Goal: Use online tool/utility: Utilize a website feature to perform a specific function

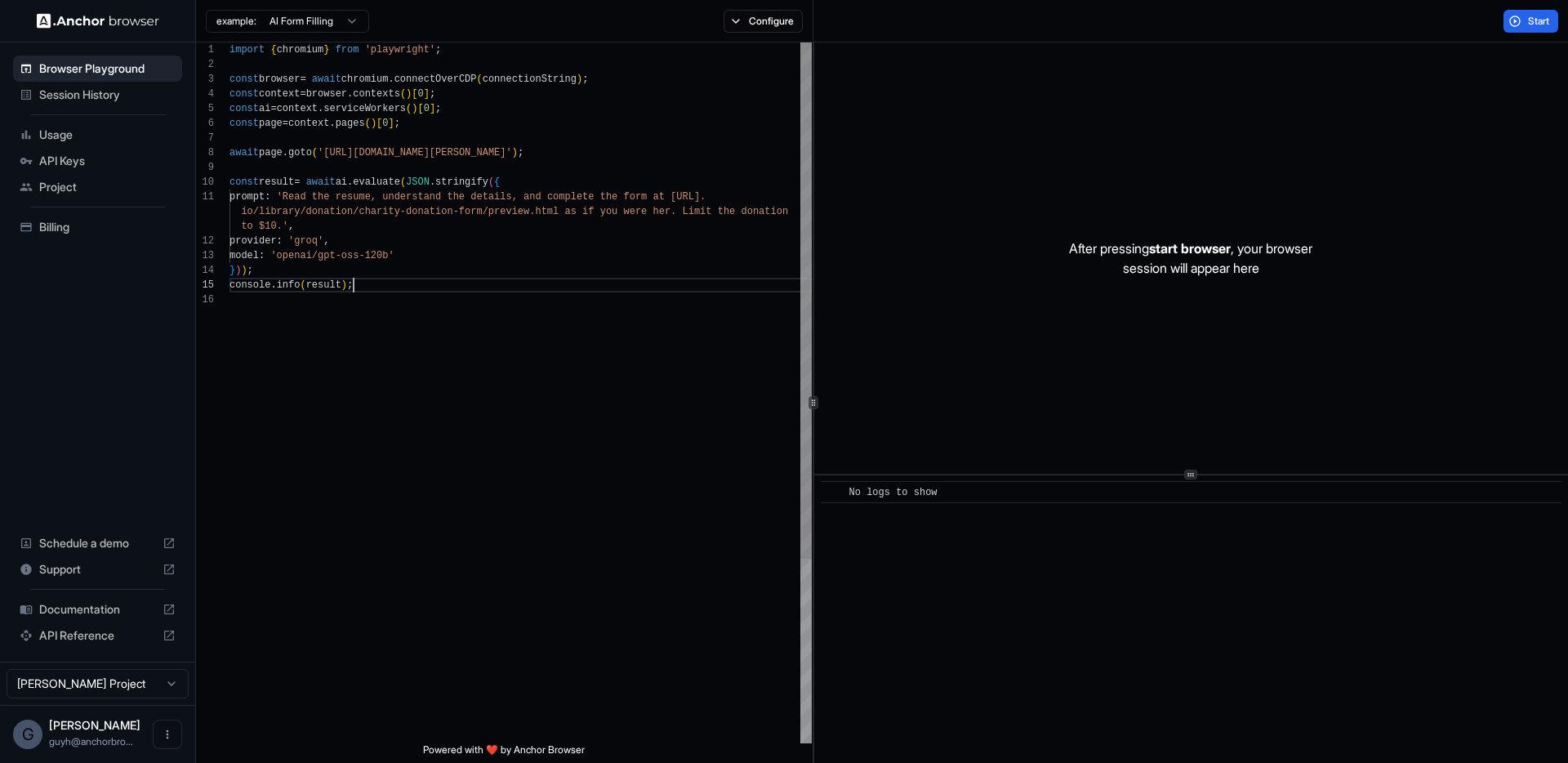
click at [565, 286] on div "import { chromium } from 'playwright' ; const browser = await chromium . connec…" at bounding box center [521, 518] width 582 height 951
click at [766, 26] on button "Configure" at bounding box center [763, 20] width 79 height 22
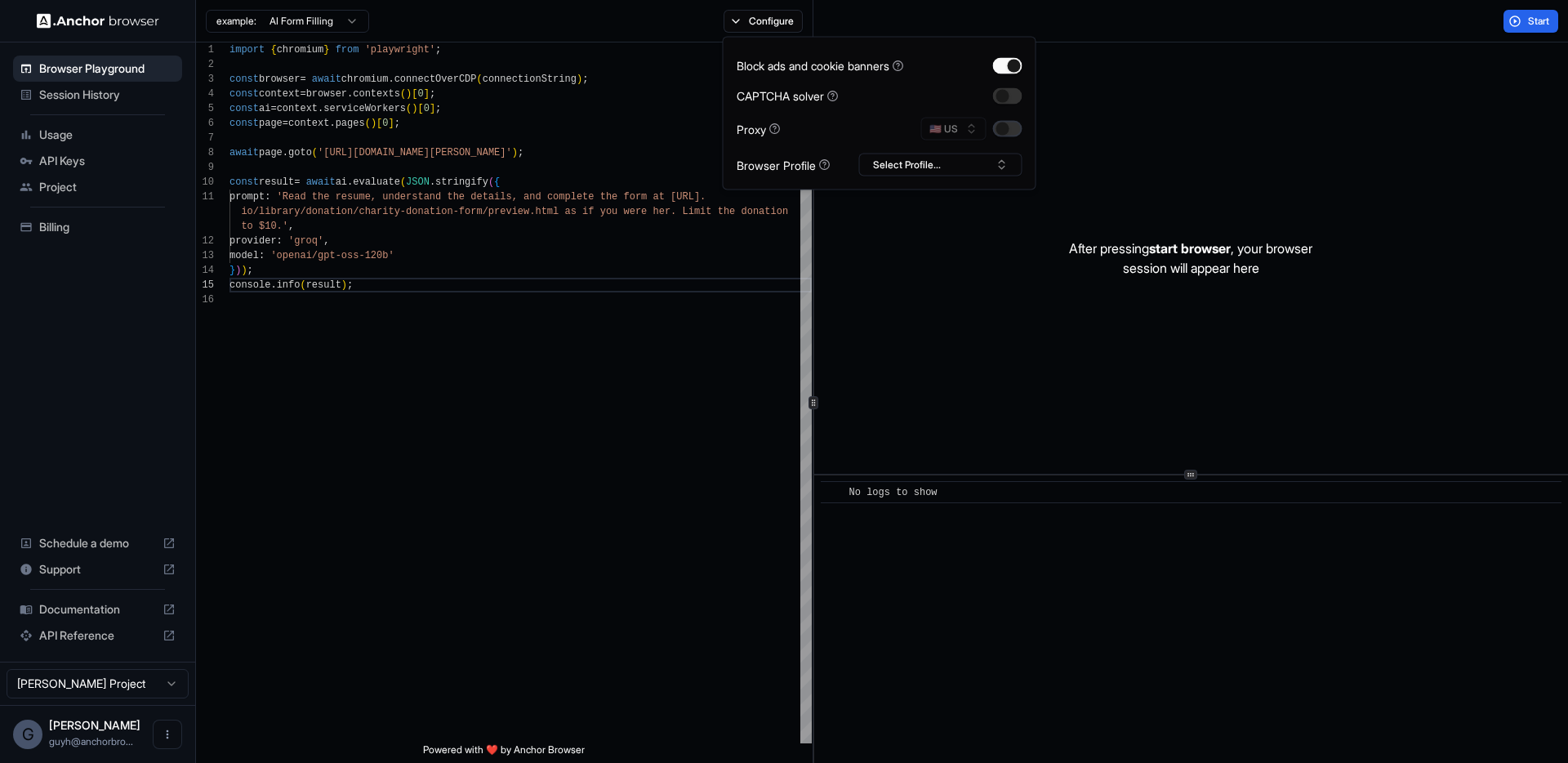
click at [997, 123] on button "button" at bounding box center [1008, 129] width 29 height 17
click at [553, 300] on div "import { chromium } from 'playwright' ; const browser = await chromium . connec…" at bounding box center [521, 518] width 582 height 951
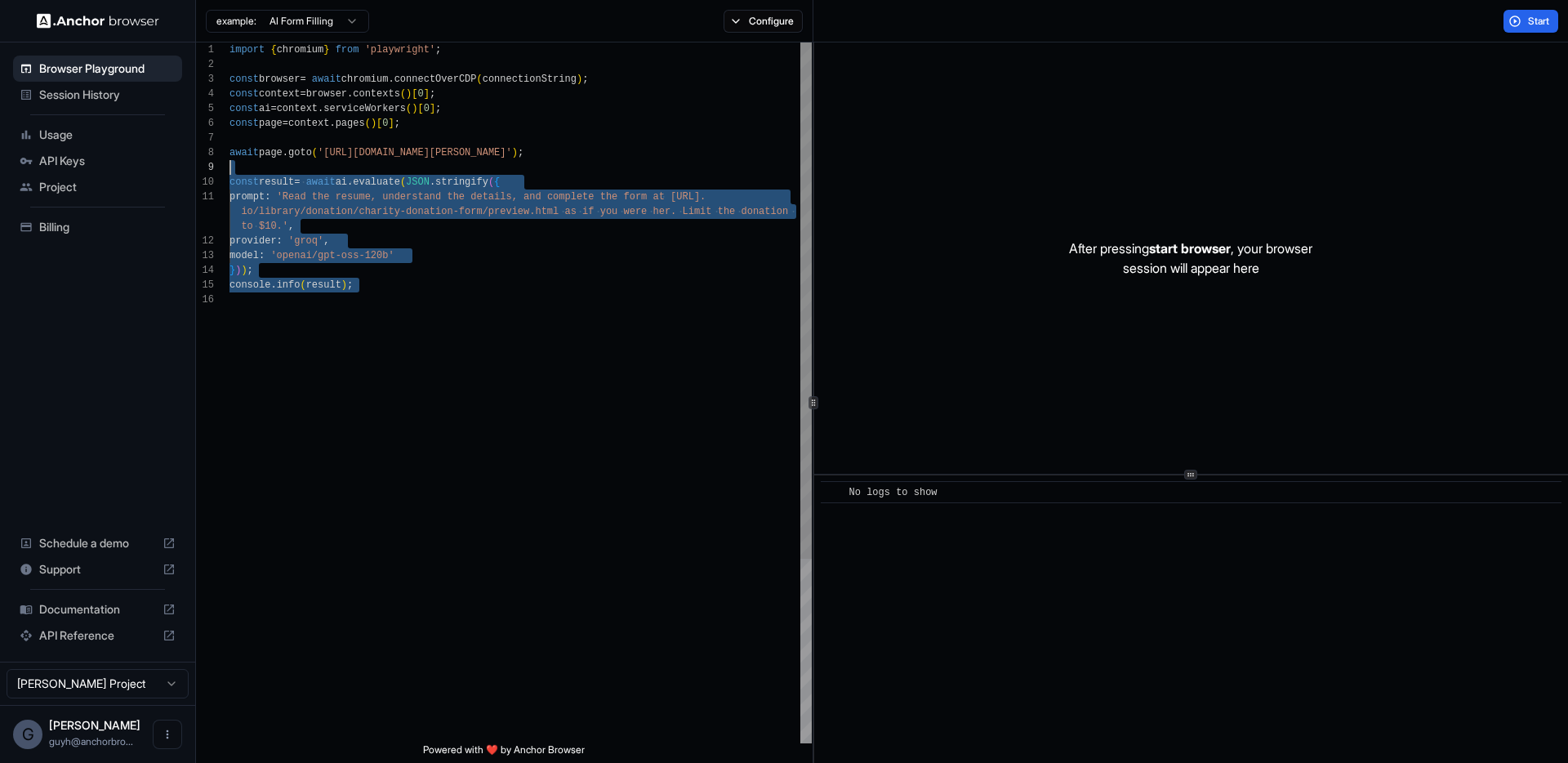
scroll to position [103, 0]
drag, startPoint x: 430, startPoint y: 353, endPoint x: 331, endPoint y: 154, distance: 222.3
click at [331, 154] on div "import { chromium } from 'playwright' ; const browser = await chromium . connec…" at bounding box center [521, 518] width 582 height 951
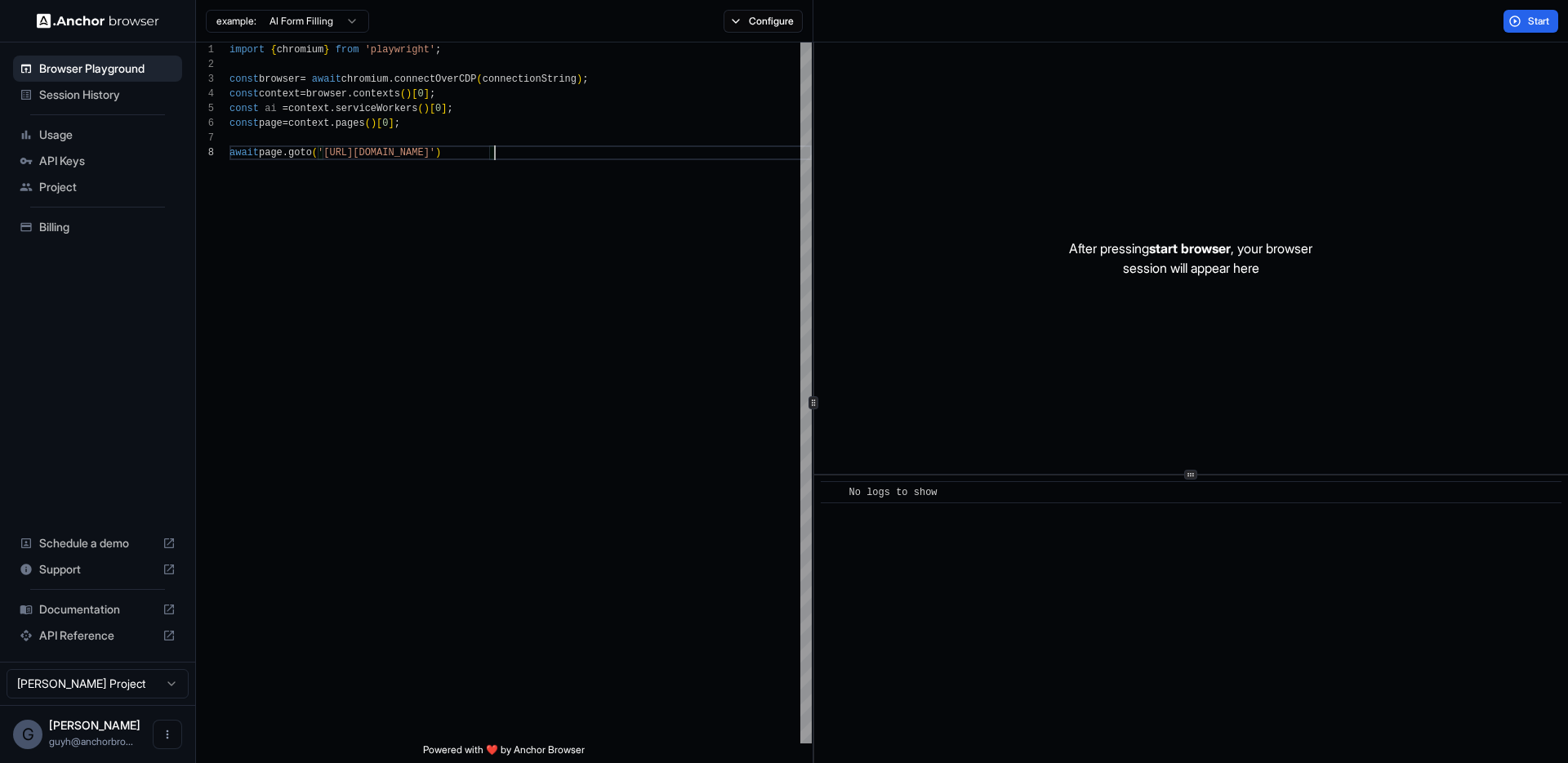
type textarea "**********"
click at [1516, 33] on div "Start" at bounding box center [1190, 21] width 755 height 43
click at [1516, 13] on button "Start" at bounding box center [1531, 20] width 55 height 22
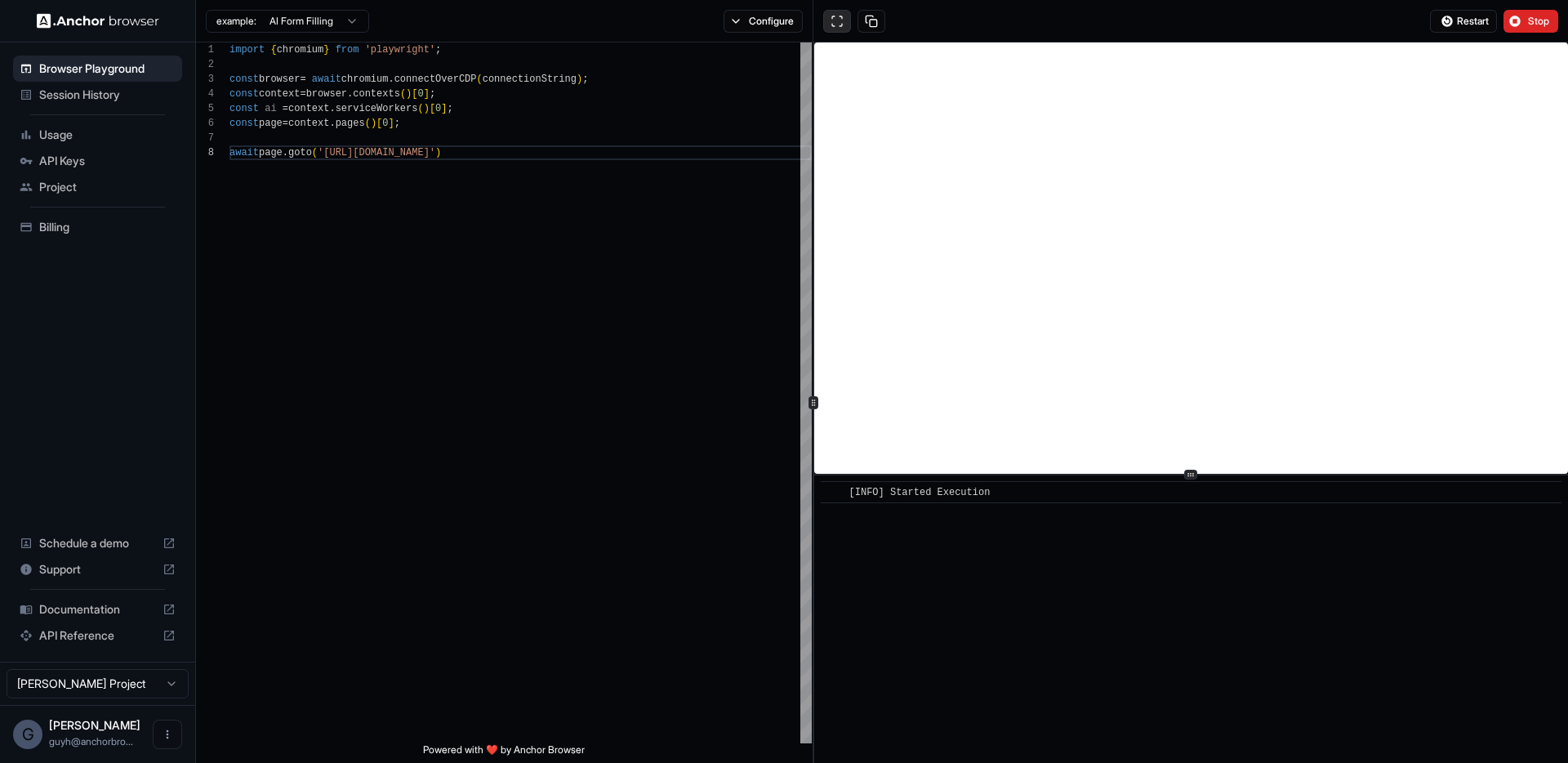
click at [841, 14] on button at bounding box center [837, 20] width 28 height 22
click at [1472, 15] on span "Restart" at bounding box center [1473, 20] width 32 height 13
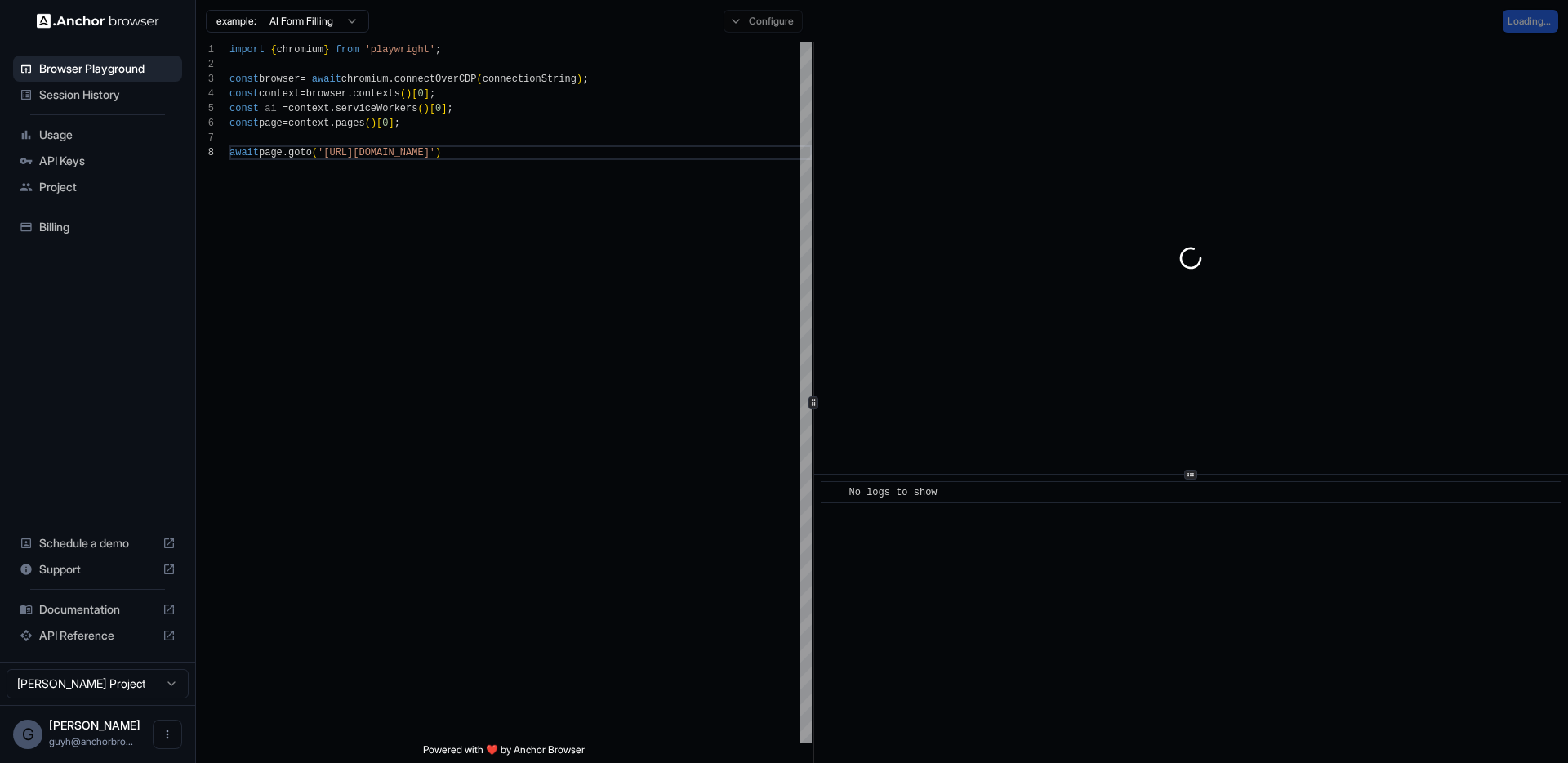
drag, startPoint x: 1414, startPoint y: 33, endPoint x: 1345, endPoint y: 230, distance: 208.7
click at [1412, 38] on div "Loading..." at bounding box center [1190, 21] width 755 height 43
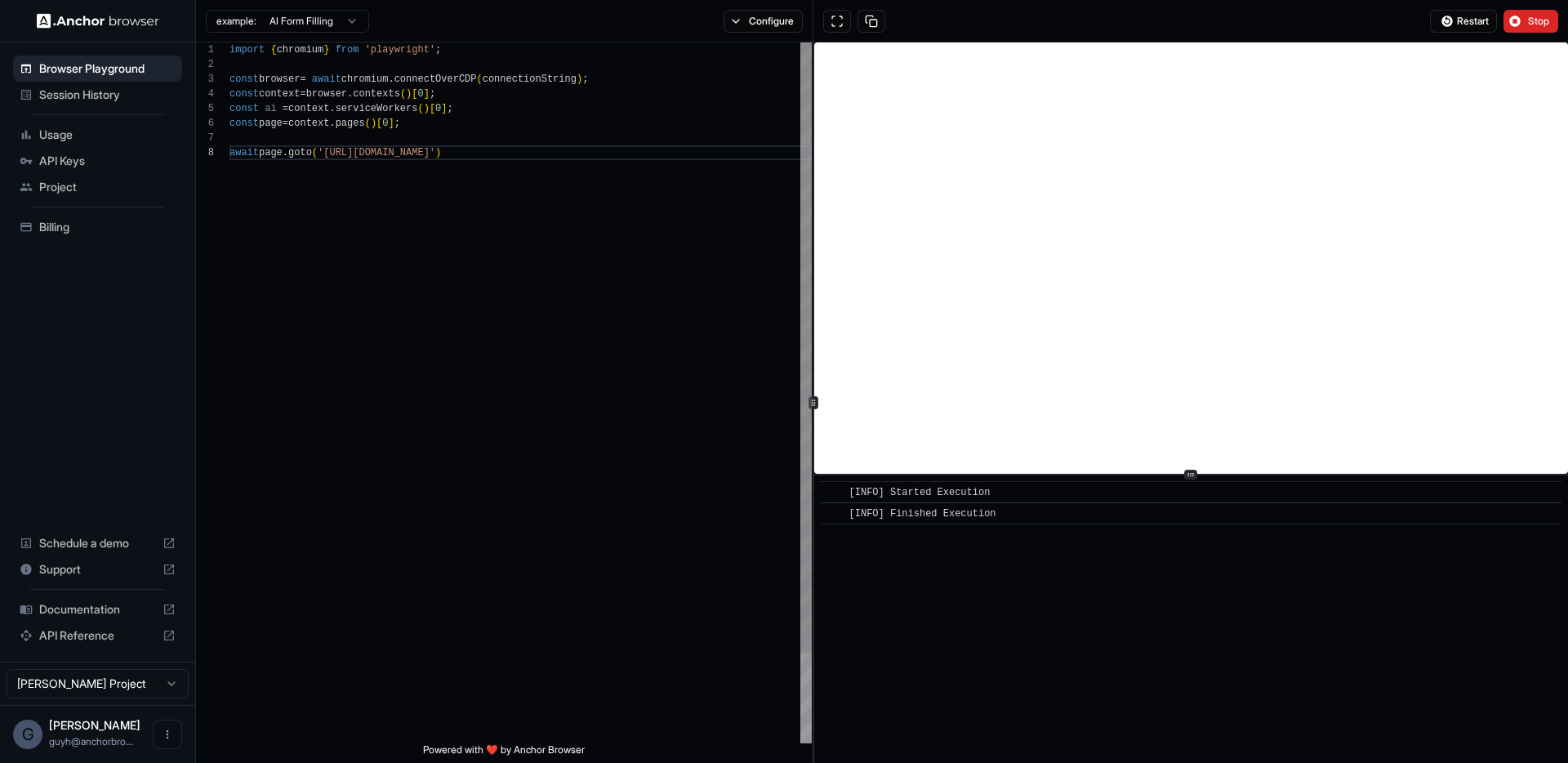
click at [351, 155] on div "import { chromium } from 'playwright' ; const browser = await chromium . connec…" at bounding box center [521, 444] width 582 height 804
click at [1541, 27] on button "Stop" at bounding box center [1531, 20] width 55 height 22
click at [772, 22] on button "Configure" at bounding box center [763, 20] width 79 height 22
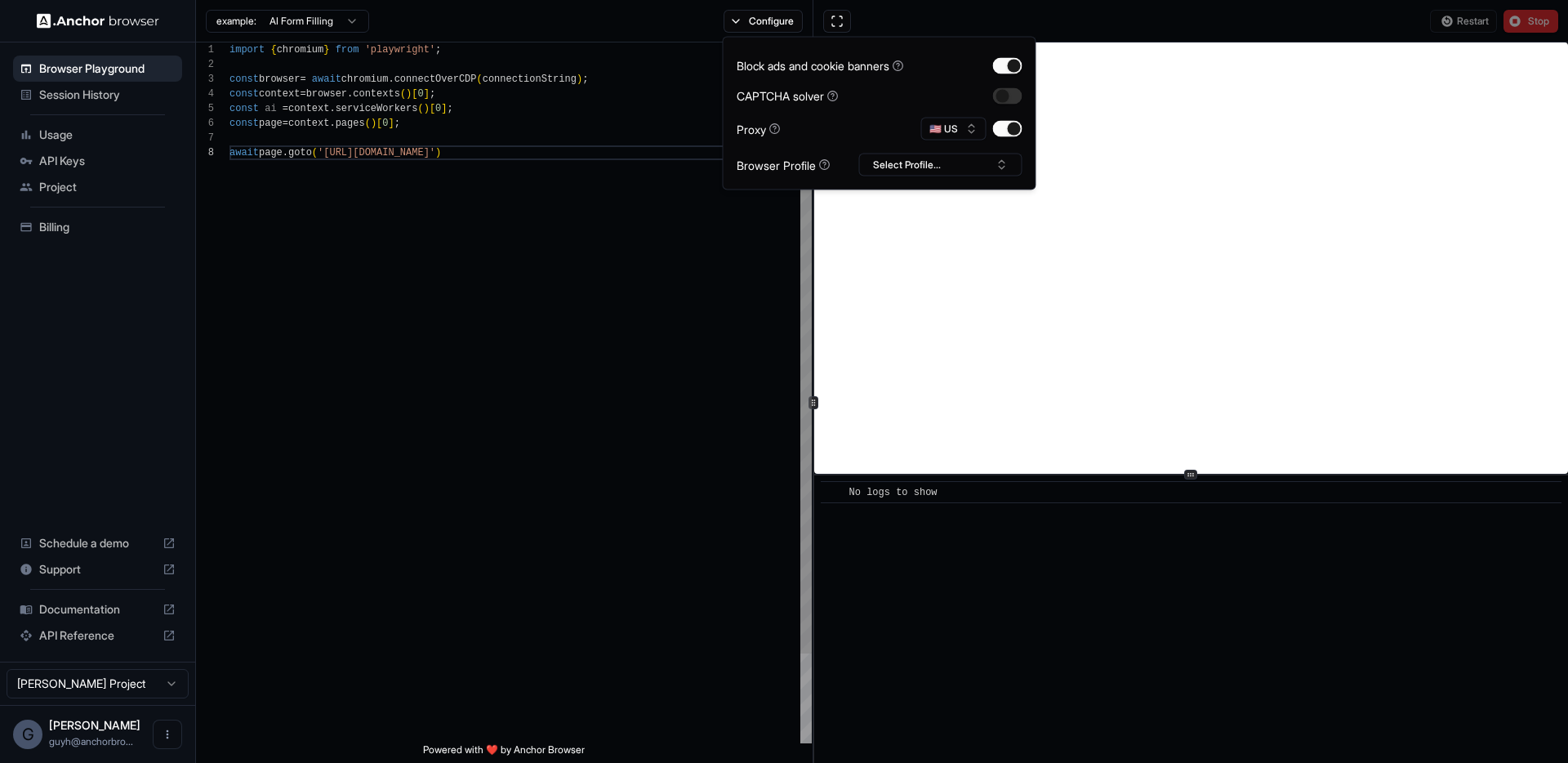
click at [546, 137] on div "import { chromium } from 'playwright' ; const browser = await chromium . connec…" at bounding box center [521, 444] width 582 height 804
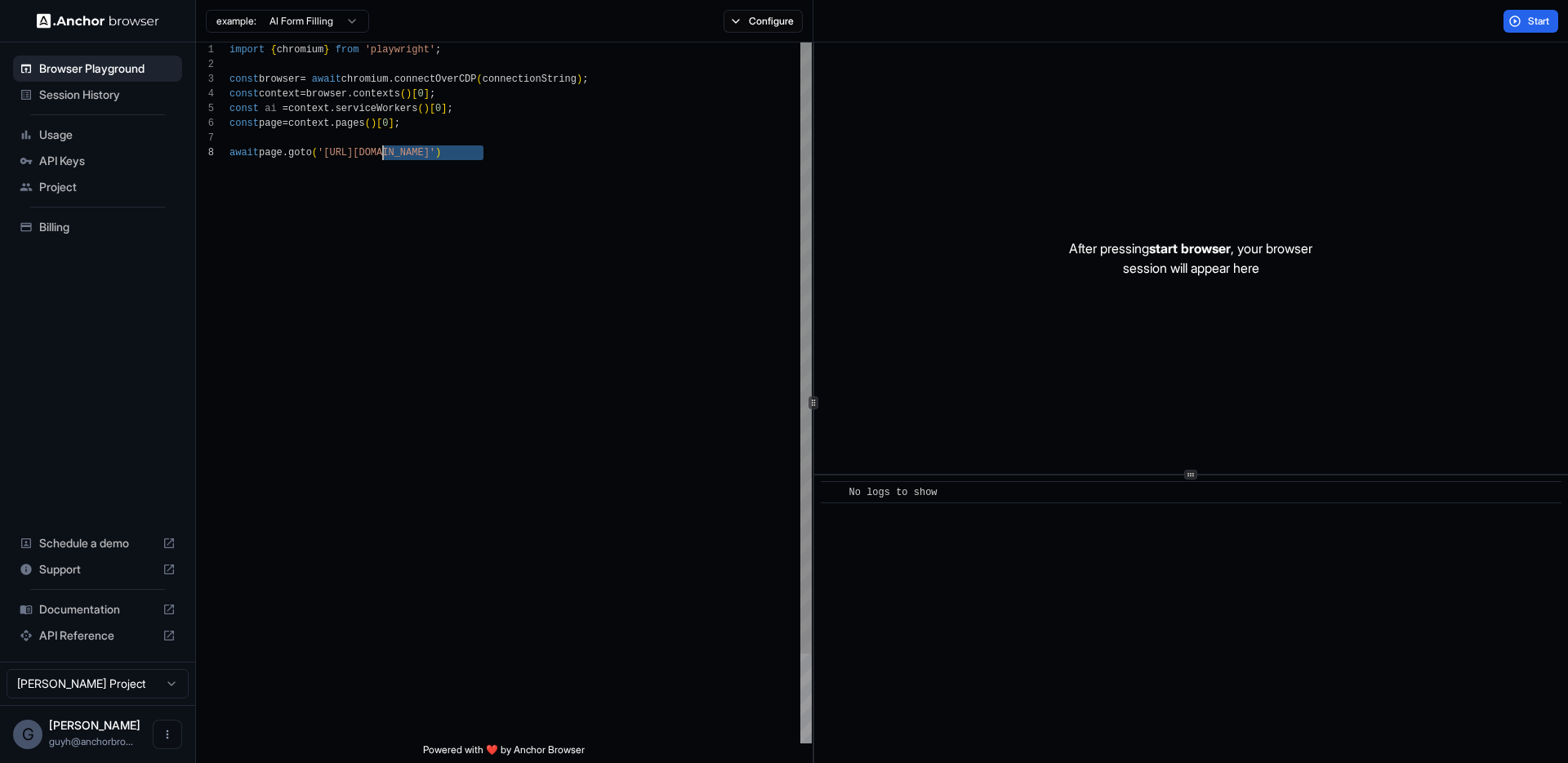
drag, startPoint x: 484, startPoint y: 156, endPoint x: 381, endPoint y: 155, distance: 103.0
click at [381, 155] on div "import { chromium } from 'playwright' ; const browser = await chromium . connec…" at bounding box center [521, 444] width 582 height 804
click at [776, 20] on button "Configure" at bounding box center [763, 20] width 79 height 22
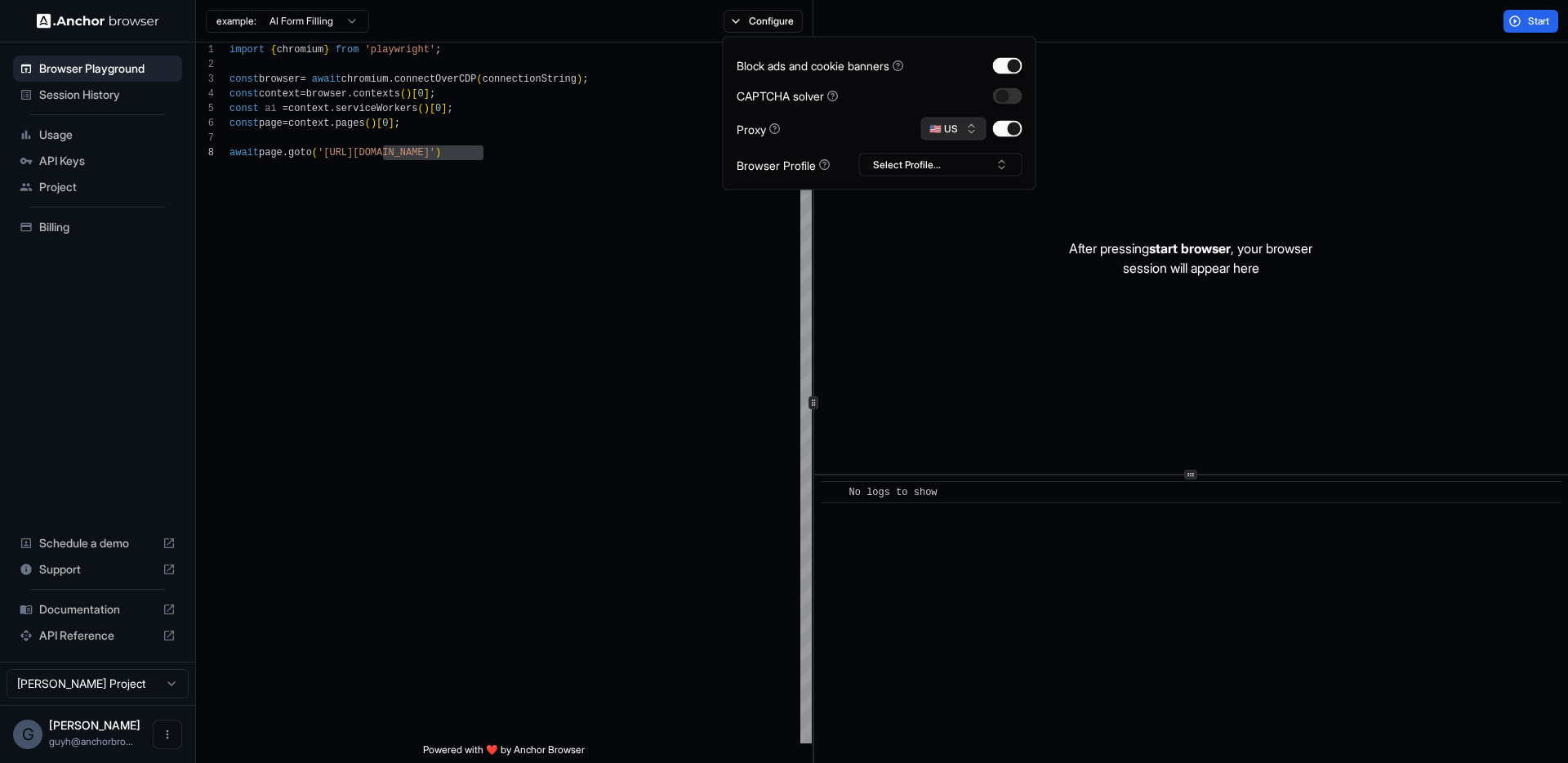
click at [977, 133] on button "🇺🇸 US" at bounding box center [953, 129] width 65 height 22
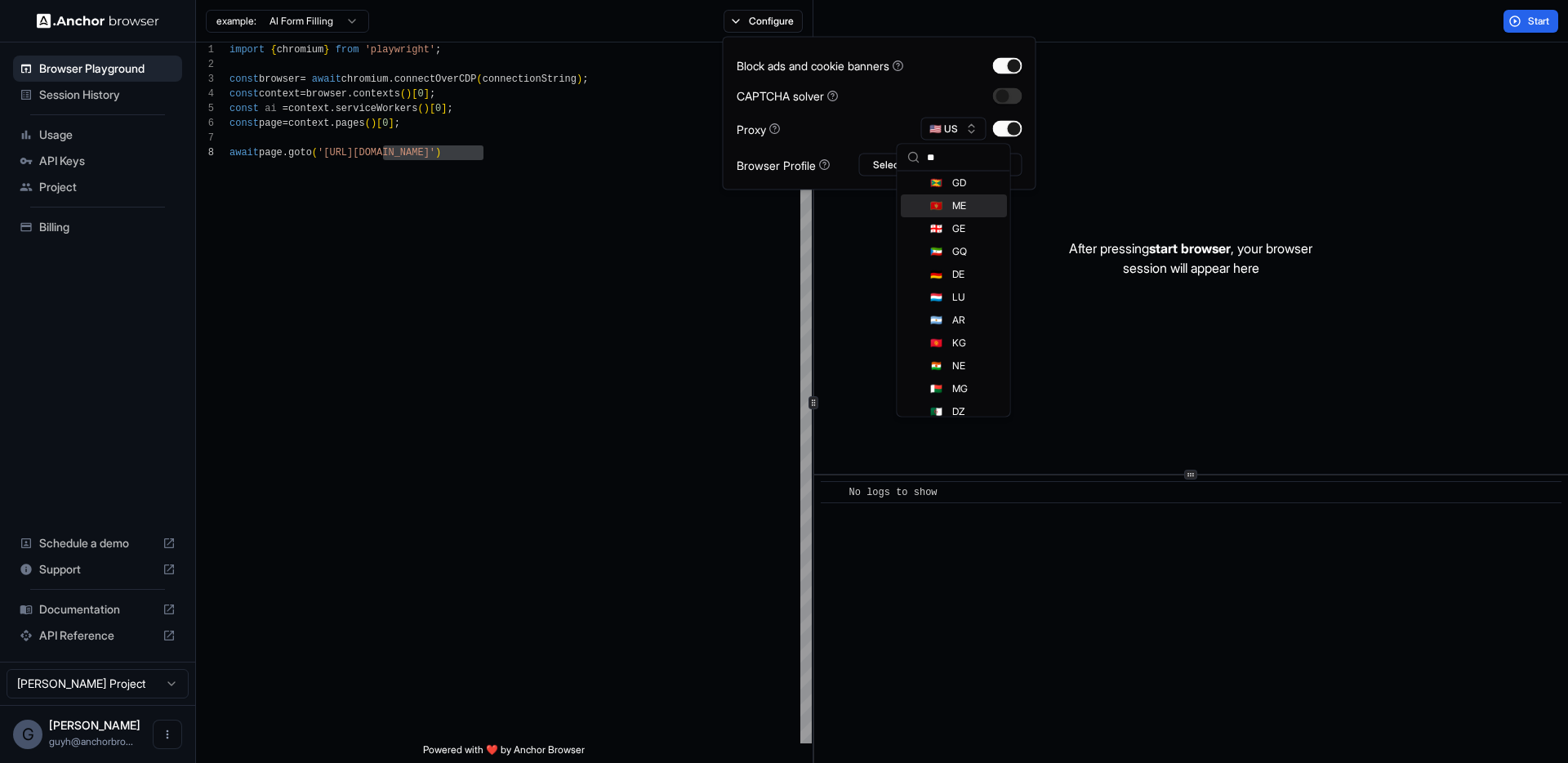
type input "*"
type input "**"
click at [947, 180] on div "🇩🇪 DE" at bounding box center [953, 186] width 106 height 22
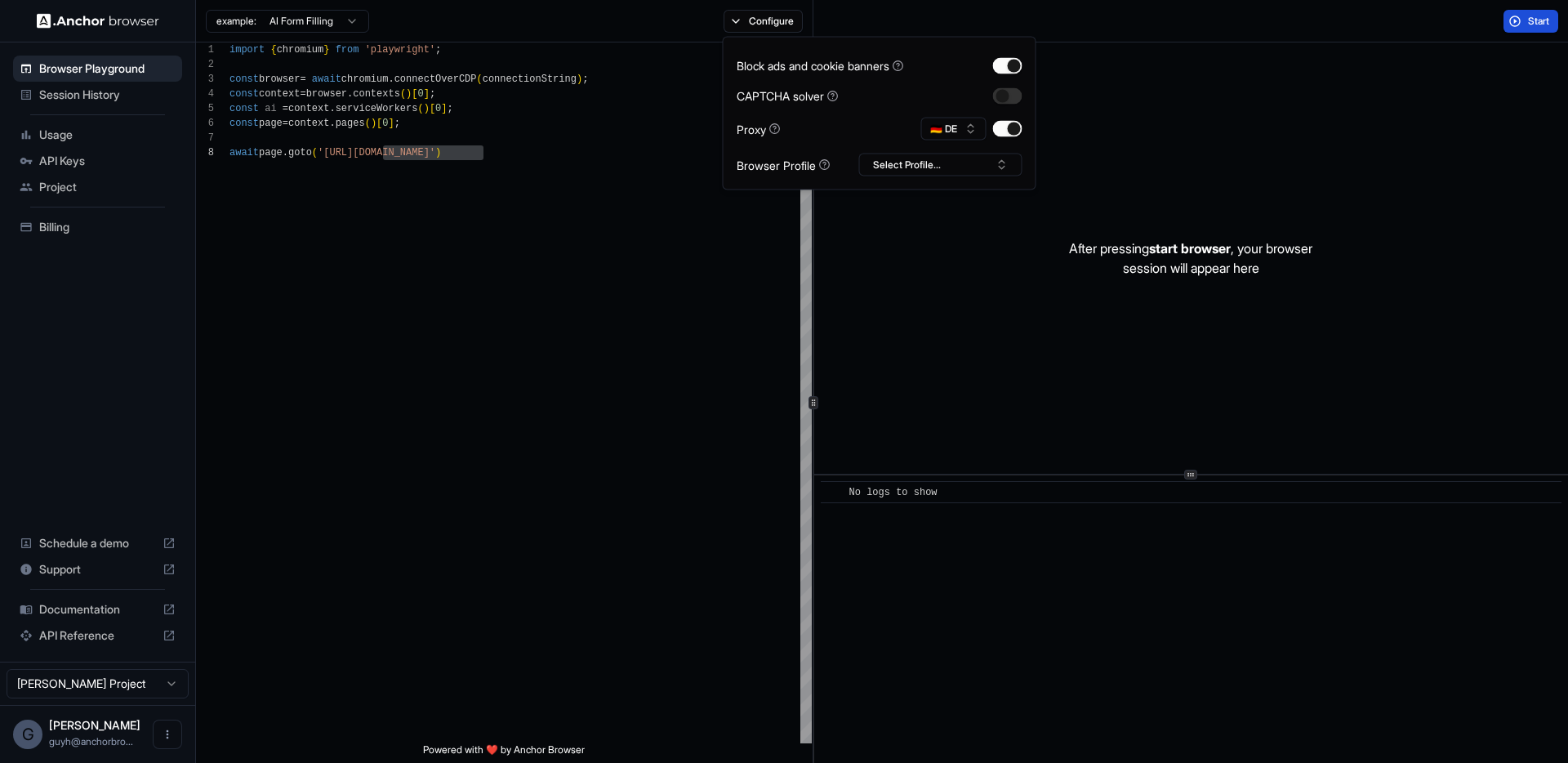
click at [1539, 19] on span "Start" at bounding box center [1539, 20] width 22 height 13
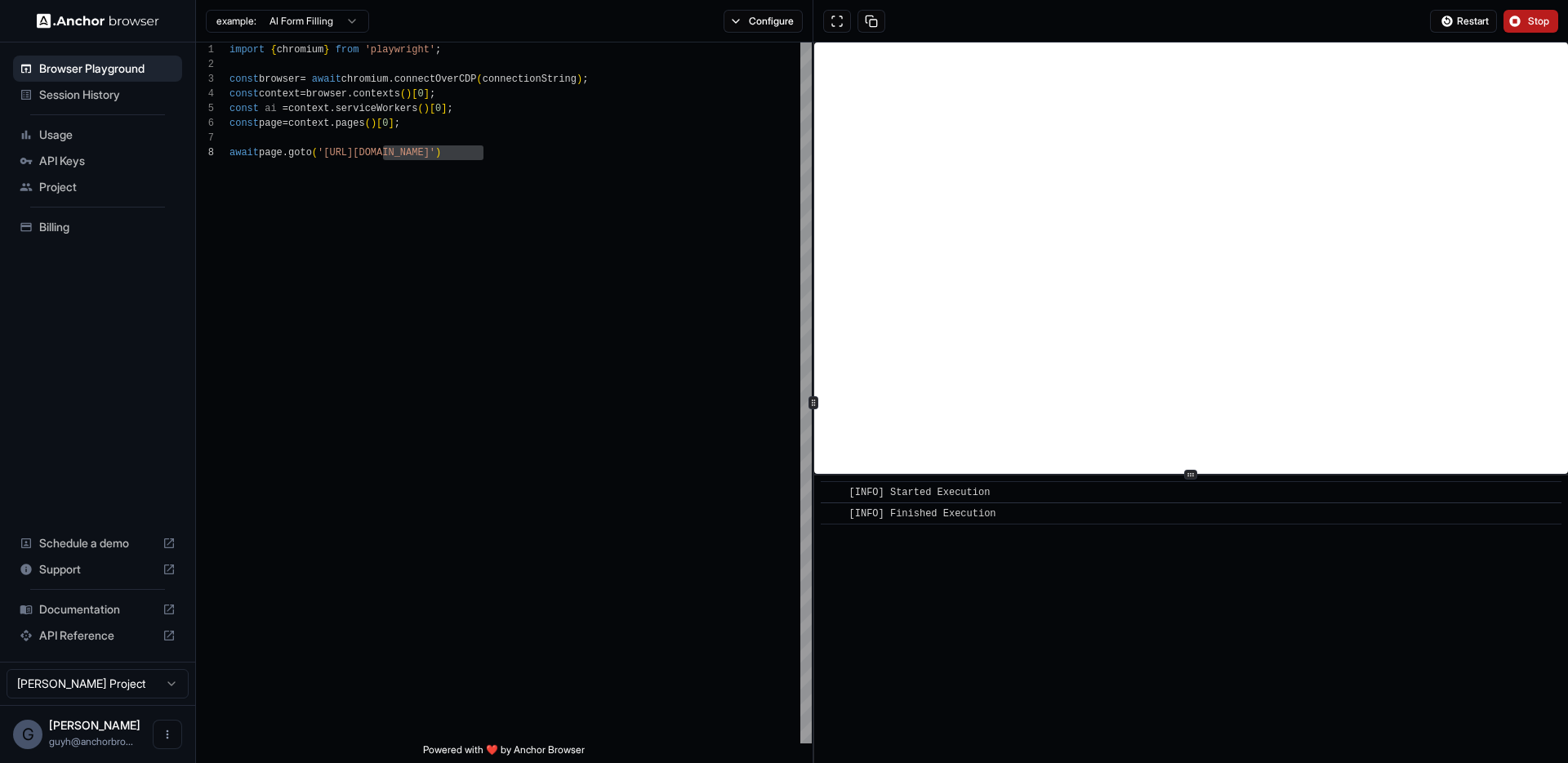
click at [1535, 28] on button "Stop" at bounding box center [1531, 20] width 55 height 22
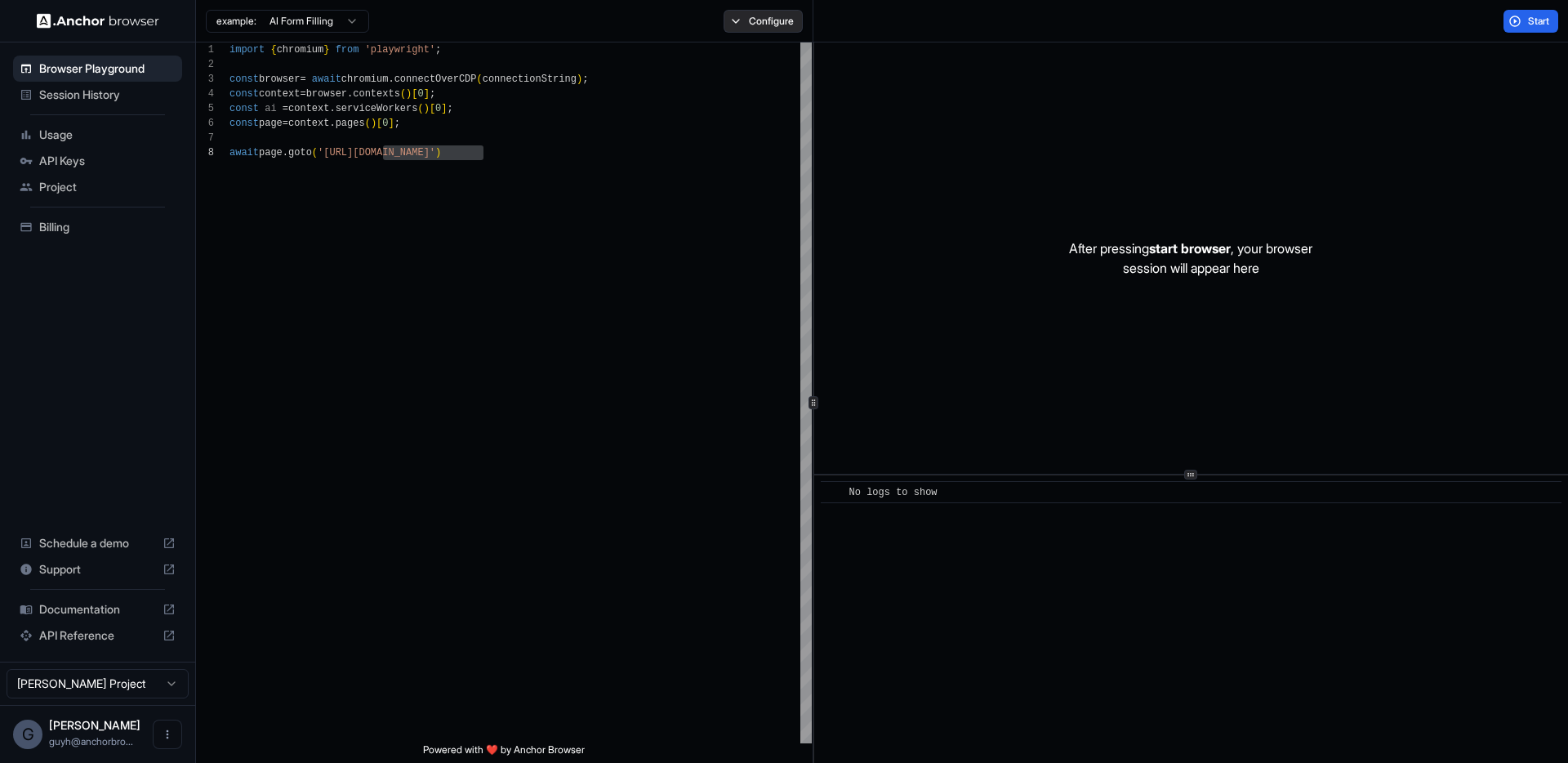
click at [783, 22] on button "Configure" at bounding box center [763, 20] width 79 height 22
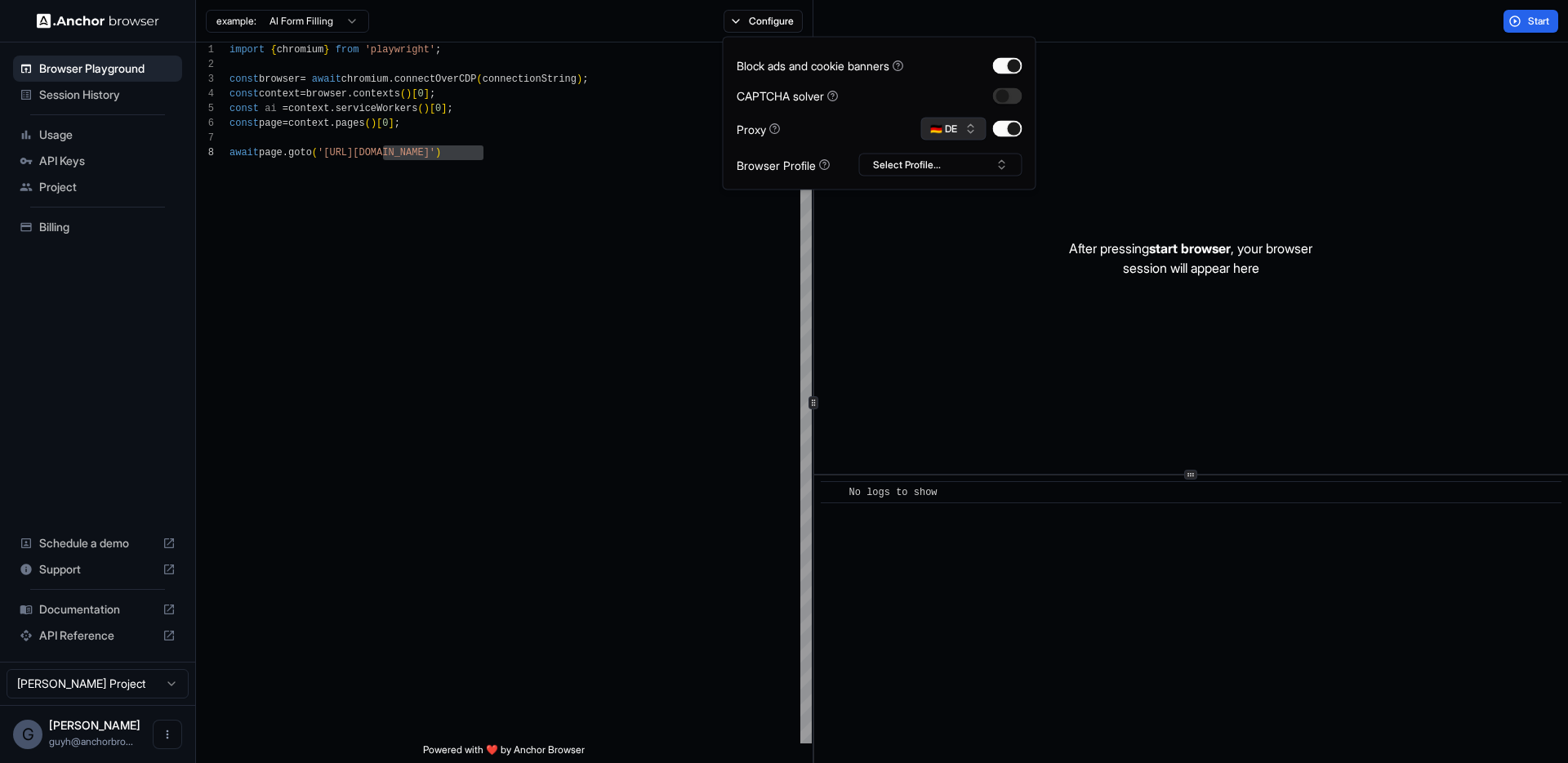
click at [967, 133] on button "🇩🇪 DE" at bounding box center [953, 129] width 65 height 22
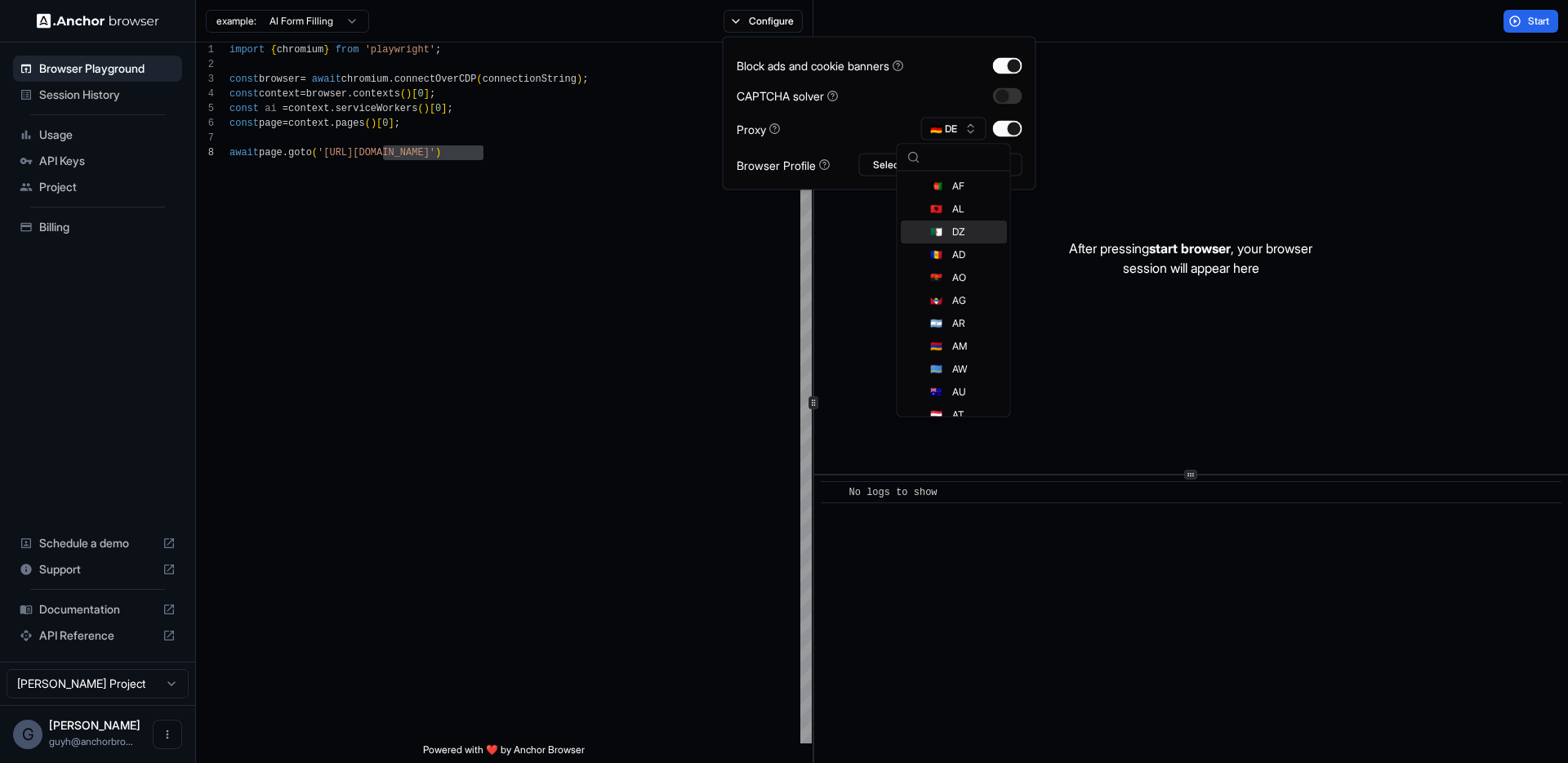
scroll to position [3, 0]
type input "**"
click at [952, 180] on span "US" at bounding box center [958, 182] width 13 height 13
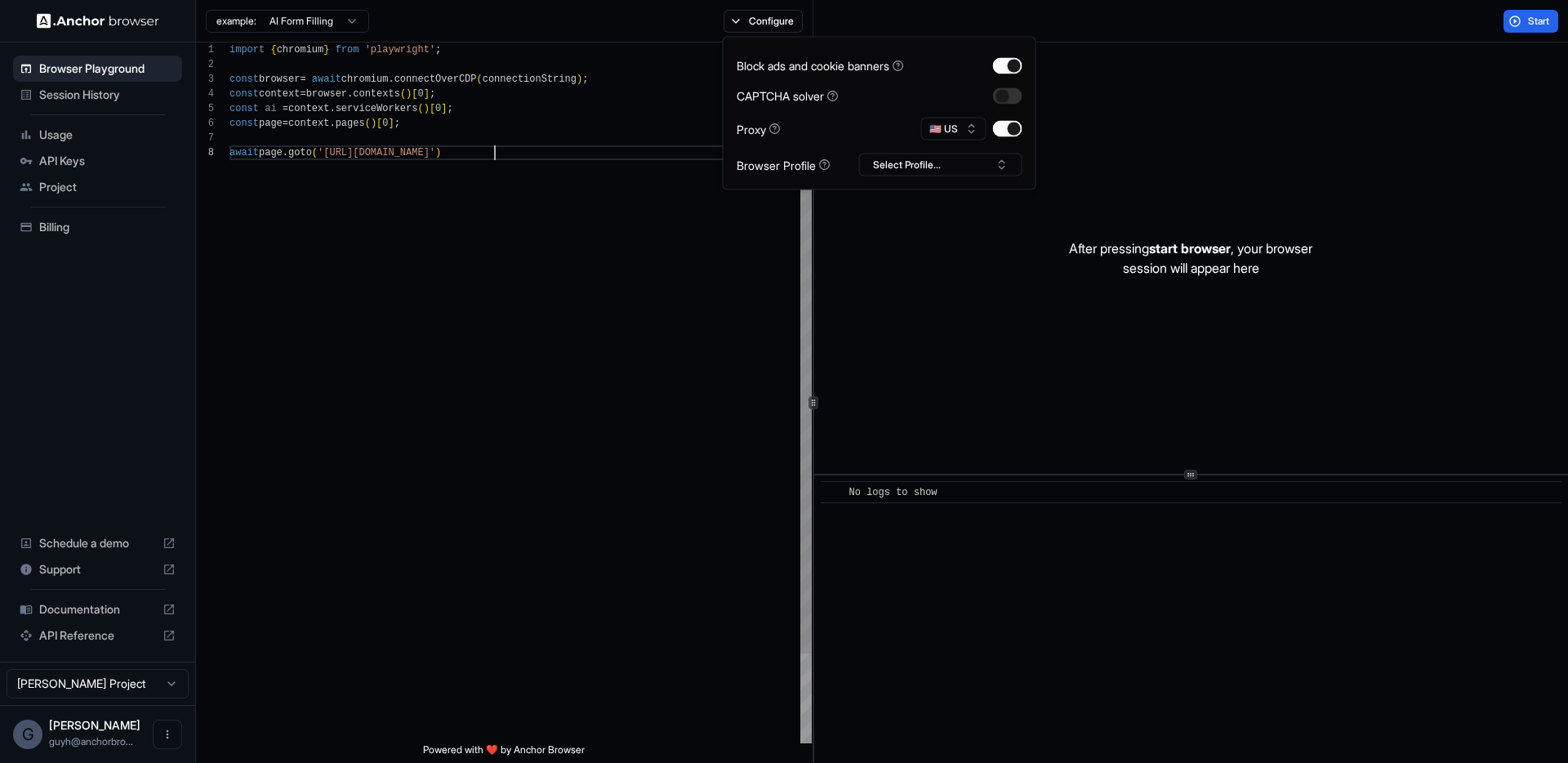
click at [700, 386] on div "import { chromium } from 'playwright' ; const browser = await chromium . connec…" at bounding box center [521, 444] width 582 height 804
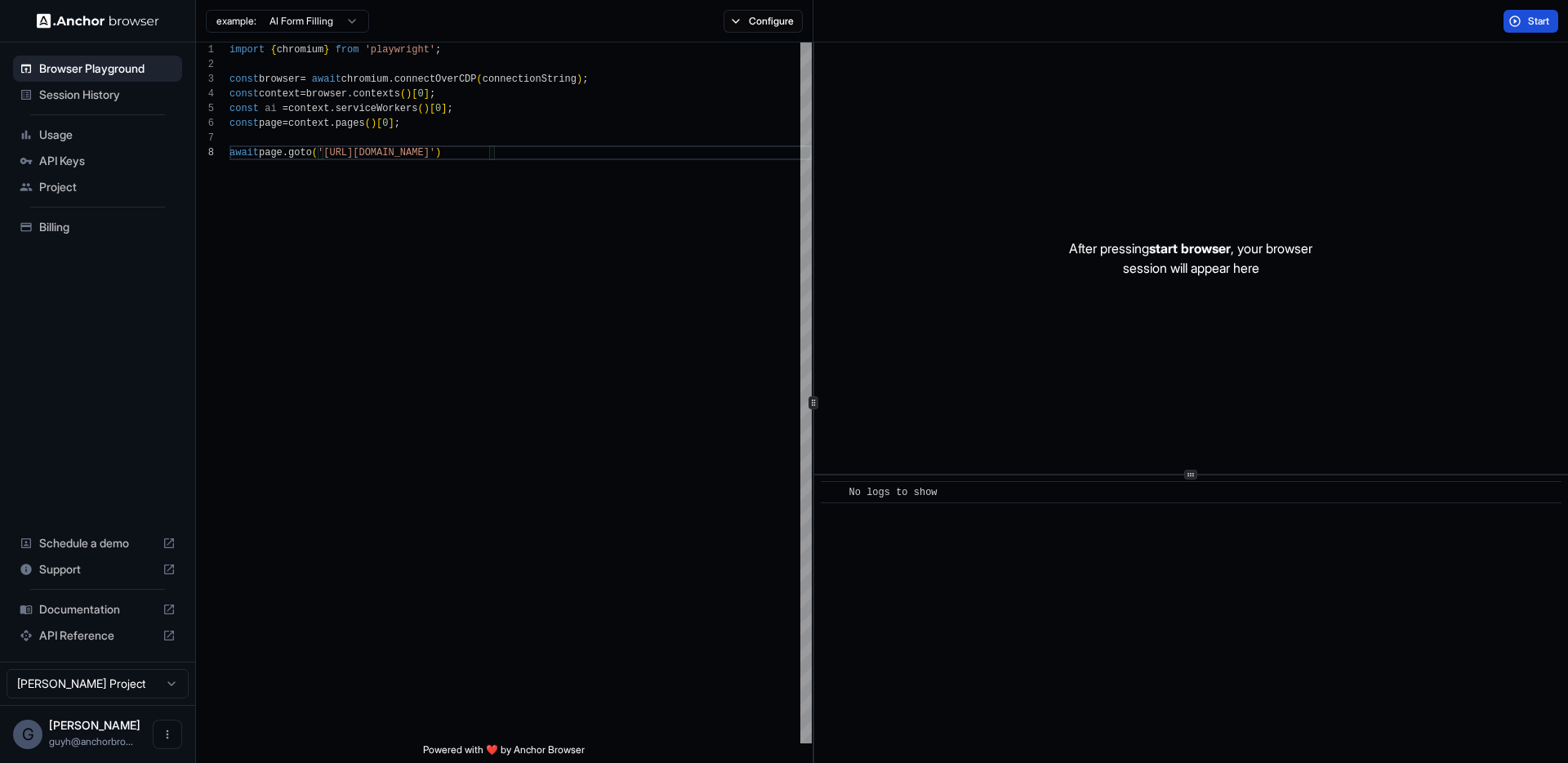
click at [1539, 28] on button "Start" at bounding box center [1531, 20] width 55 height 22
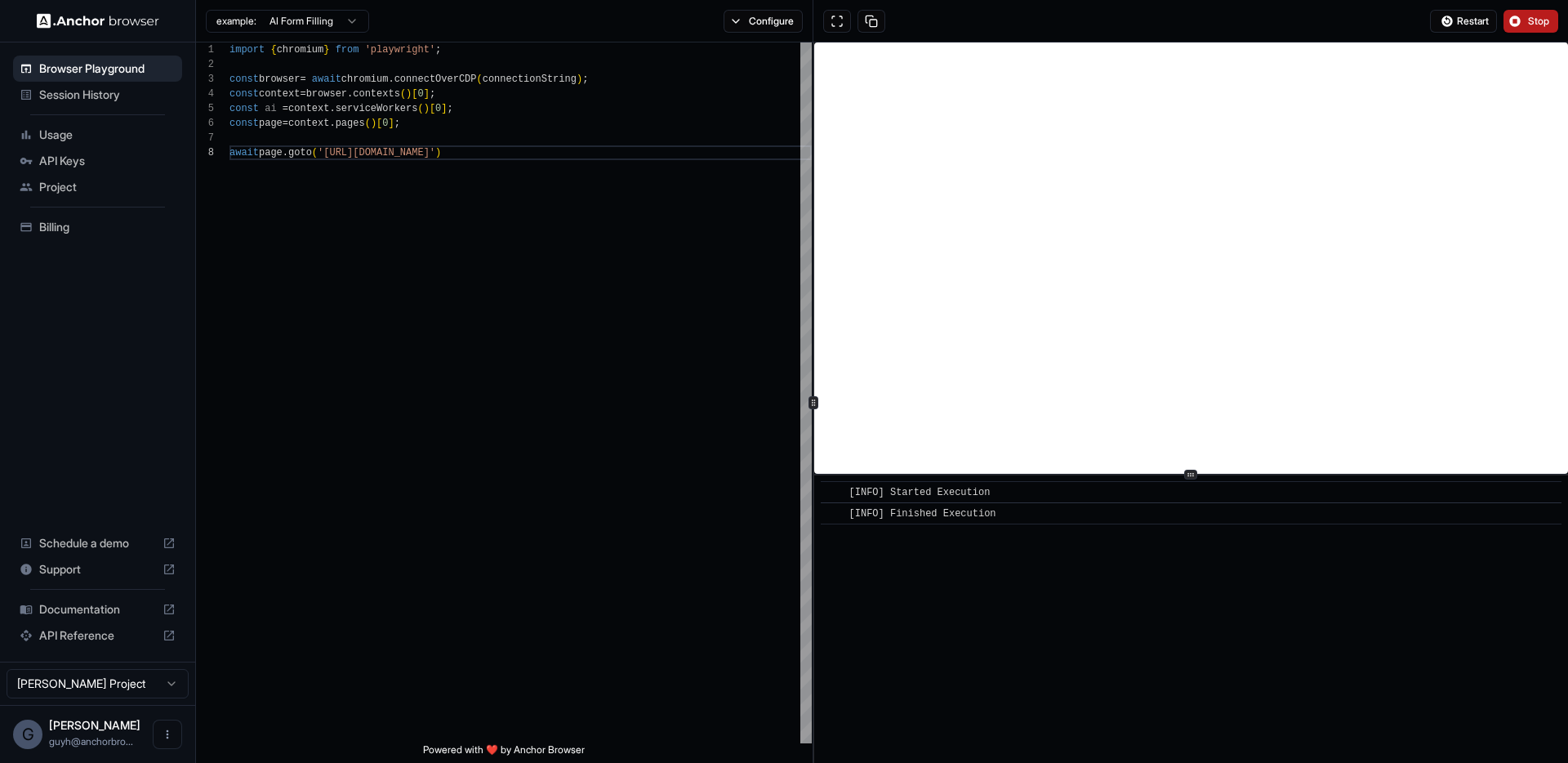
click at [1528, 15] on span "Stop" at bounding box center [1539, 20] width 22 height 13
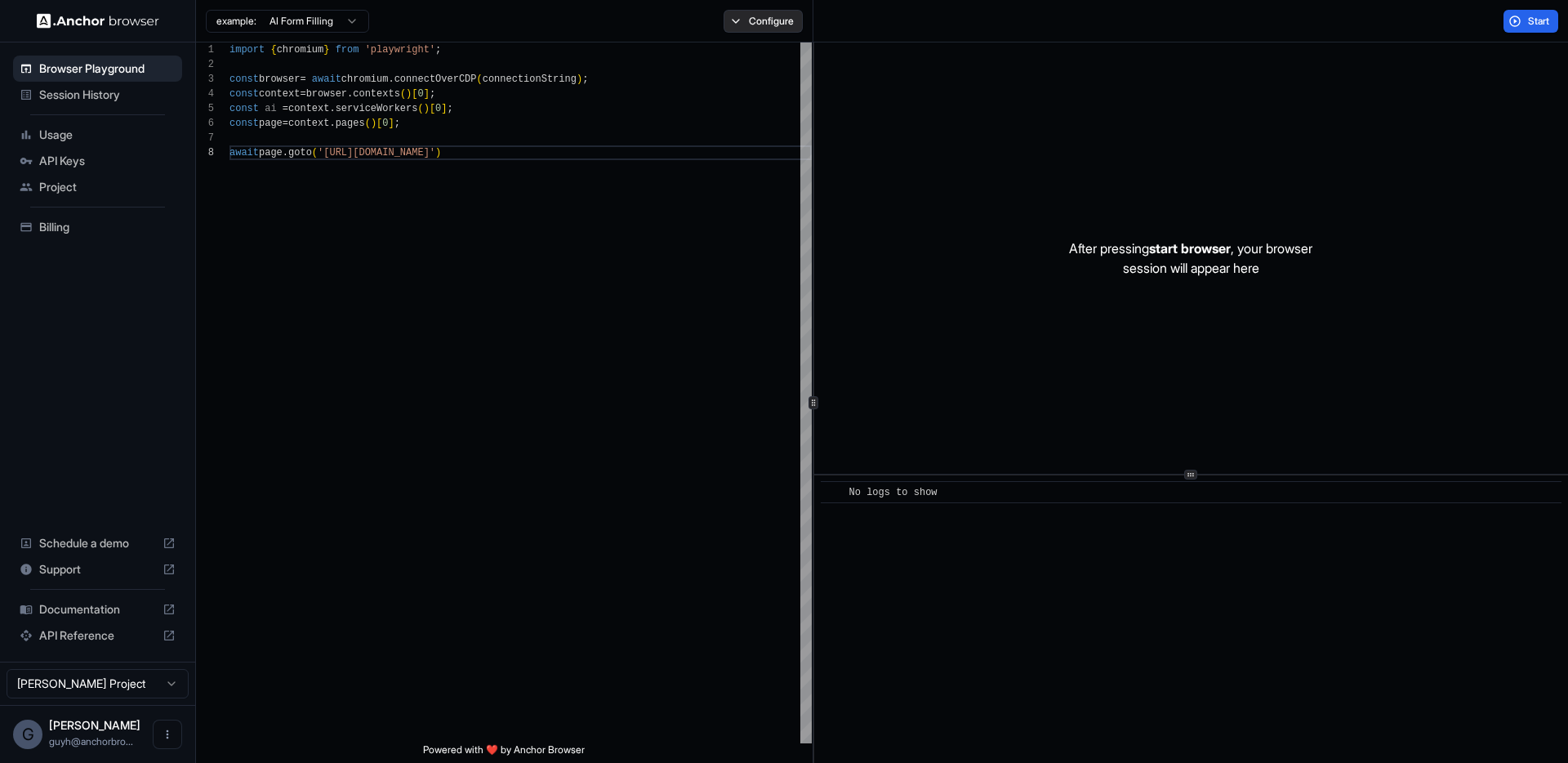
click at [779, 22] on button "Configure" at bounding box center [763, 20] width 79 height 22
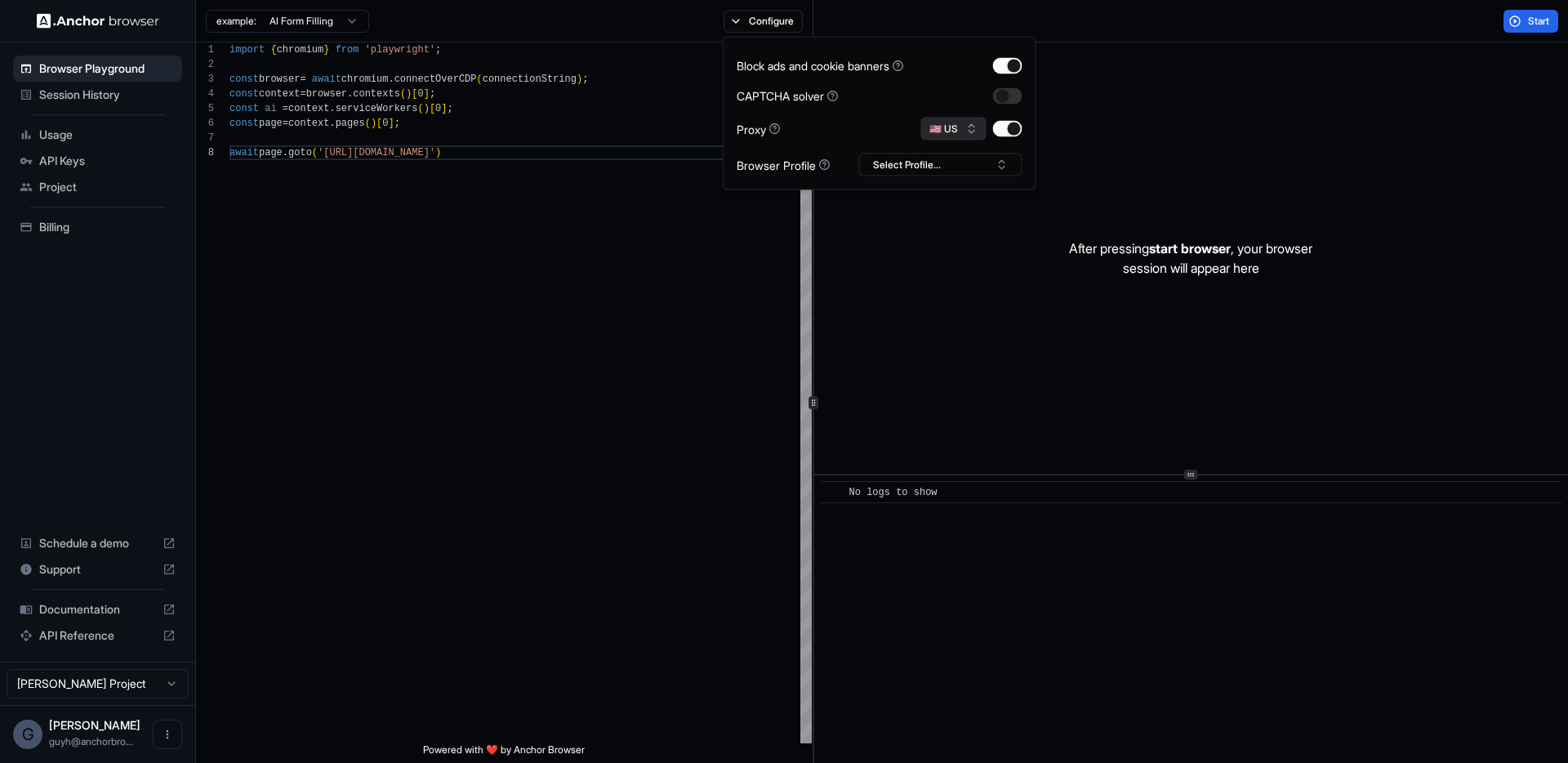
click at [973, 135] on button "🇺🇸 US" at bounding box center [953, 129] width 65 height 22
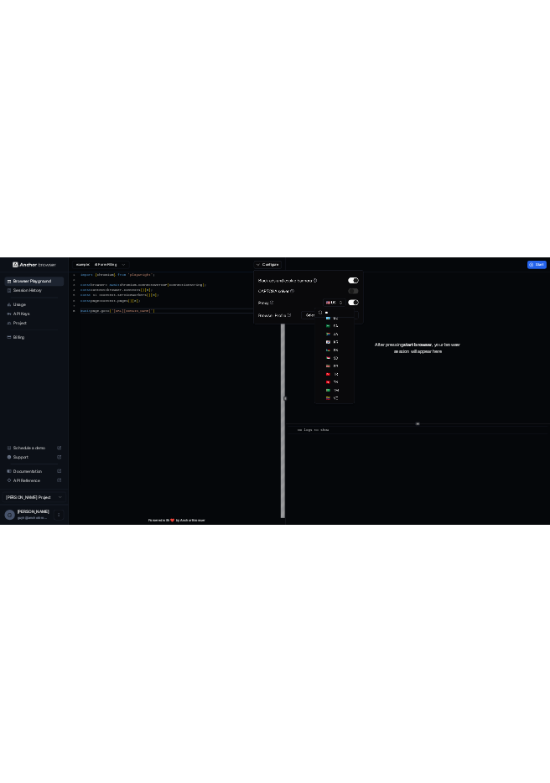
scroll to position [0, 0]
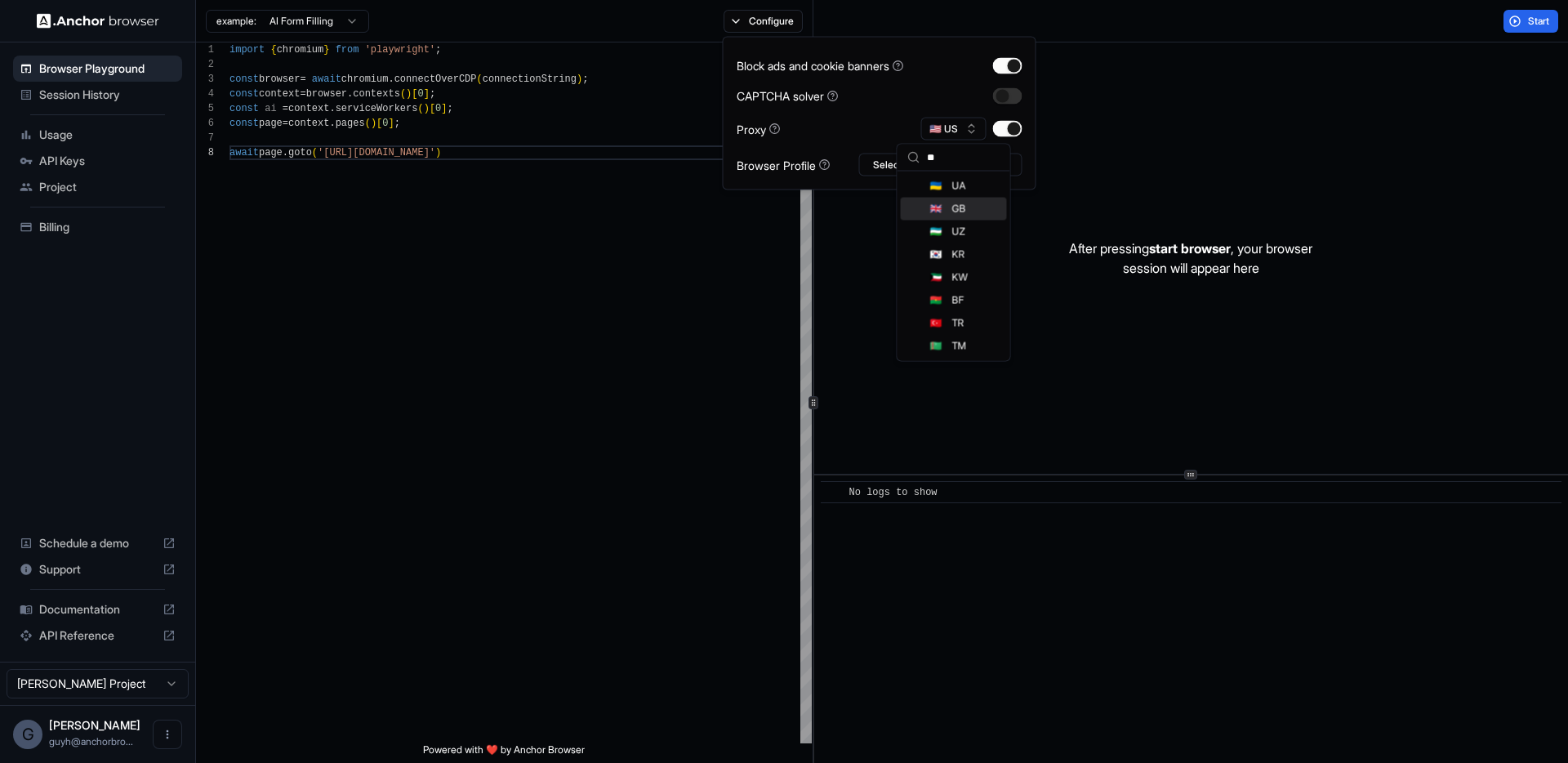
type input "**"
click at [952, 213] on span "GB" at bounding box center [959, 209] width 14 height 13
click at [699, 278] on div "import { chromium } from 'playwright' ; const browser = await chromium . connec…" at bounding box center [521, 444] width 582 height 804
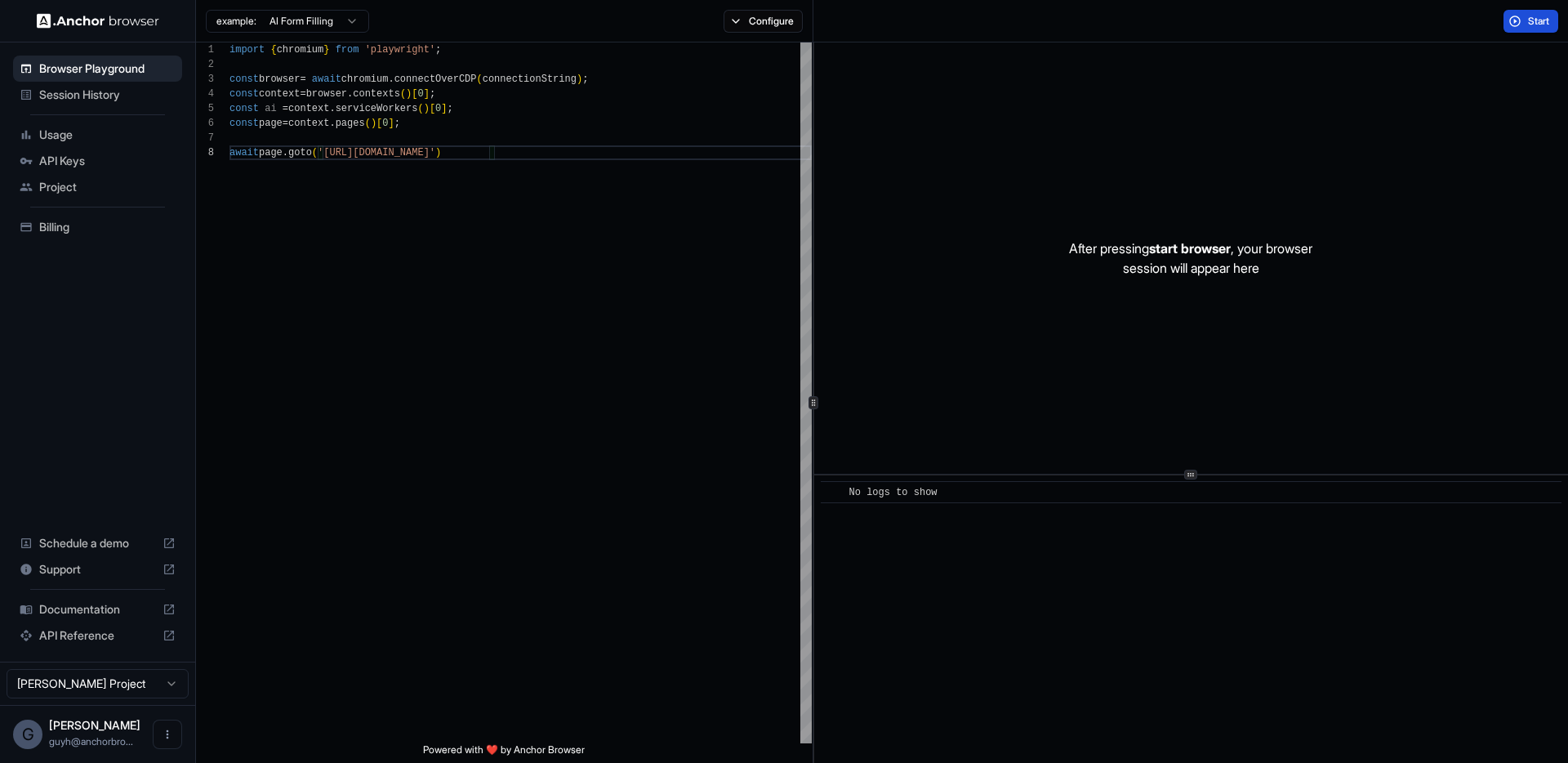
click at [1529, 22] on span "Start" at bounding box center [1539, 20] width 22 height 13
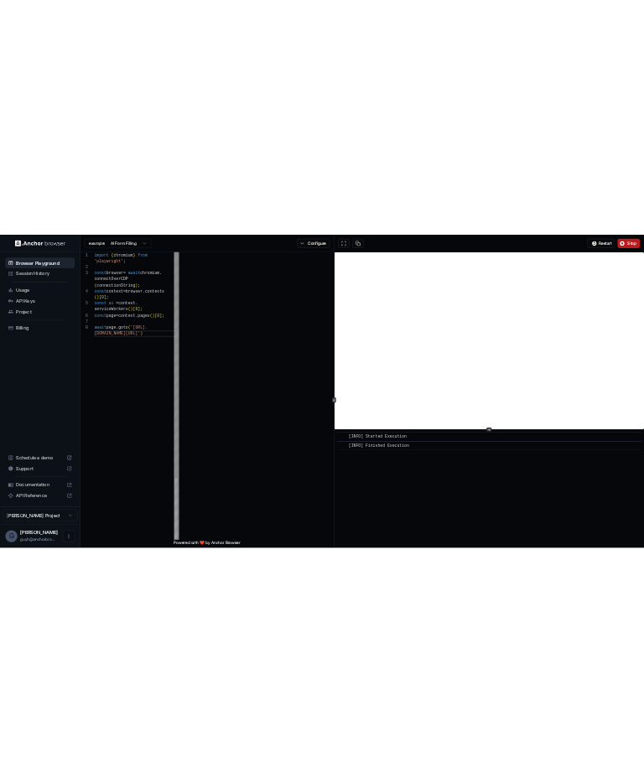
scroll to position [45, 0]
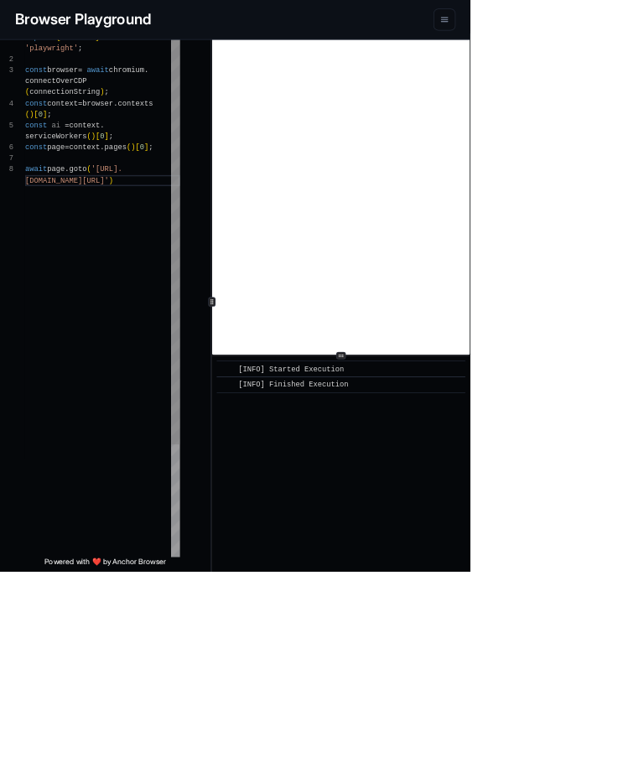
type textarea "**********"
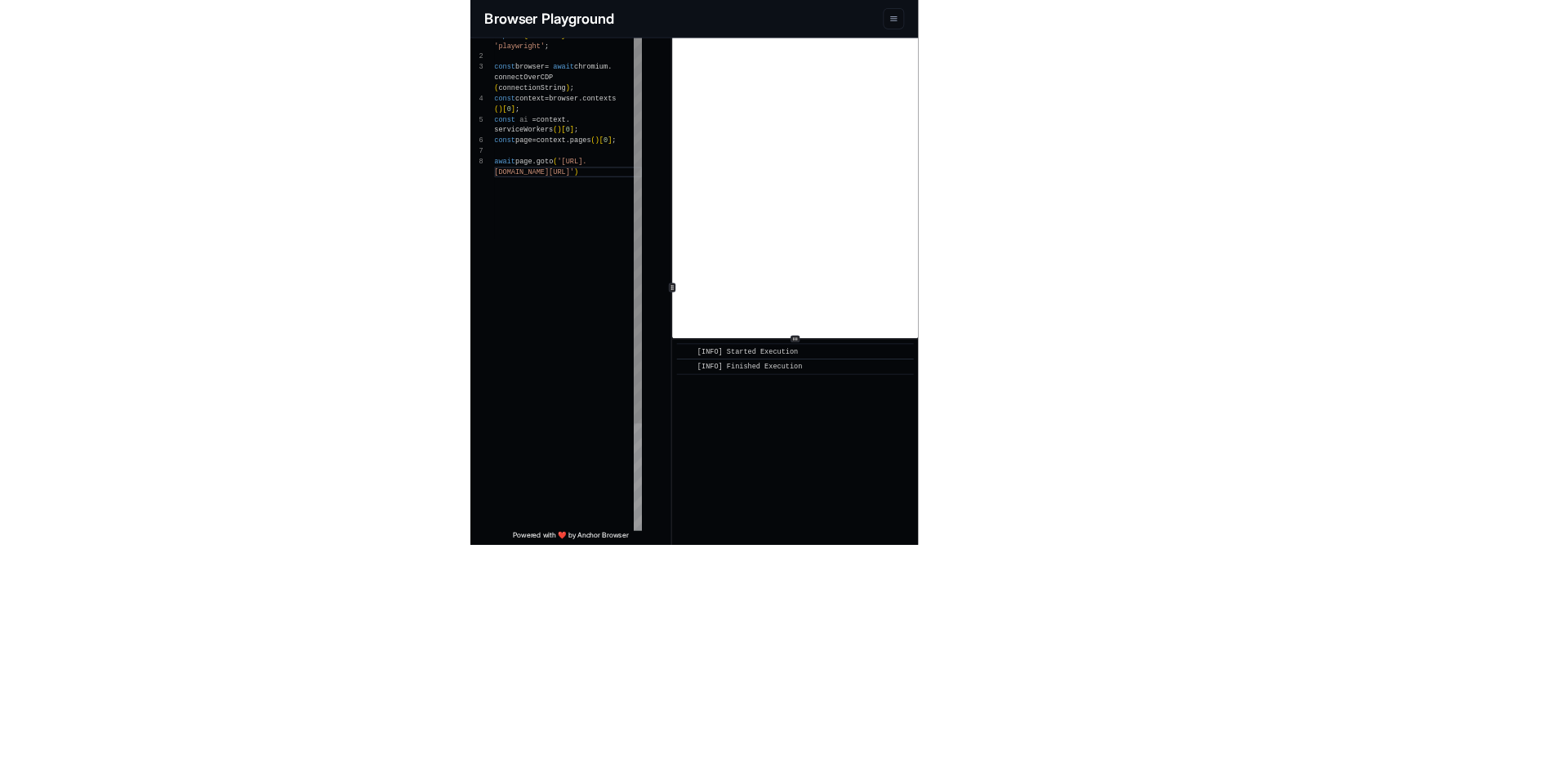
scroll to position [133, 0]
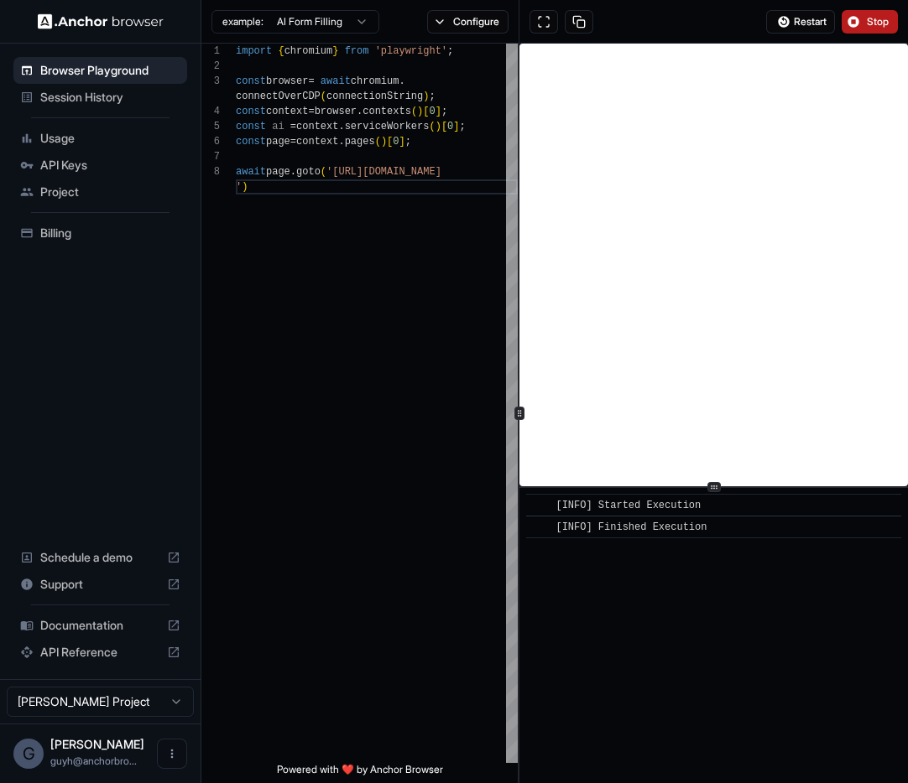
click at [863, 25] on button "Stop" at bounding box center [869, 21] width 56 height 23
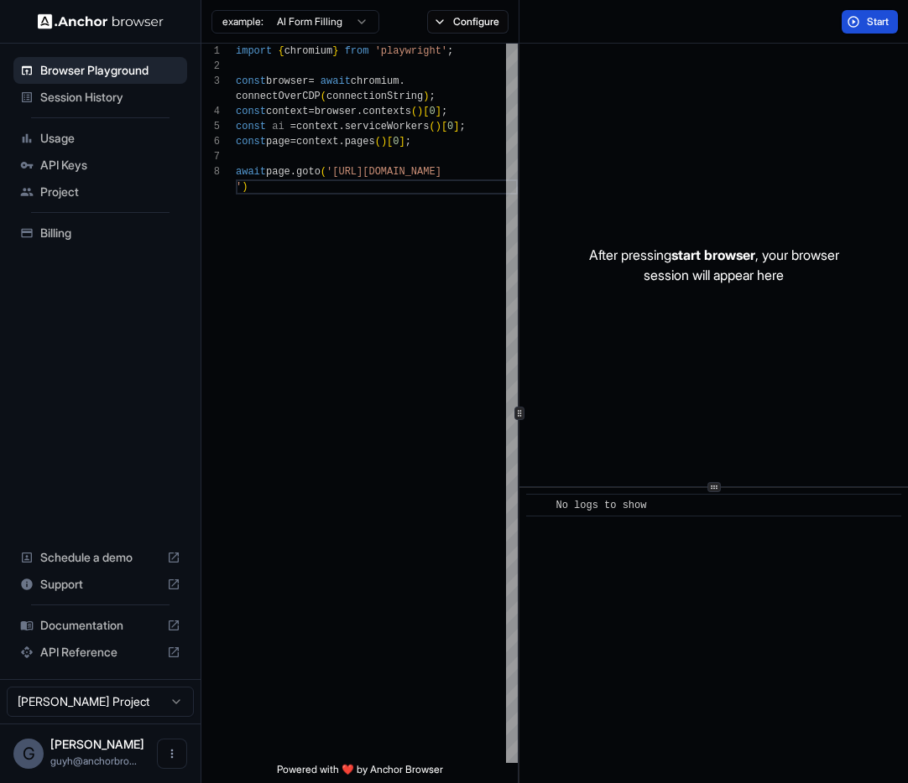
click at [882, 15] on span "Start" at bounding box center [877, 21] width 23 height 13
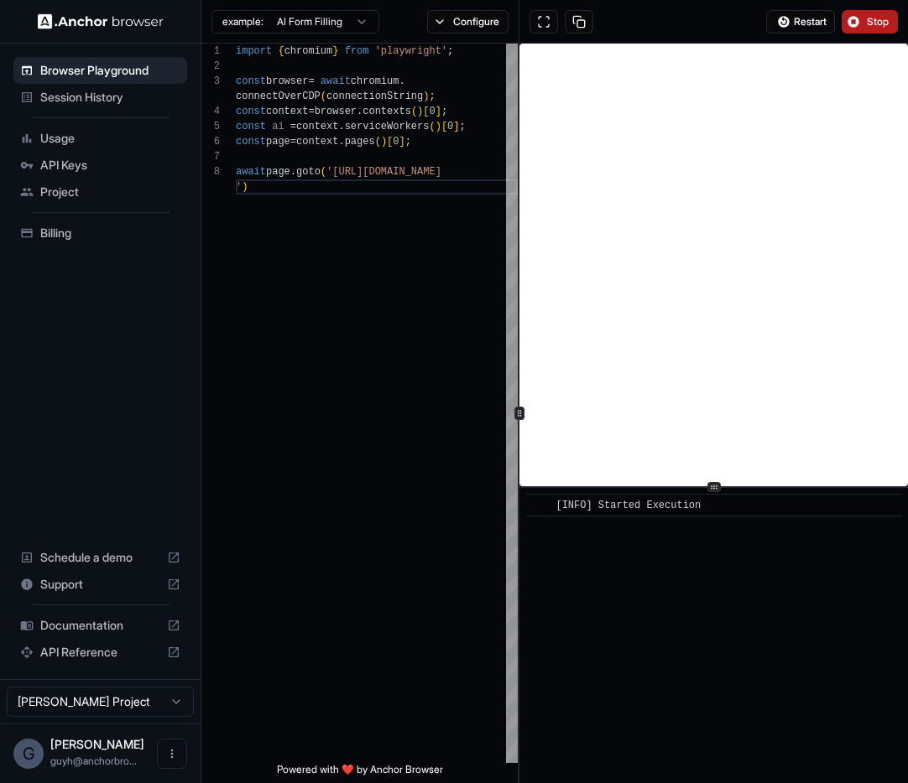
click at [860, 27] on button "Stop" at bounding box center [869, 21] width 56 height 23
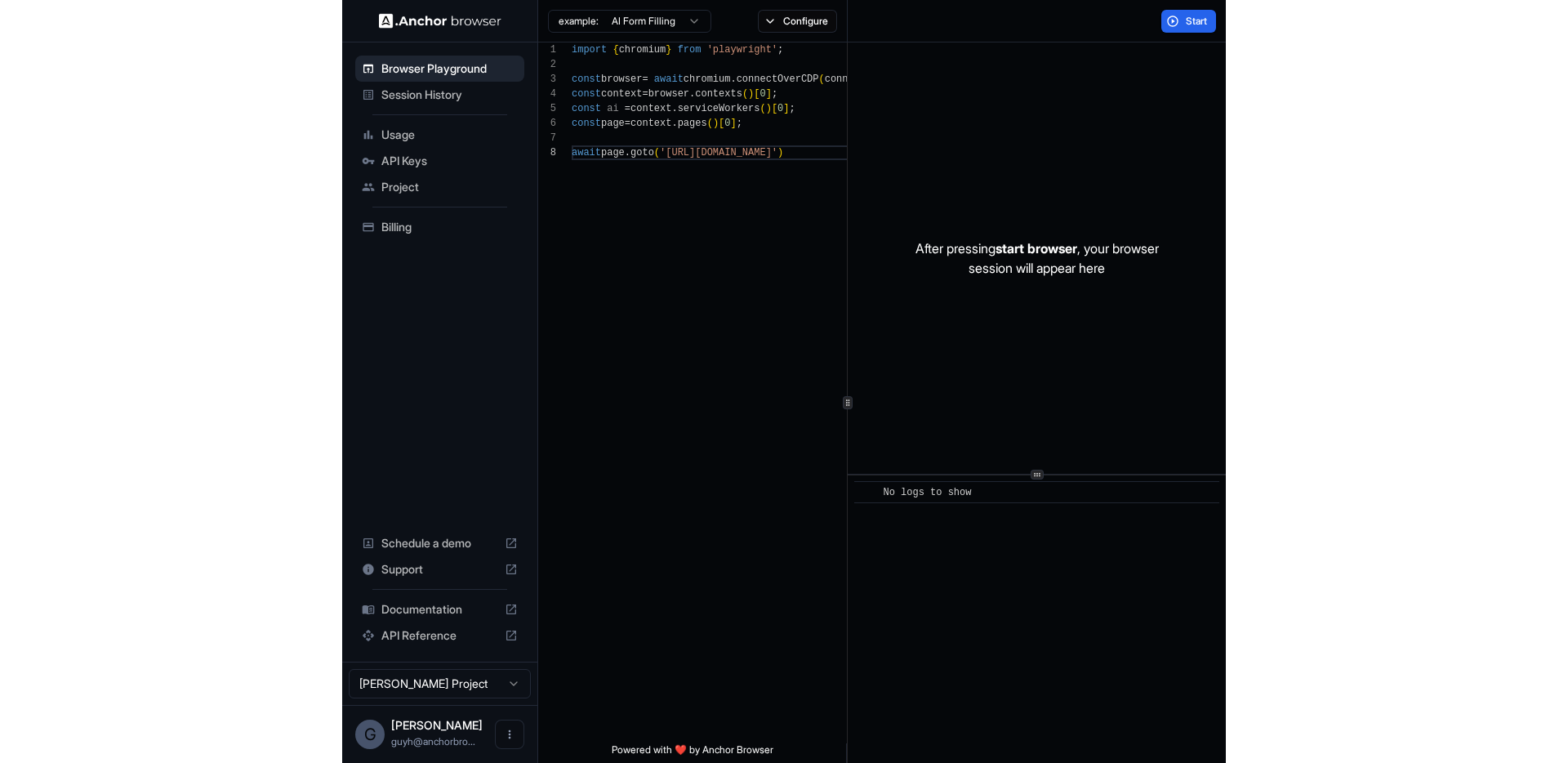
scroll to position [103, 0]
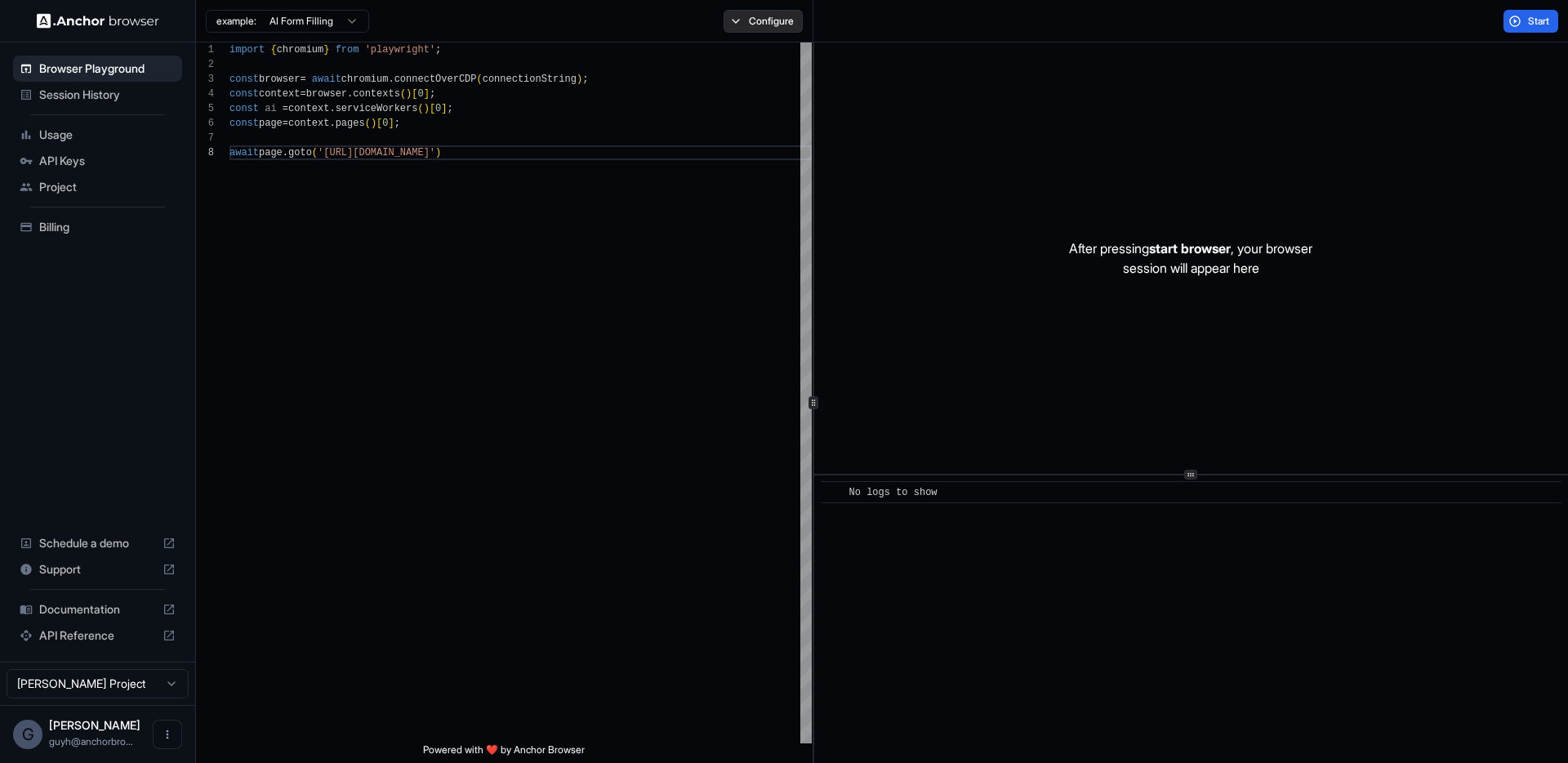
click at [759, 23] on button "Configure" at bounding box center [763, 20] width 79 height 22
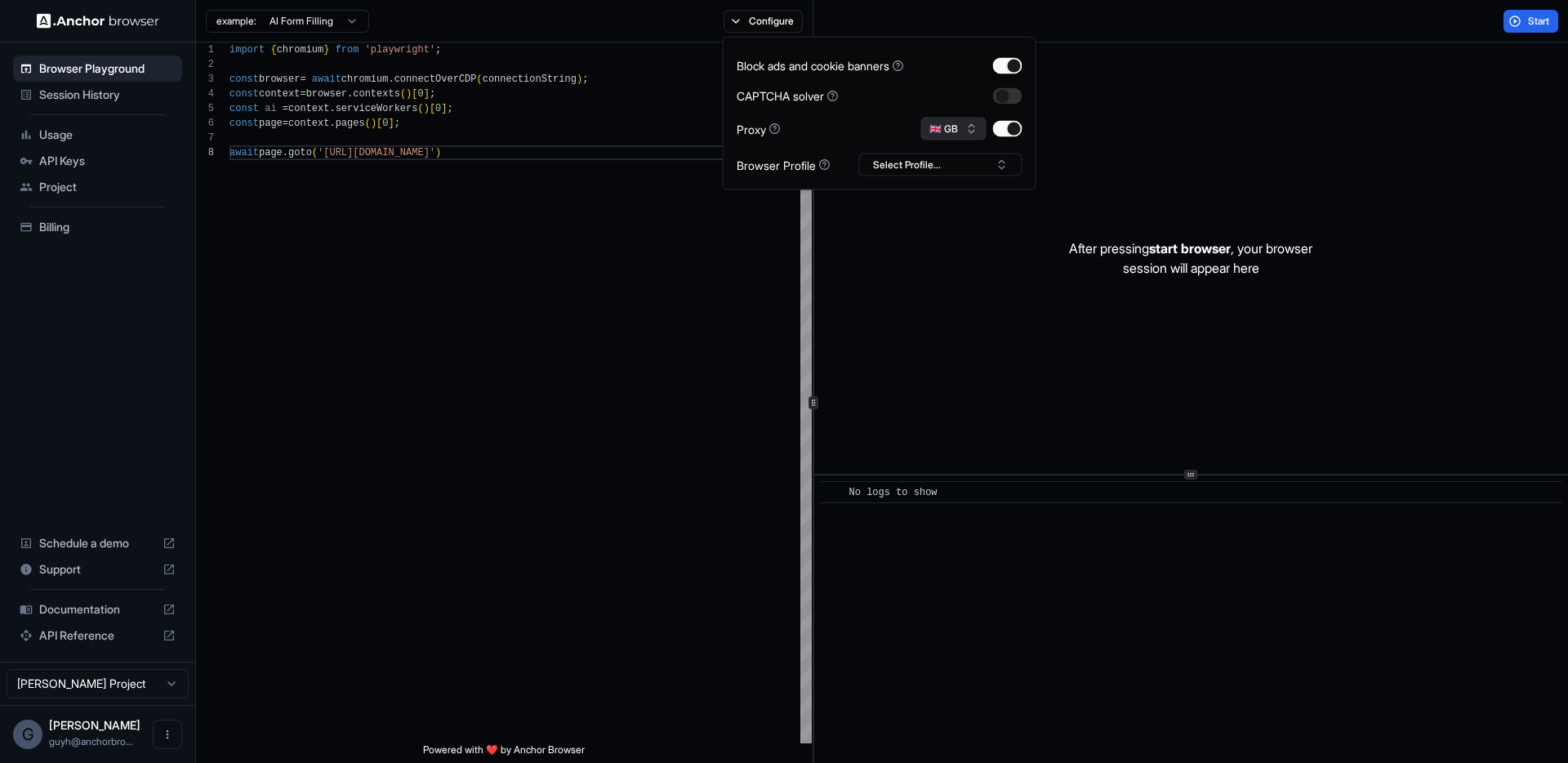
click at [936, 139] on button "🇬🇧 GB" at bounding box center [953, 129] width 65 height 22
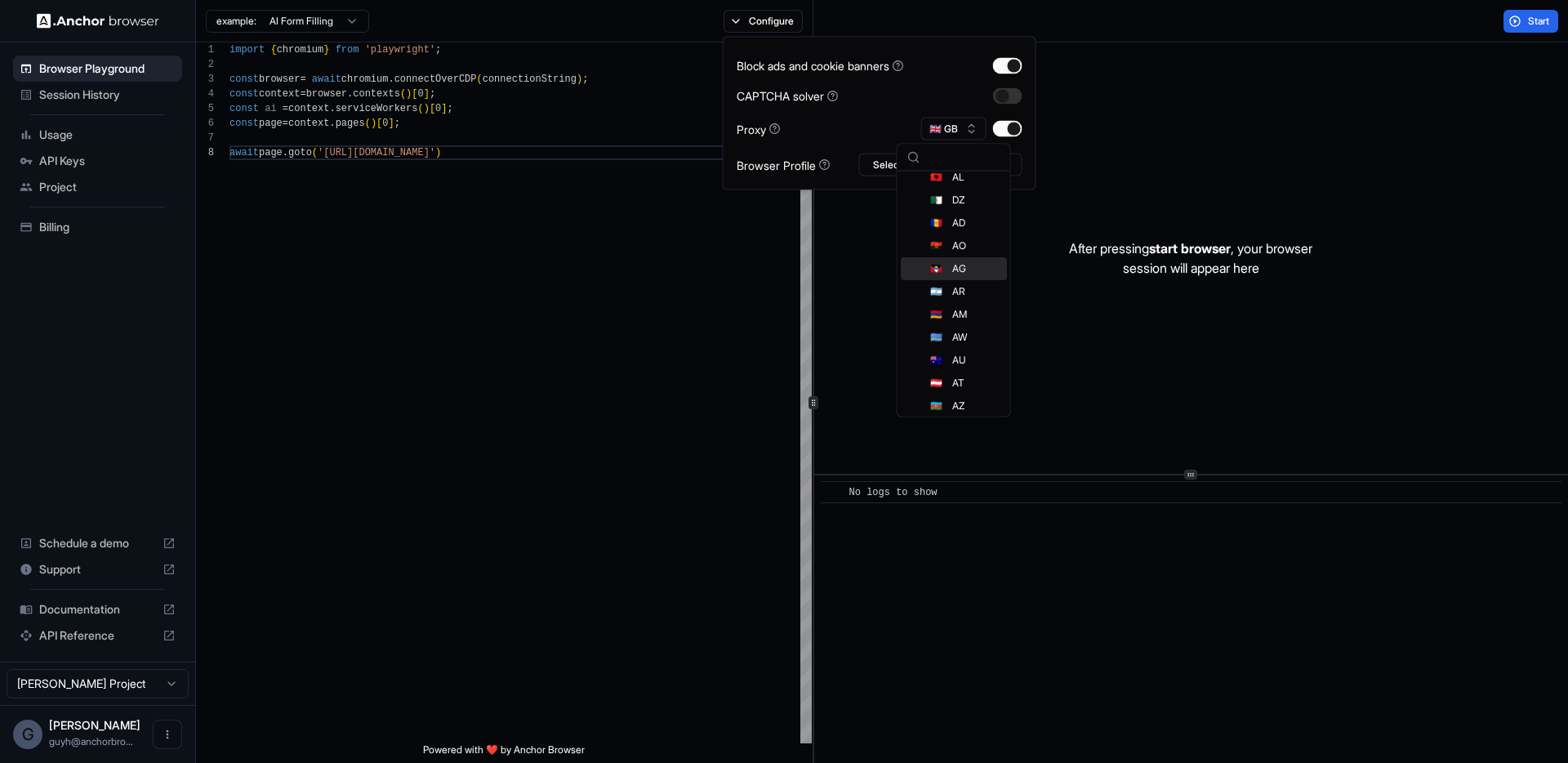
scroll to position [33, 0]
type input "***"
type input "**"
click at [961, 185] on span "US" at bounding box center [958, 186] width 13 height 13
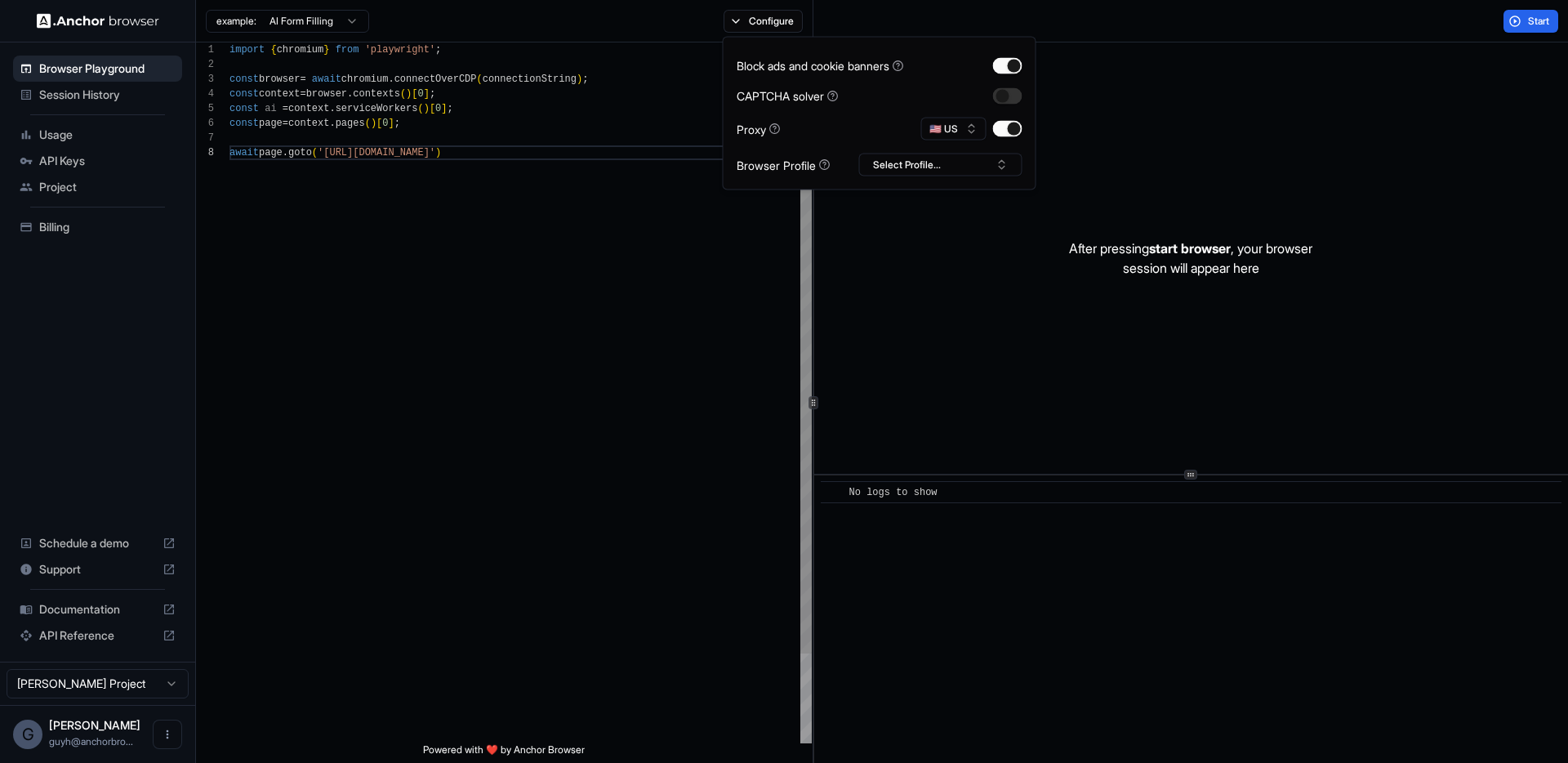
click at [425, 307] on div "import { chromium } from 'playwright' ; const browser = await chromium . connec…" at bounding box center [521, 444] width 582 height 804
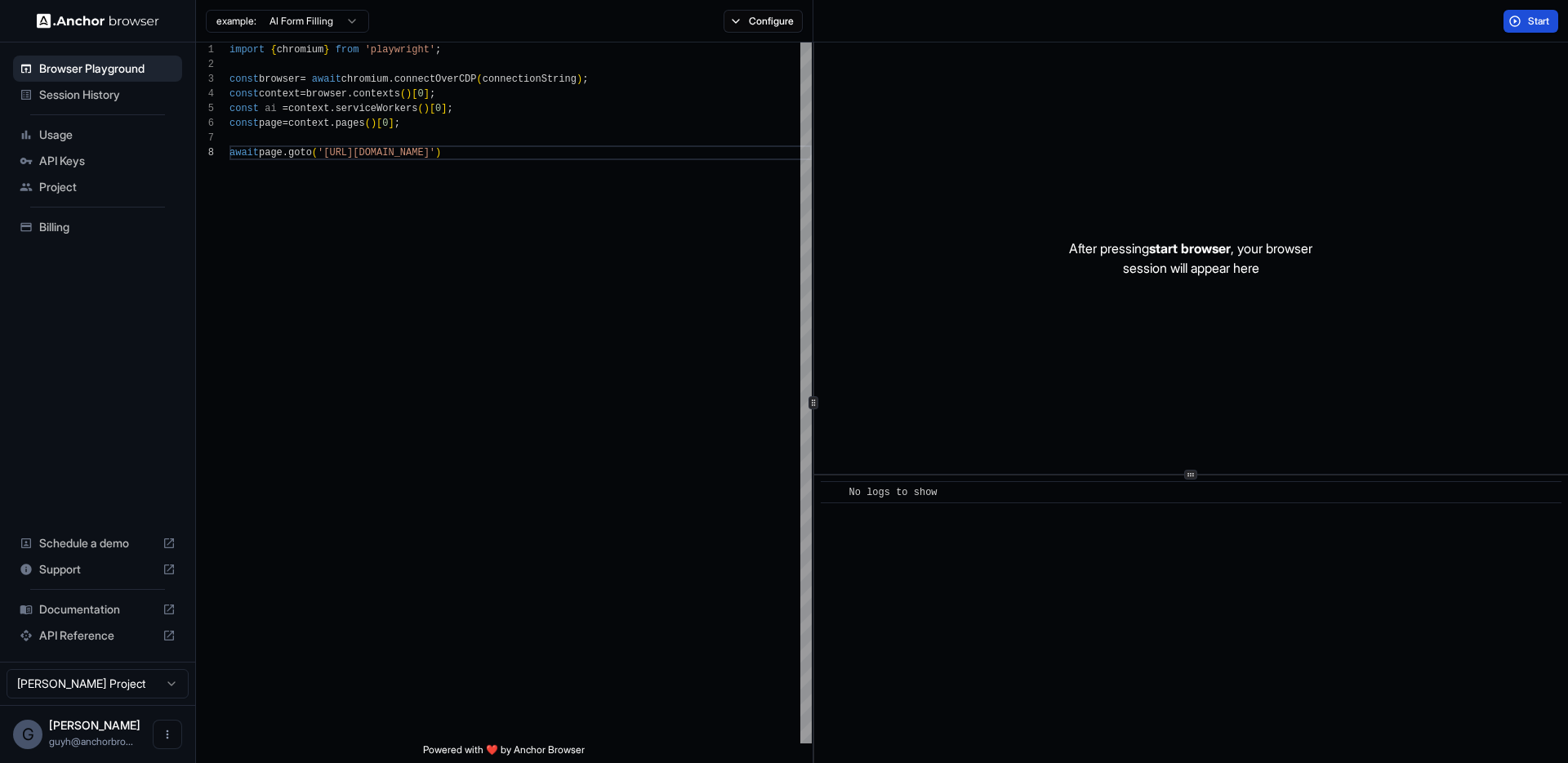
click at [1543, 20] on span "Start" at bounding box center [1539, 20] width 22 height 13
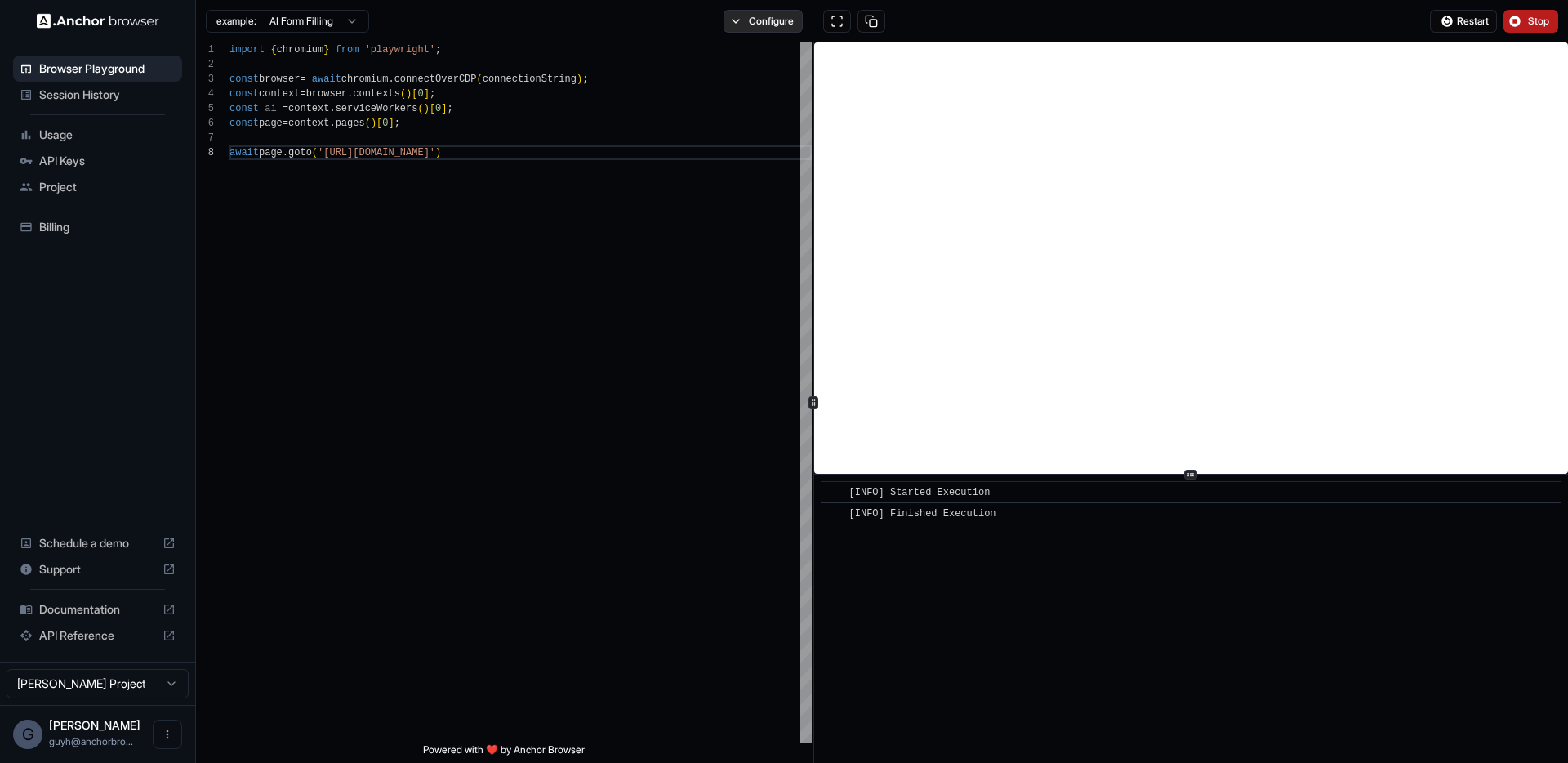
click at [764, 18] on button "Configure" at bounding box center [763, 20] width 79 height 22
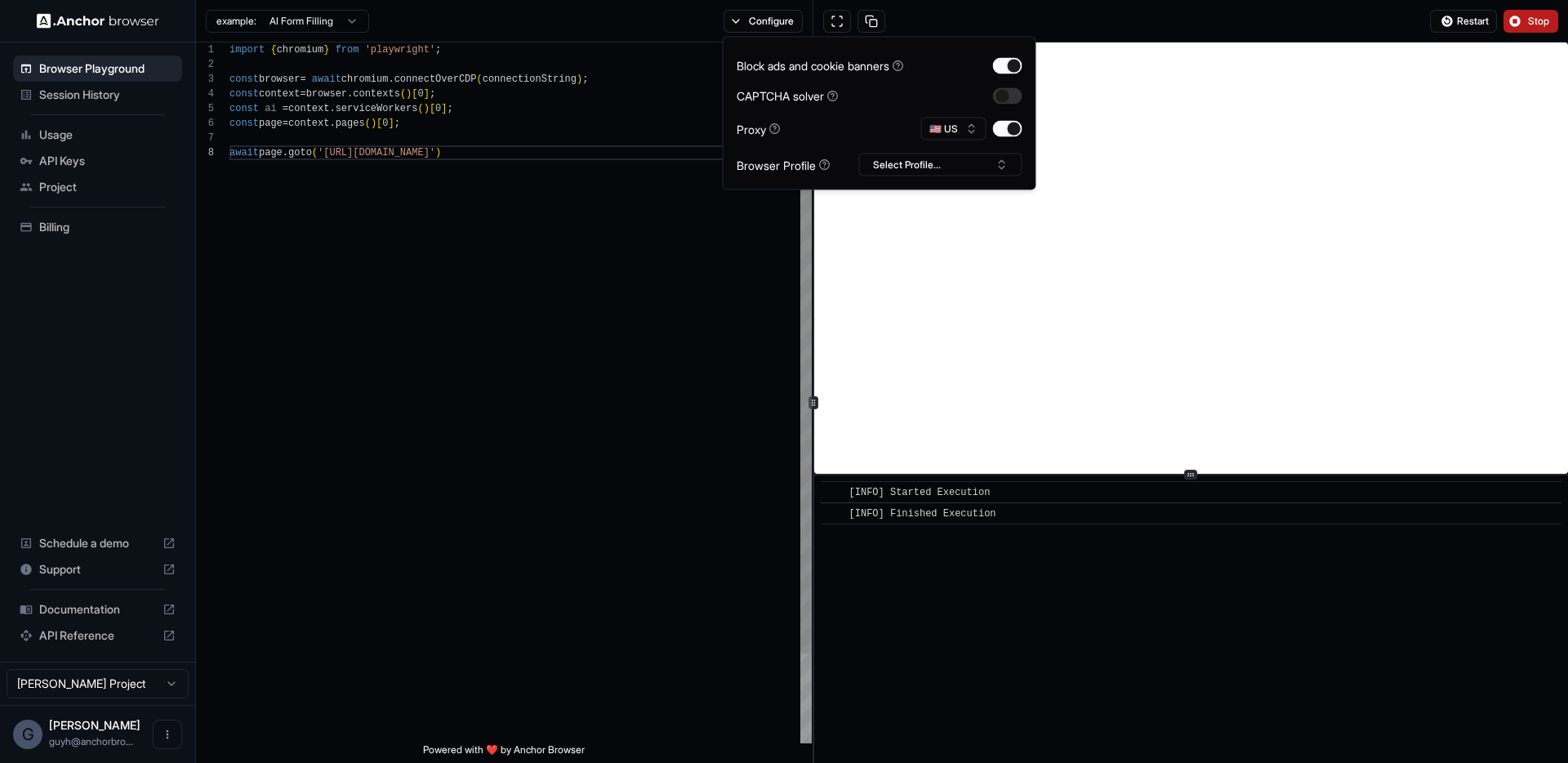
click at [526, 320] on div "import { chromium } from 'playwright' ; const browser = await chromium . connec…" at bounding box center [521, 444] width 582 height 804
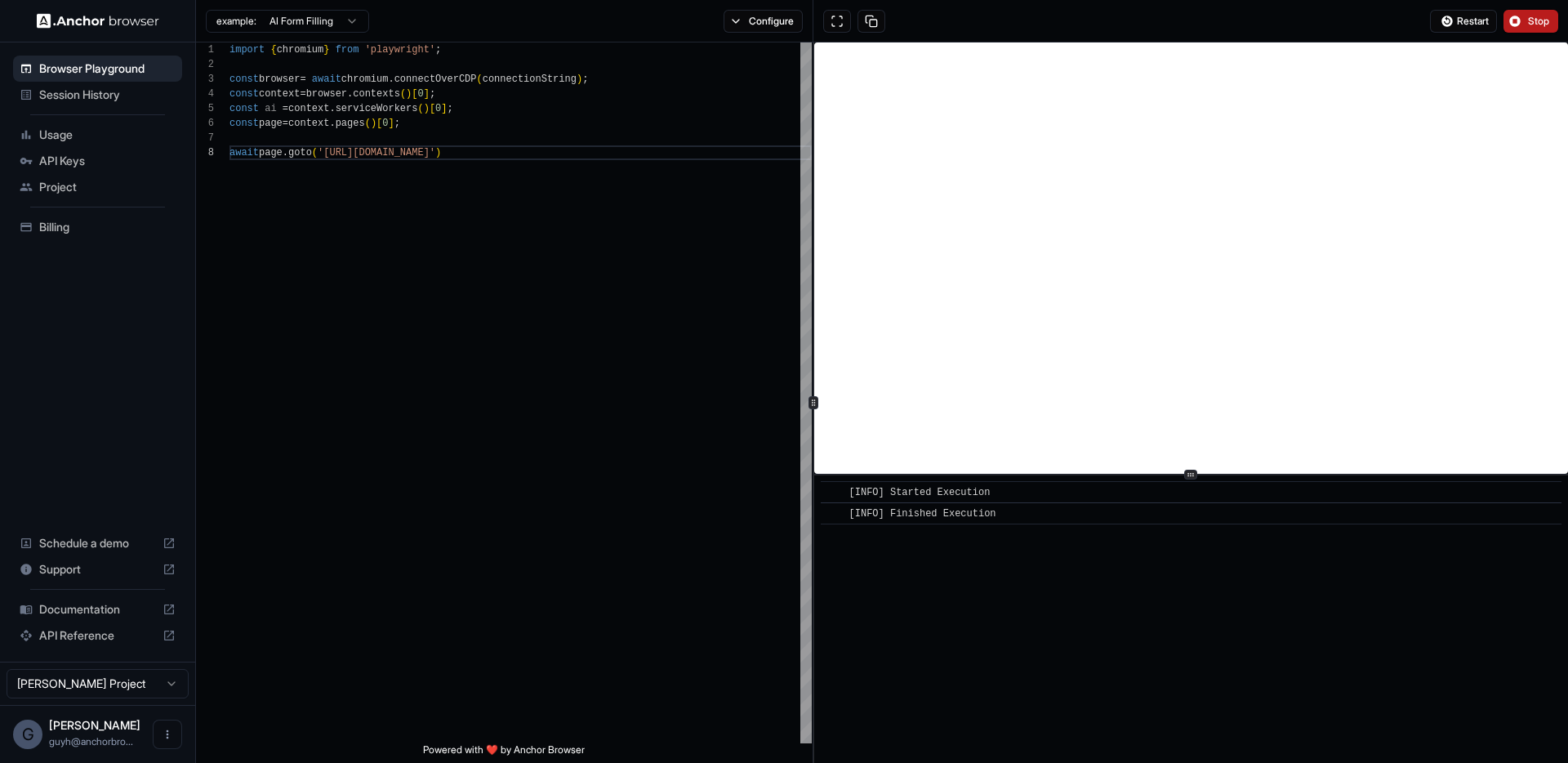
click at [1532, 19] on span "Stop" at bounding box center [1539, 20] width 22 height 13
click at [768, 19] on button "Configure" at bounding box center [763, 20] width 79 height 22
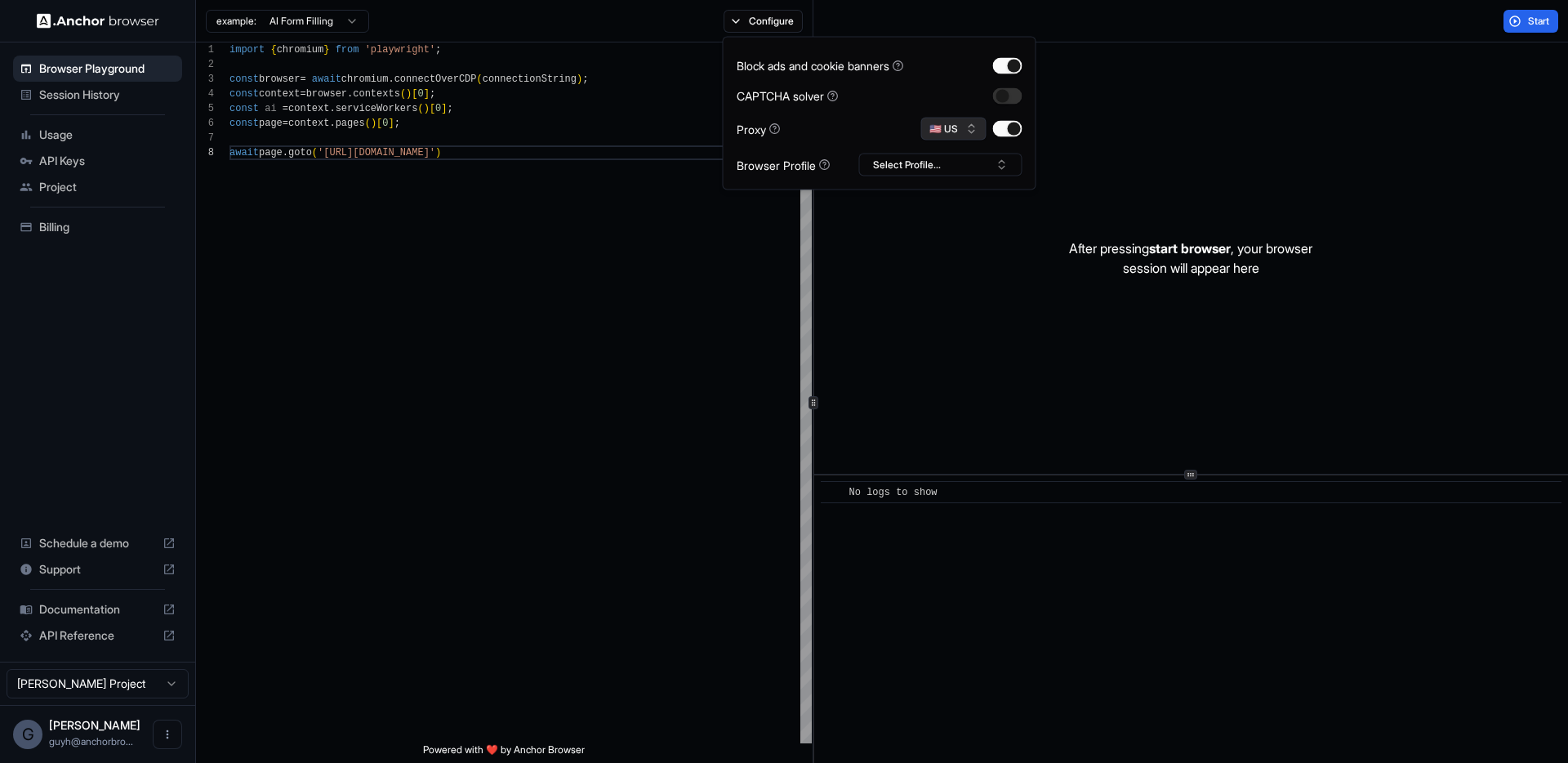
click at [963, 134] on button "🇺🇸 US" at bounding box center [953, 129] width 65 height 22
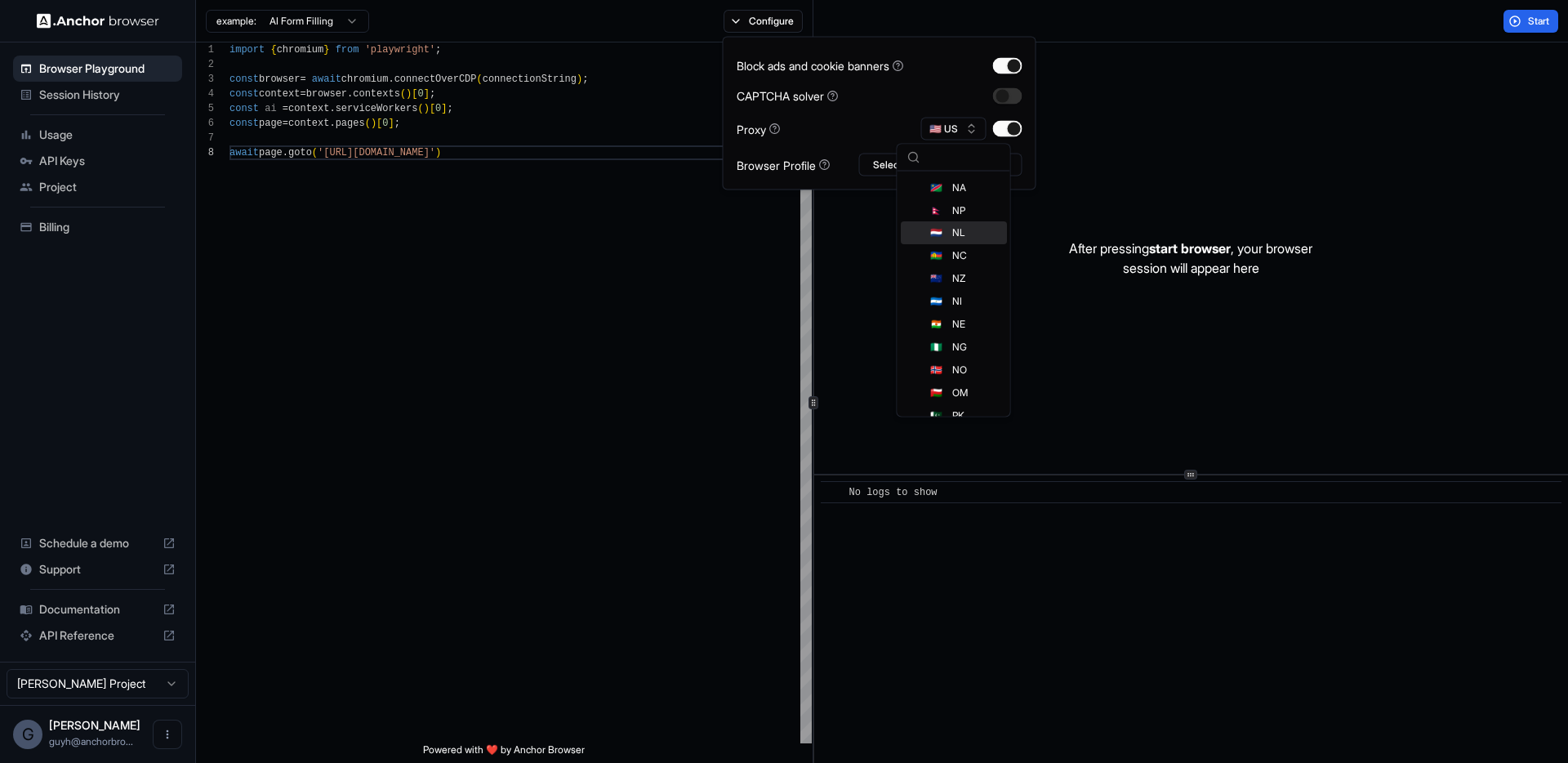
click at [969, 236] on div "🇳🇱 NL" at bounding box center [953, 233] width 106 height 22
click at [530, 218] on div "import { chromium } from 'playwright' ; const browser = await chromium . connec…" at bounding box center [521, 444] width 582 height 804
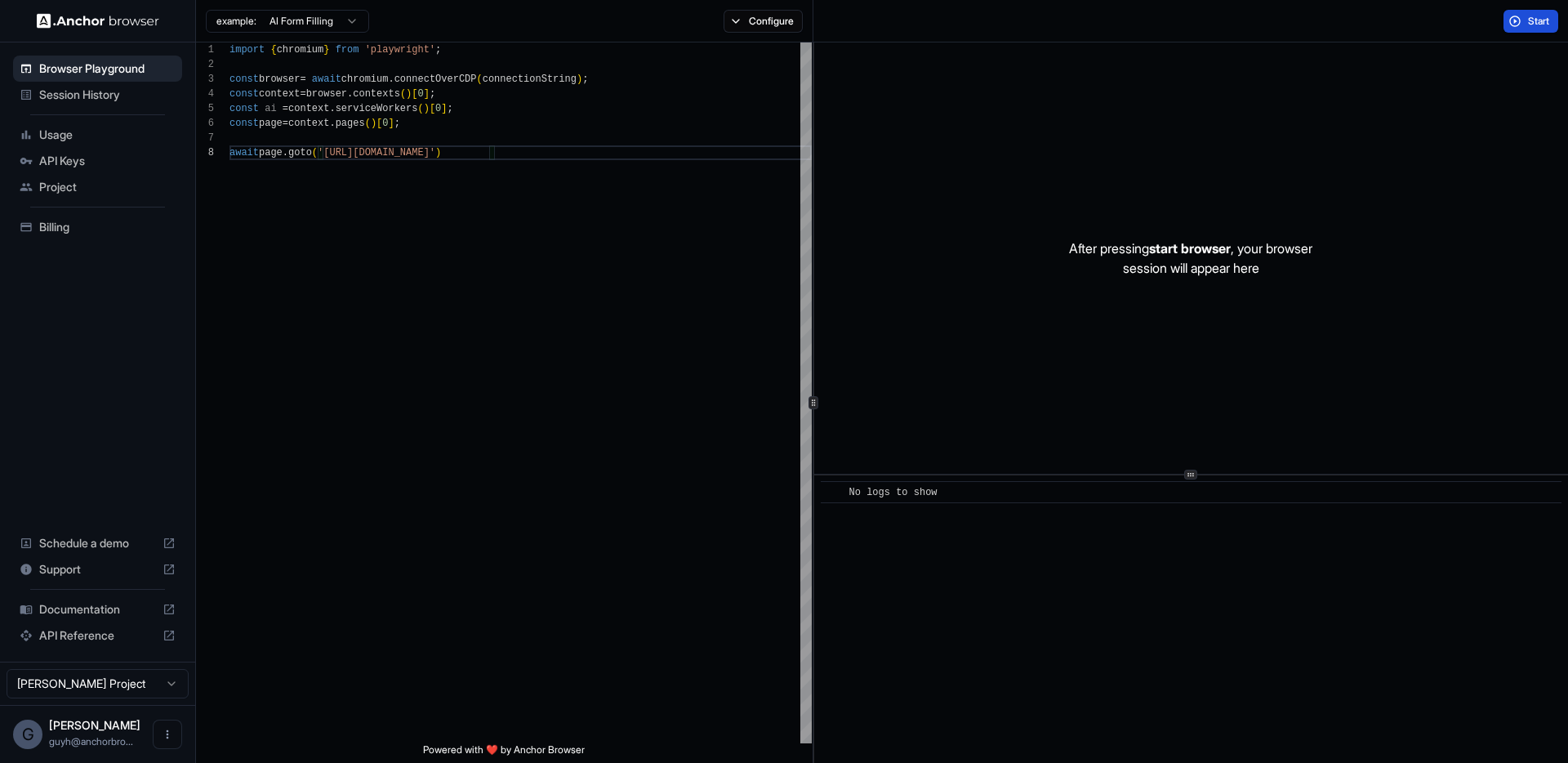
click at [1523, 21] on button "Start" at bounding box center [1531, 20] width 55 height 22
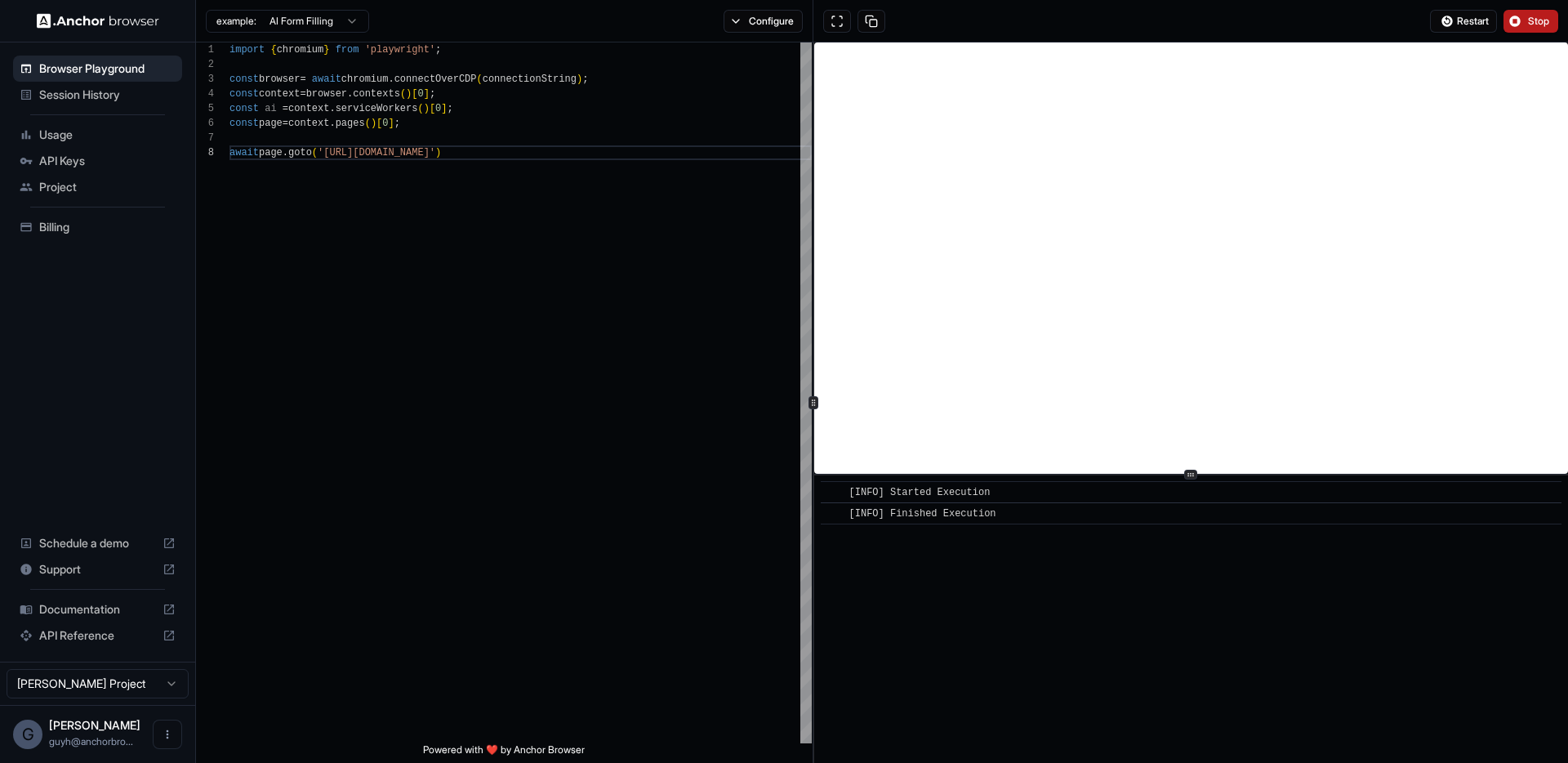
click at [1519, 17] on button "Stop" at bounding box center [1531, 20] width 55 height 22
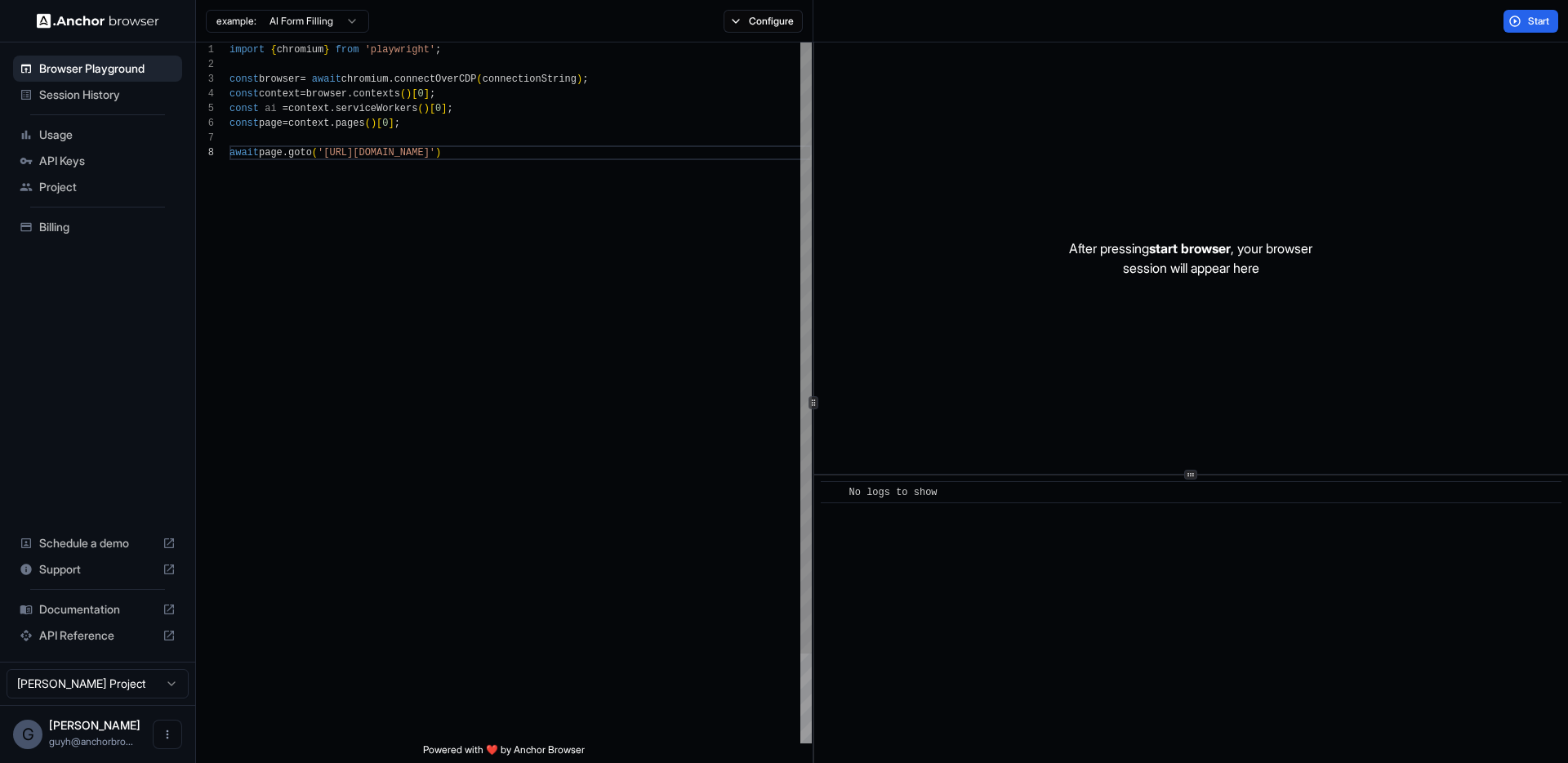
click at [559, 110] on div "import { chromium } from 'playwright' ; const browser = await chromium . connec…" at bounding box center [521, 444] width 582 height 804
click at [750, 10] on button "Configure" at bounding box center [763, 20] width 79 height 22
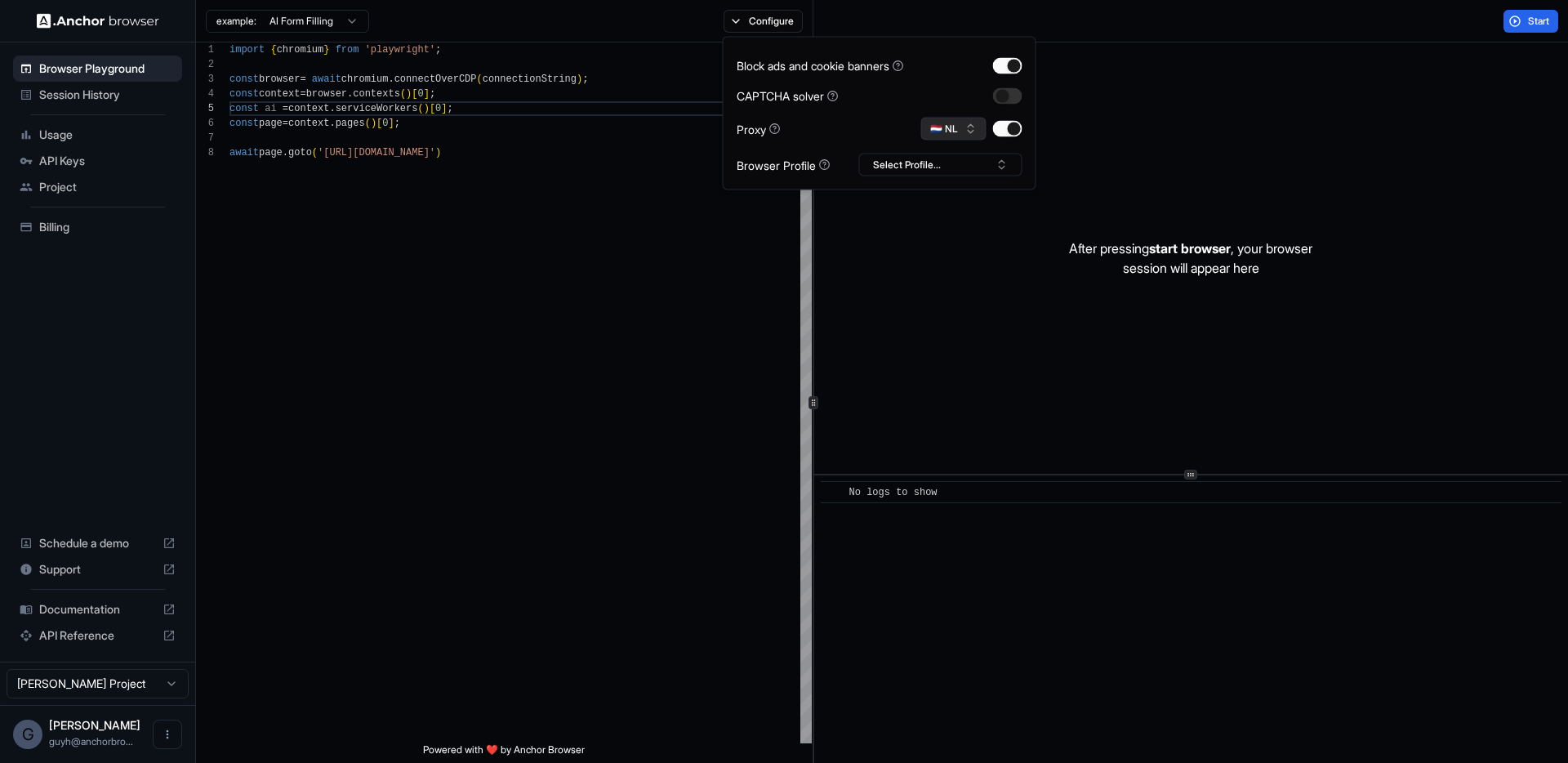
click at [943, 134] on button "🇳🇱 NL" at bounding box center [953, 129] width 65 height 22
type input "**"
click at [969, 186] on div "🇺🇸 US" at bounding box center [953, 186] width 106 height 22
click at [418, 226] on div "import { chromium } from 'playwright' ; const browser = await chromium . connec…" at bounding box center [521, 444] width 582 height 804
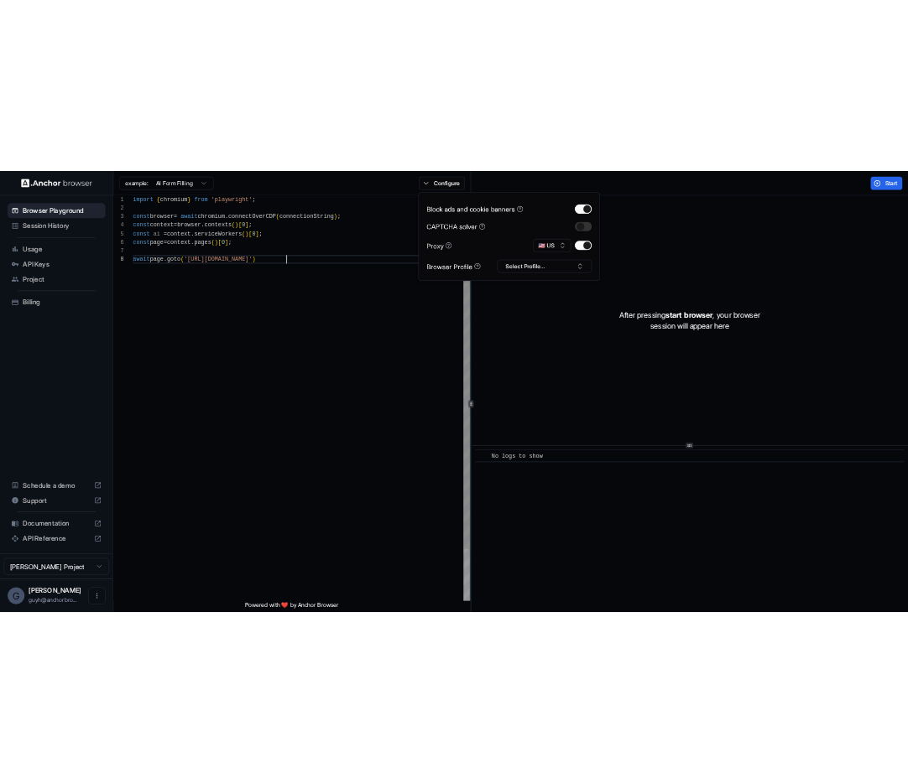
scroll to position [106, 0]
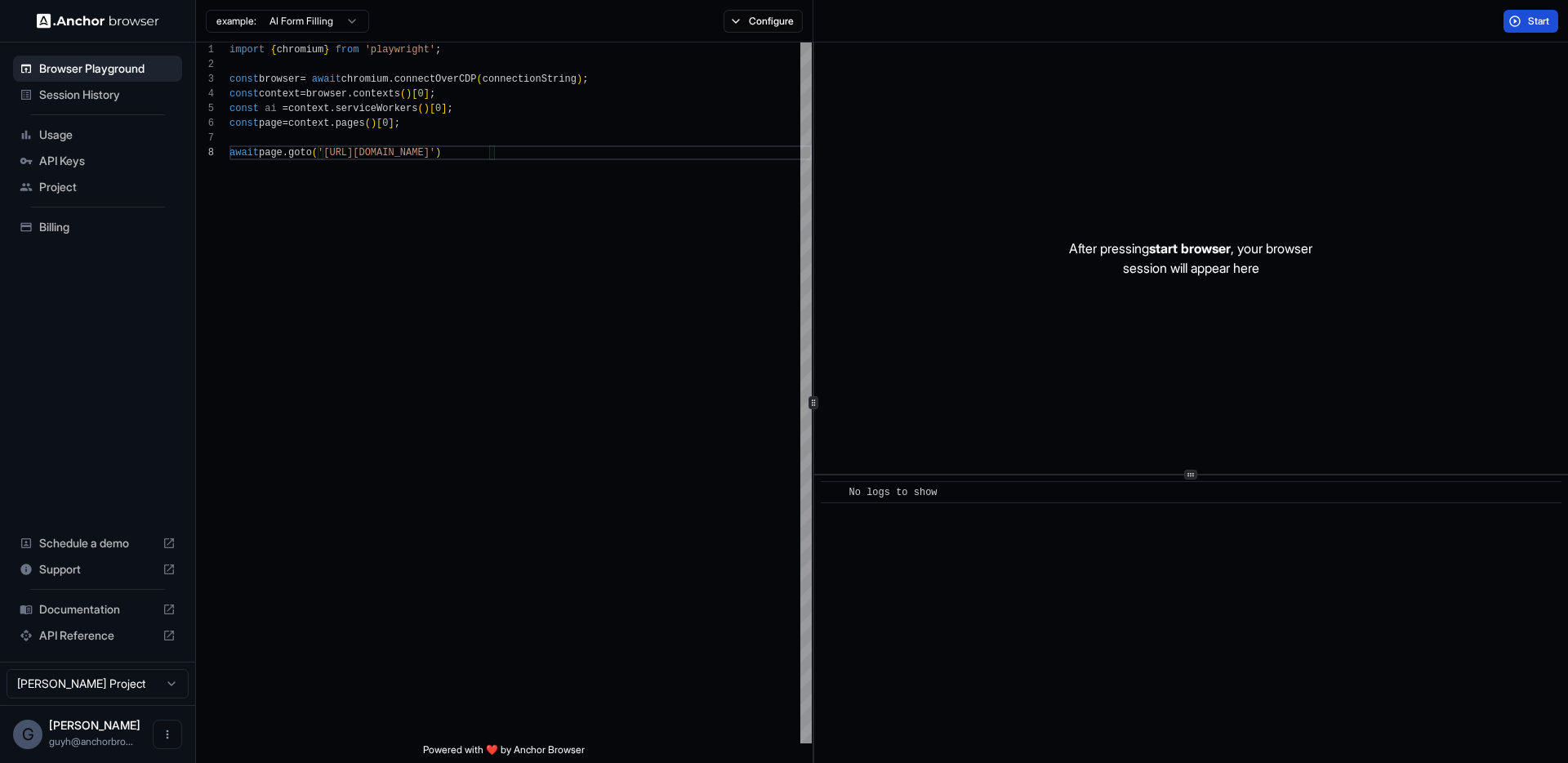
click at [1518, 28] on button "Start" at bounding box center [1531, 20] width 55 height 22
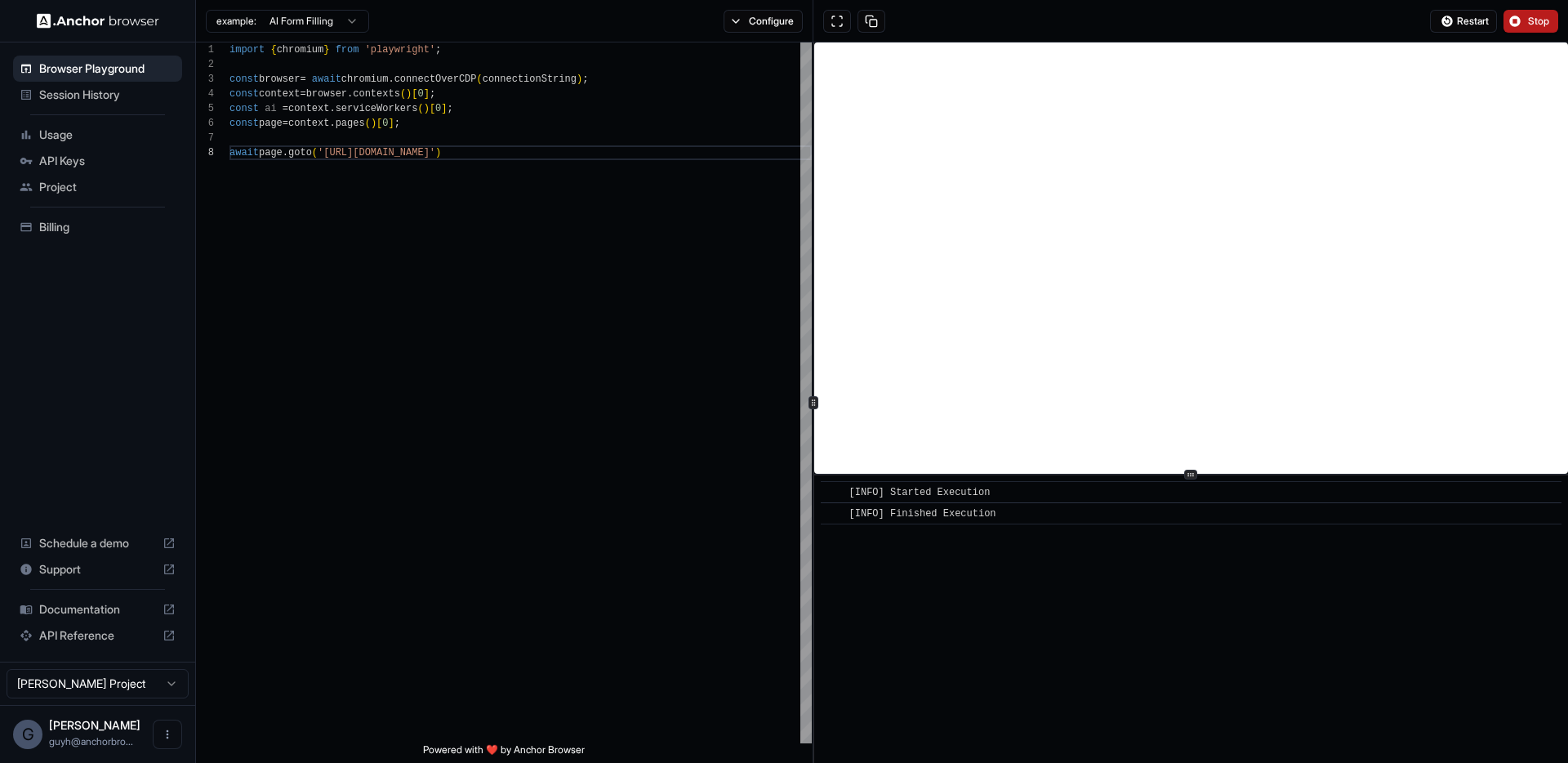
click at [1507, 28] on button "Stop" at bounding box center [1531, 20] width 55 height 22
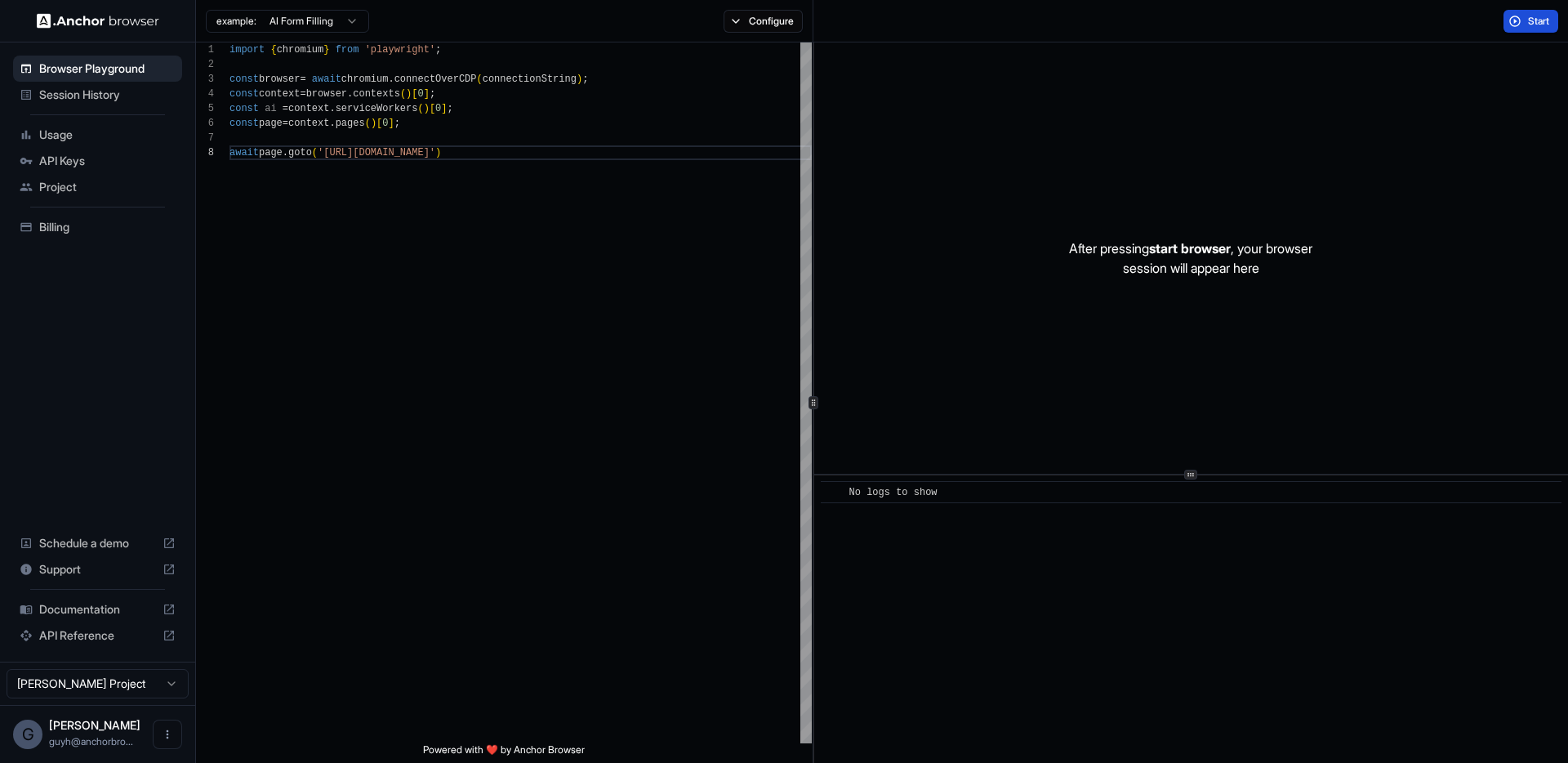
click at [1546, 21] on span "Start" at bounding box center [1539, 20] width 22 height 13
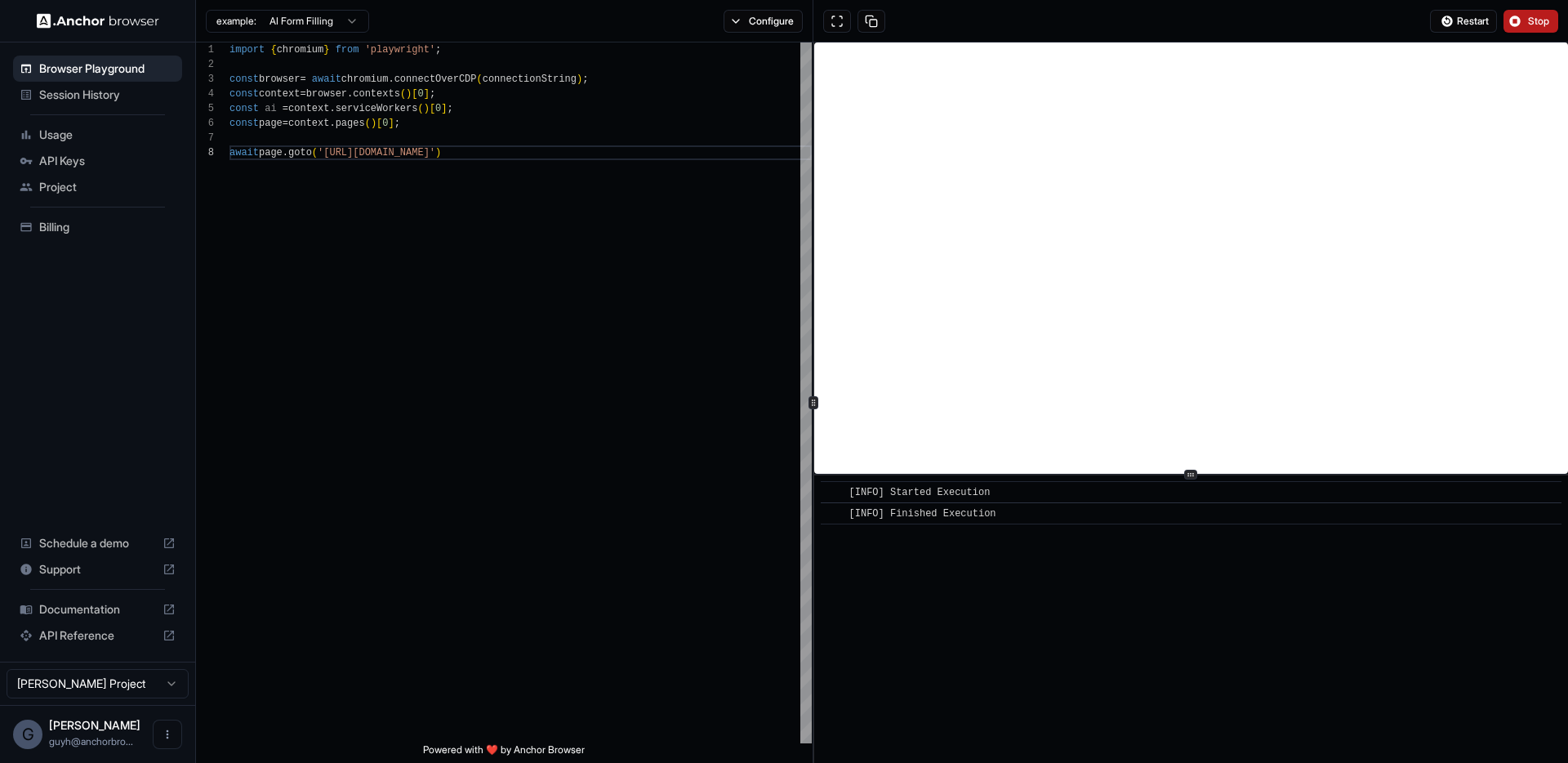
click at [1549, 20] on span "Stop" at bounding box center [1539, 20] width 22 height 13
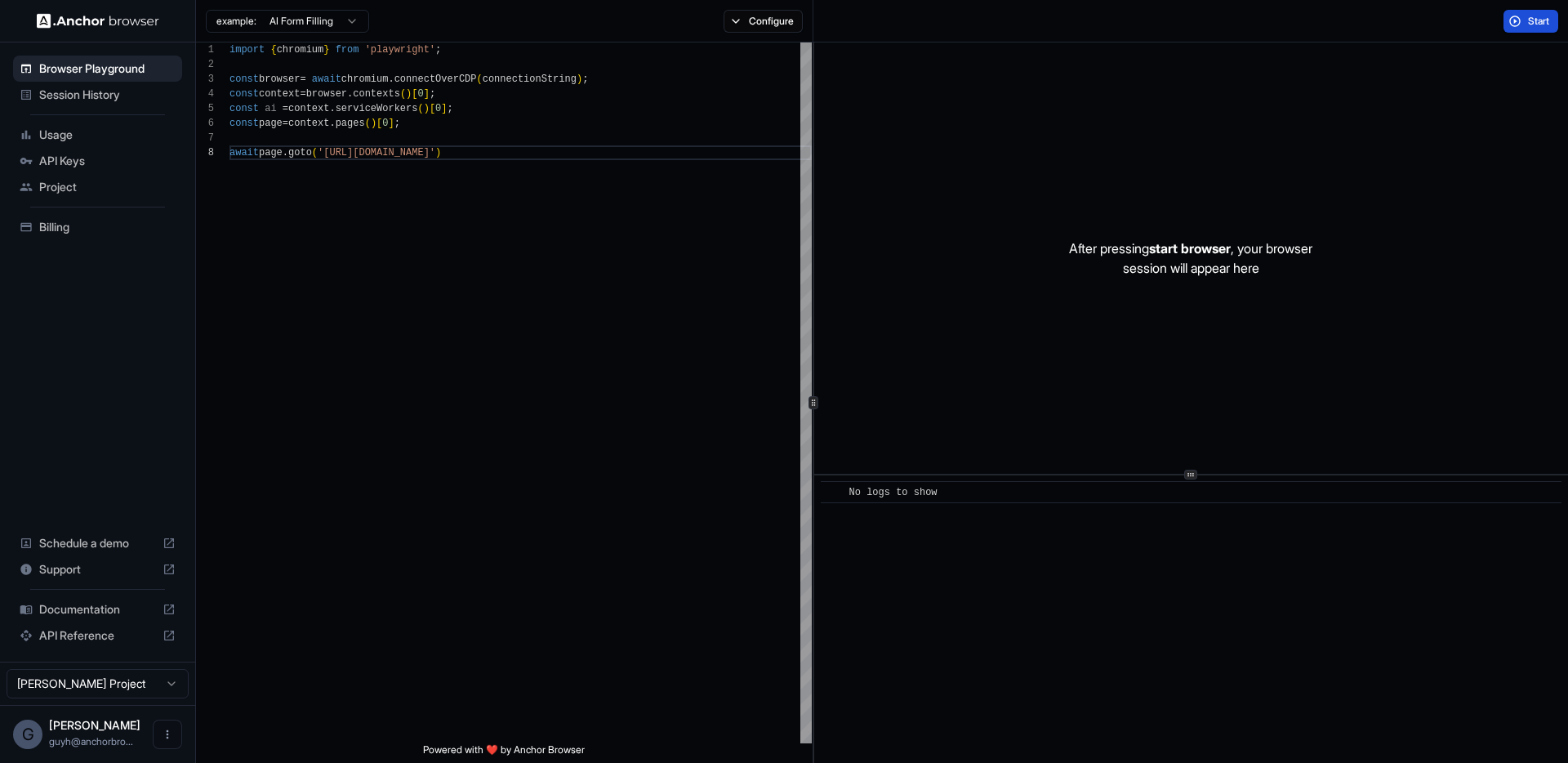
click at [1539, 18] on span "Start" at bounding box center [1539, 20] width 22 height 13
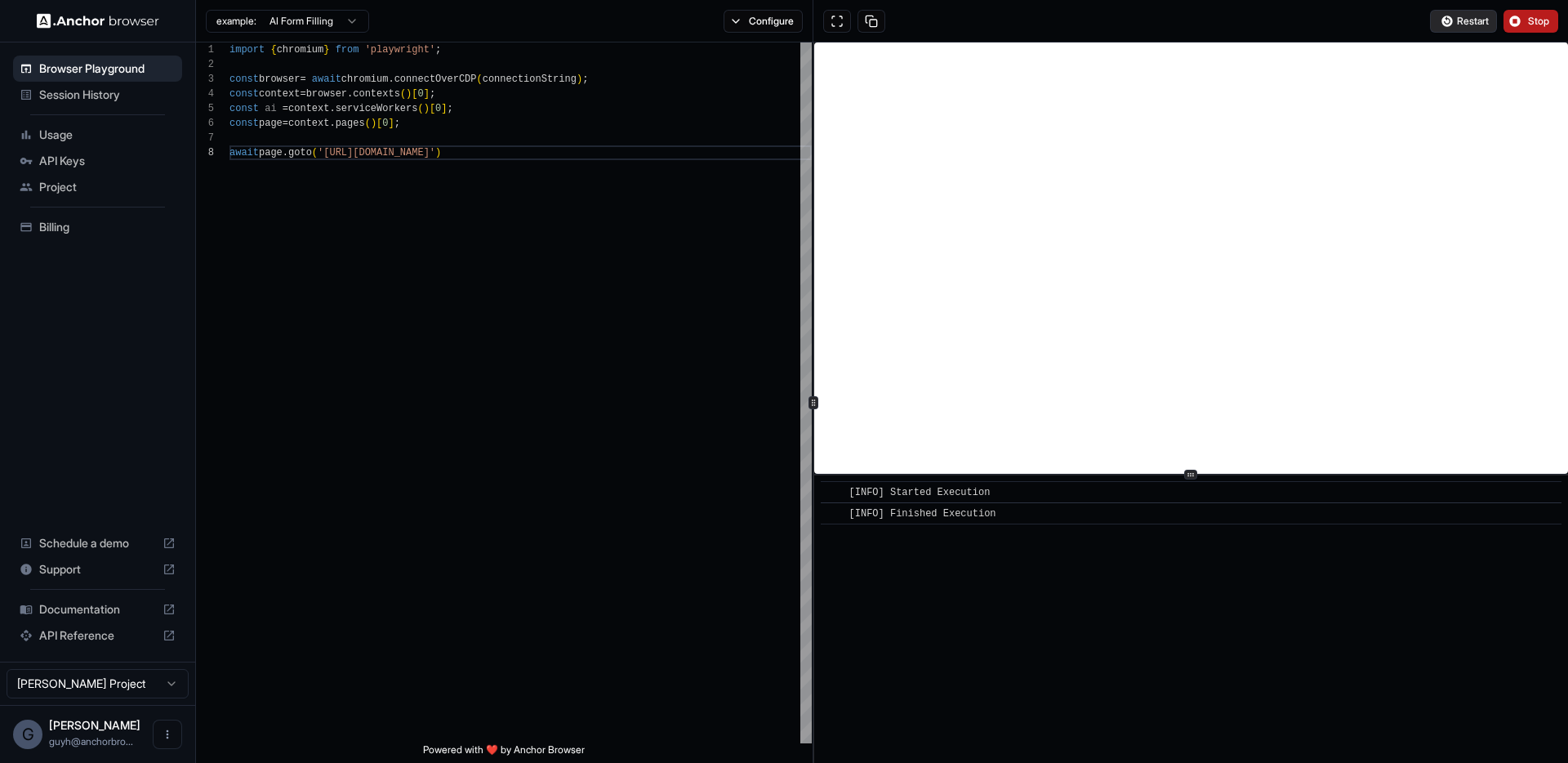
click at [1466, 15] on span "Restart" at bounding box center [1473, 20] width 32 height 13
click at [1529, 24] on span "Stop" at bounding box center [1539, 20] width 22 height 13
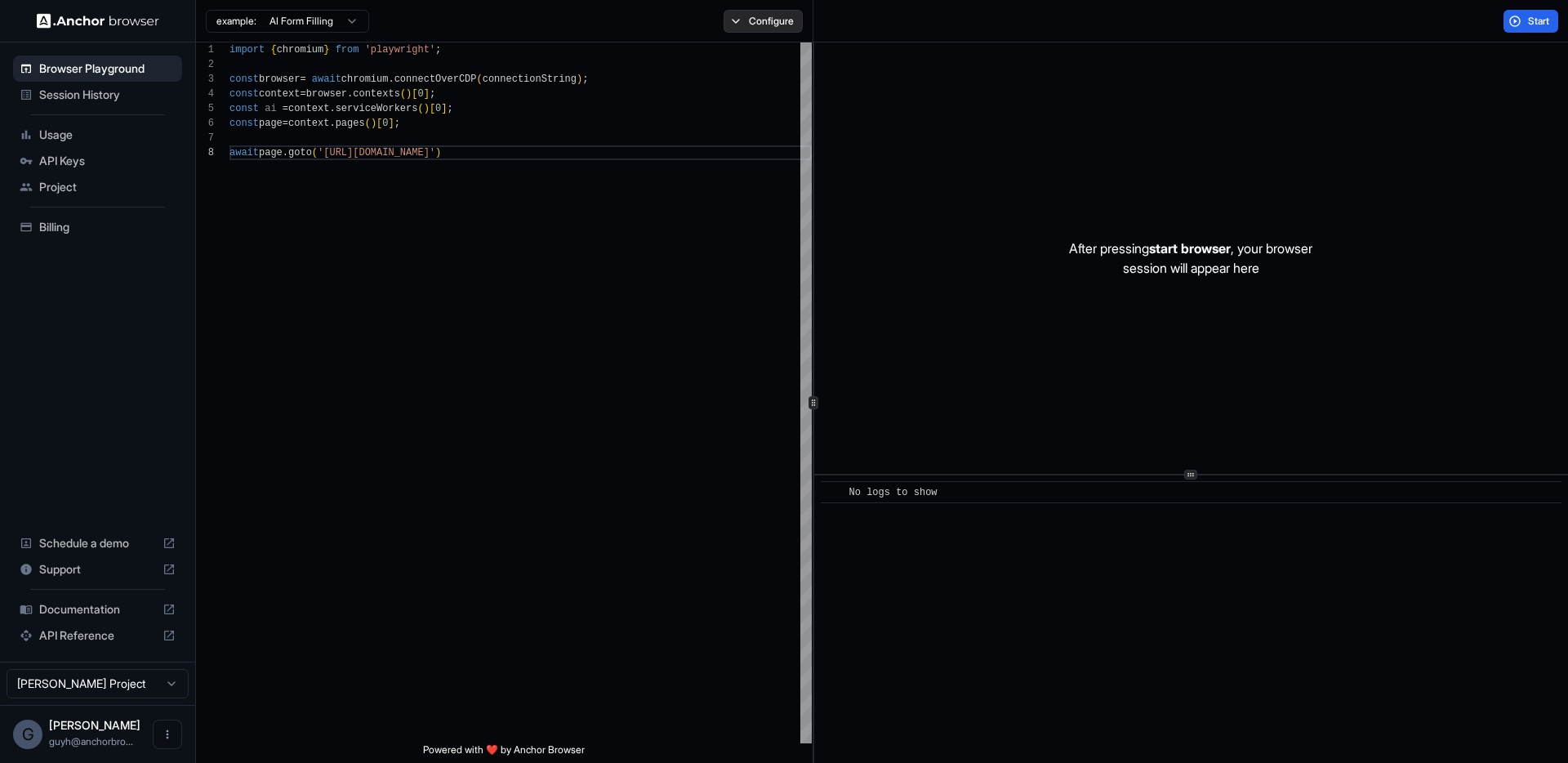
click at [758, 20] on button "Configure" at bounding box center [763, 20] width 79 height 22
click at [753, 22] on button "Configure" at bounding box center [763, 20] width 79 height 22
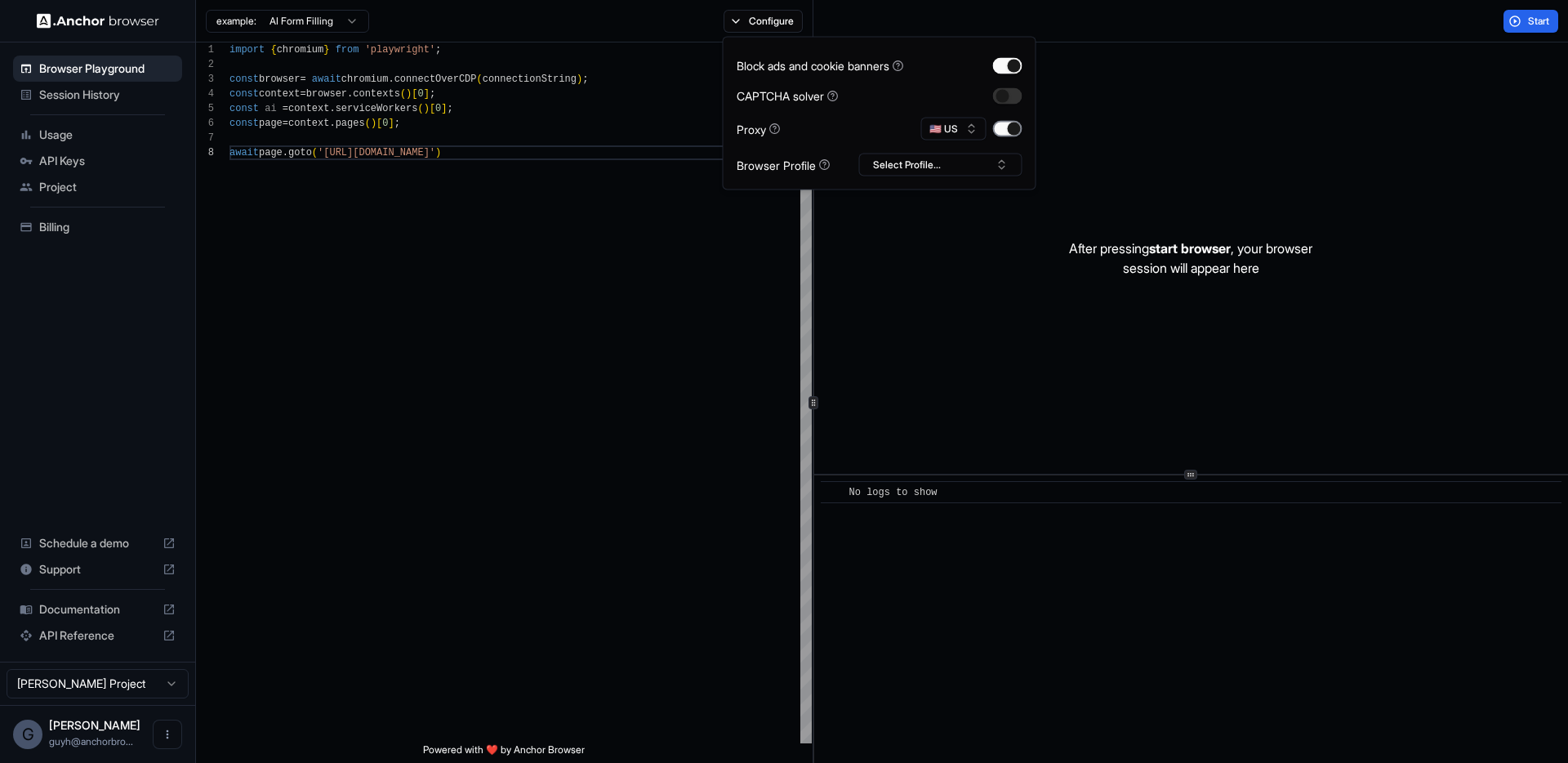
click at [1000, 134] on button "button" at bounding box center [1008, 129] width 29 height 17
click at [691, 236] on div "import { chromium } from 'playwright' ; const browser = await chromium . connec…" at bounding box center [521, 444] width 582 height 804
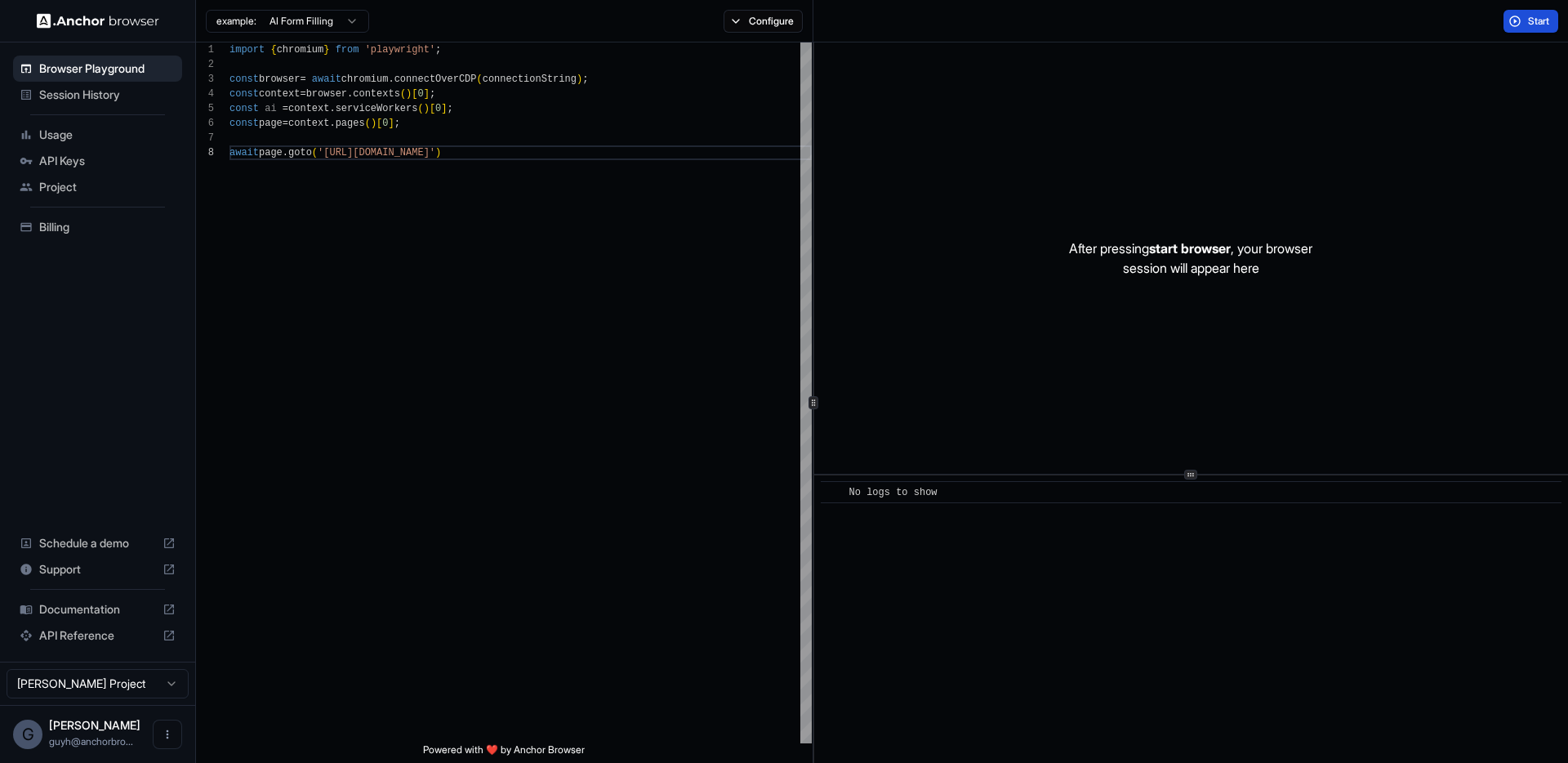
click at [1546, 28] on button "Start" at bounding box center [1531, 20] width 55 height 22
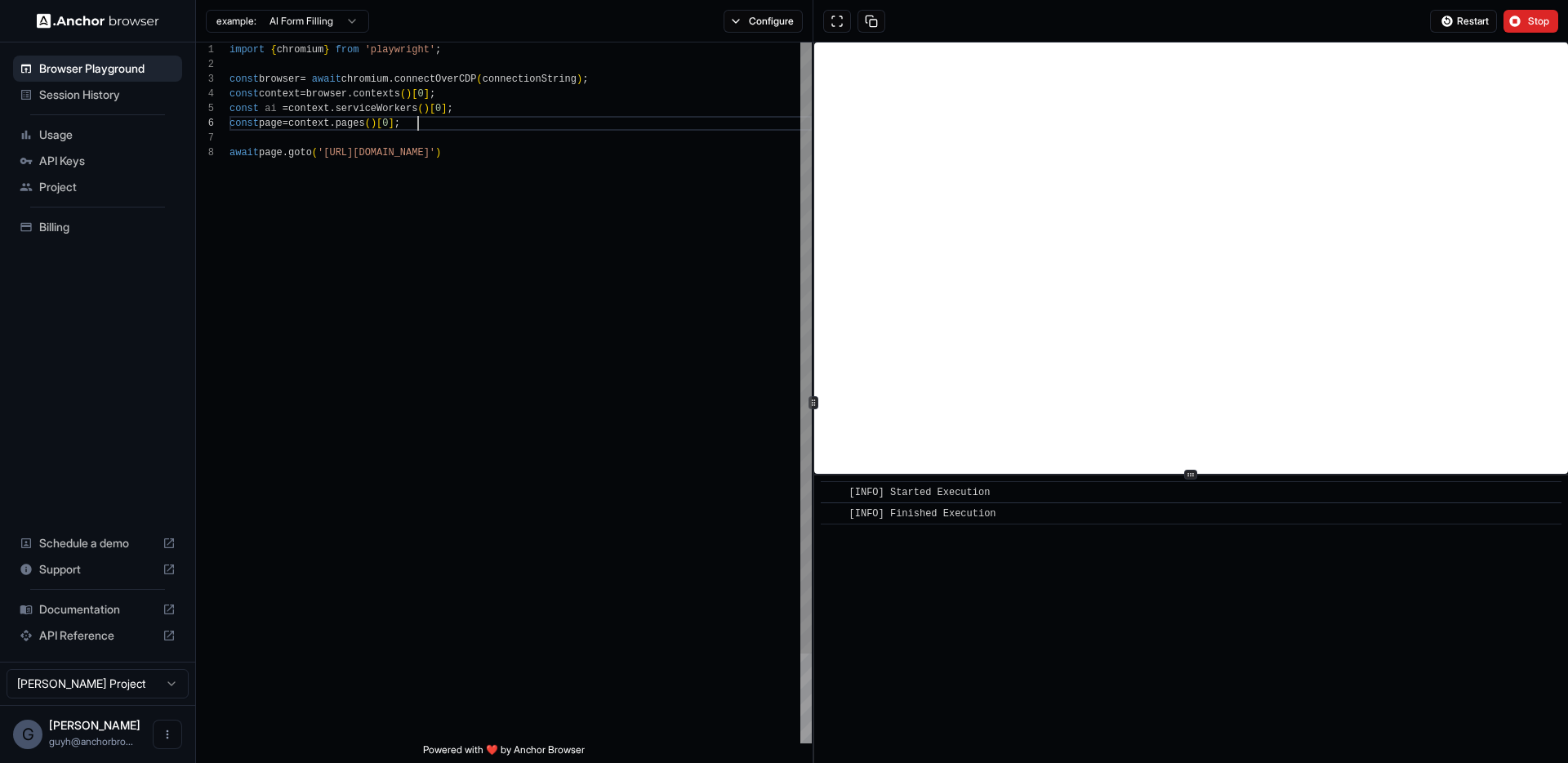
click at [667, 130] on div "import { chromium } from 'playwright' ; const browser = await chromium . connec…" at bounding box center [521, 444] width 582 height 804
click at [769, 19] on button "Configure" at bounding box center [763, 20] width 79 height 22
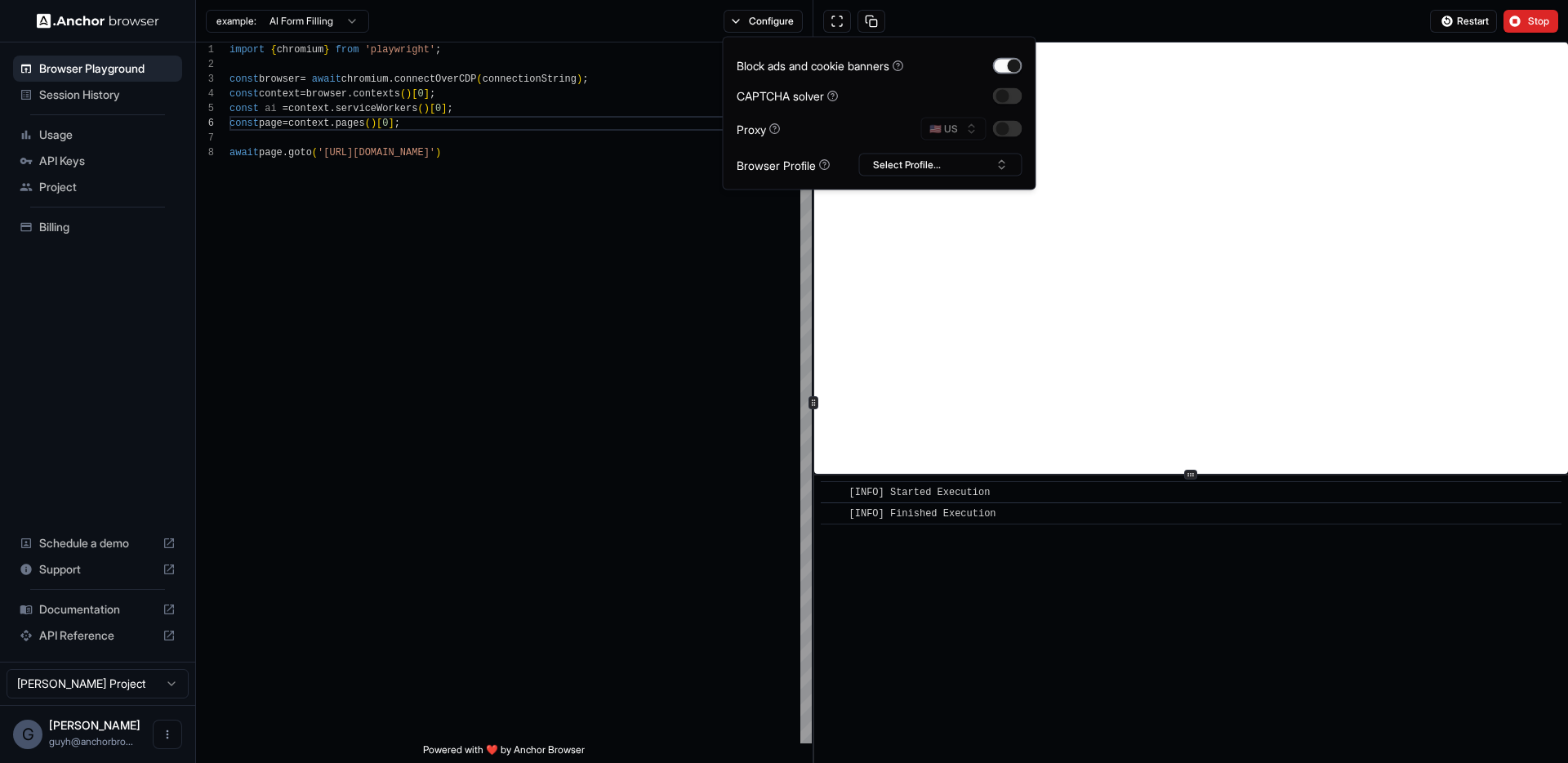
click at [1007, 58] on button "button" at bounding box center [1008, 65] width 29 height 17
click at [543, 216] on div "import { chromium } from 'playwright' ; const browser = await chromium . connec…" at bounding box center [521, 444] width 582 height 804
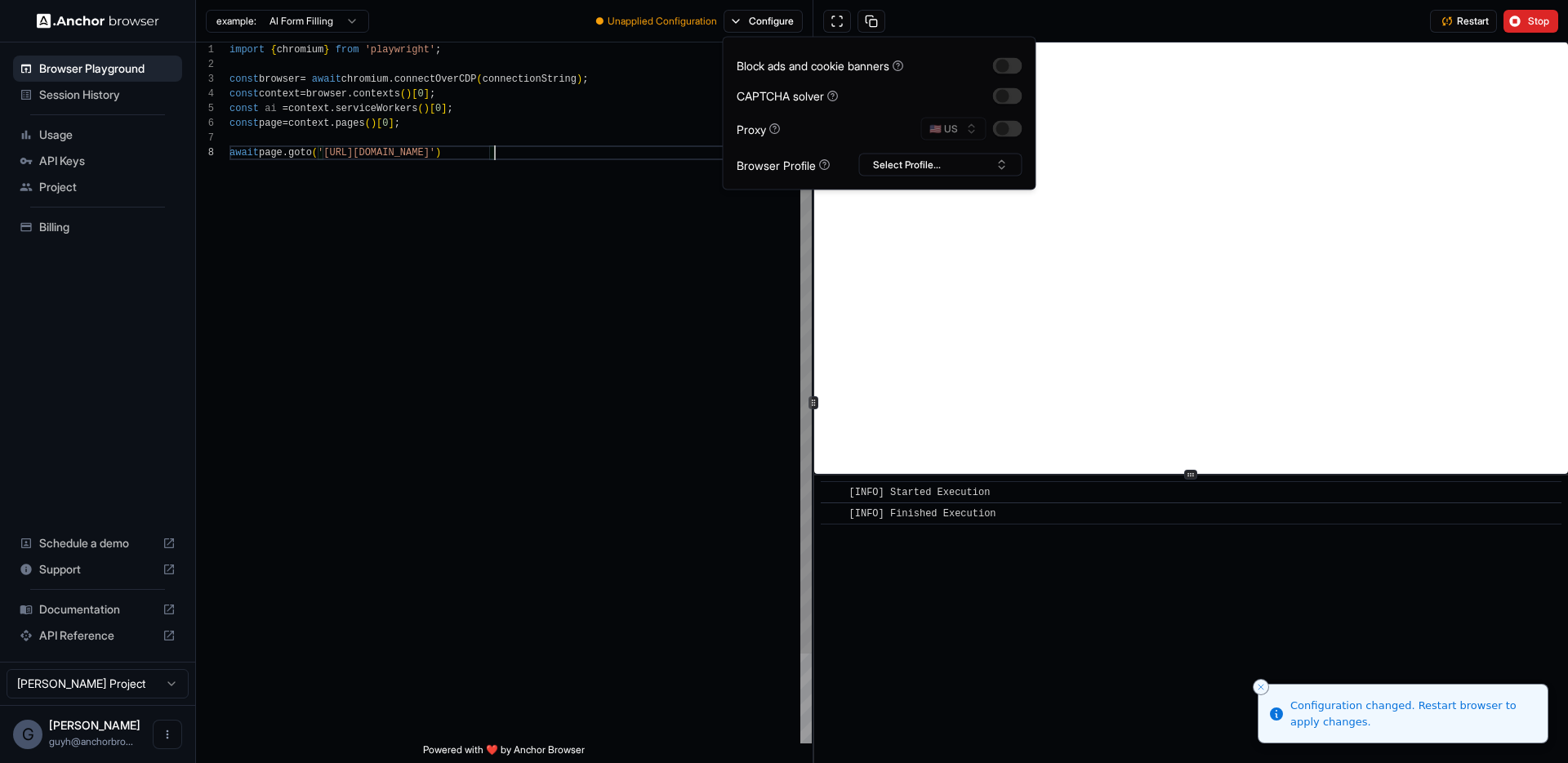
scroll to position [103, 0]
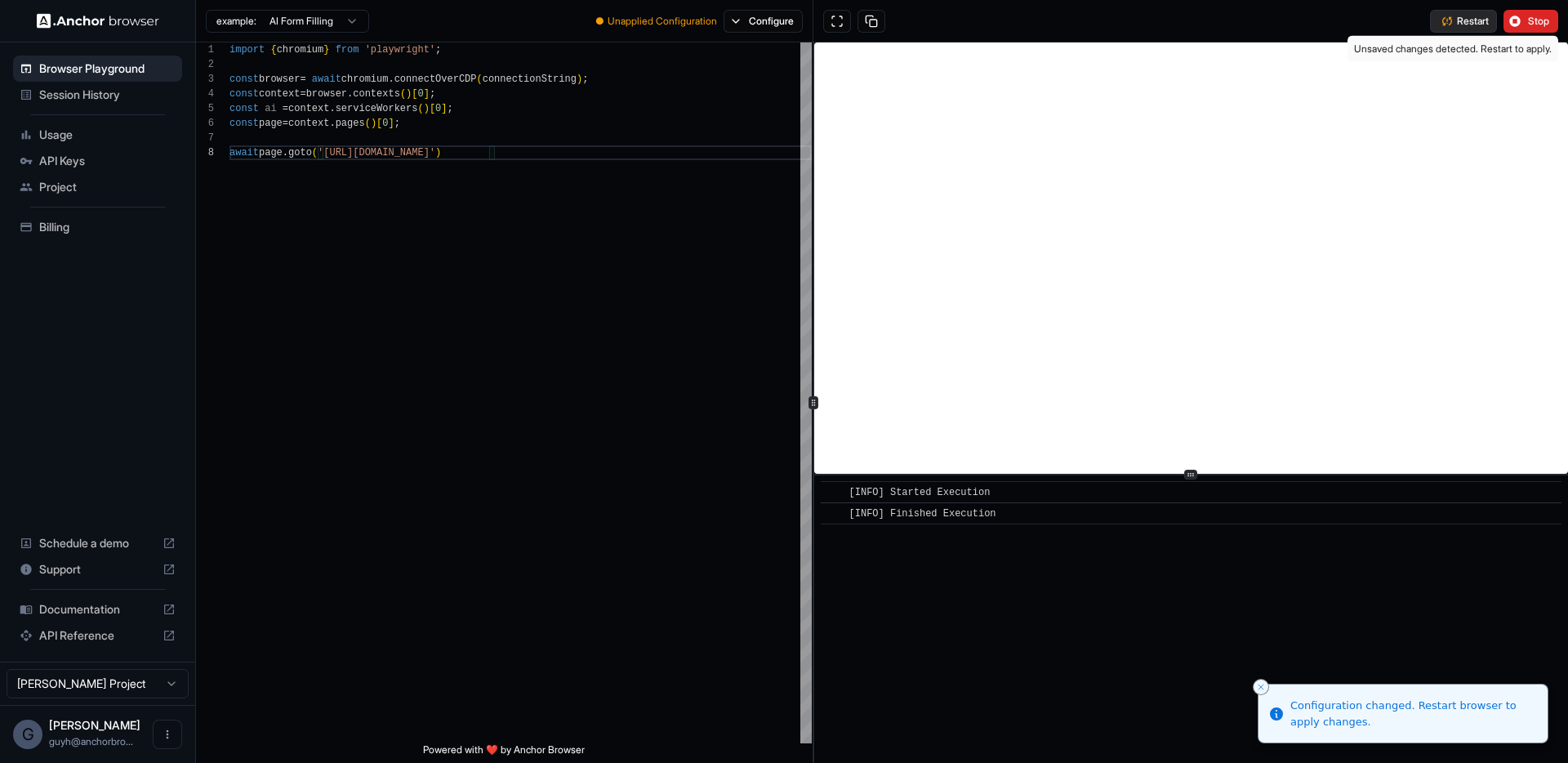
click at [1478, 25] on span "Restart" at bounding box center [1473, 20] width 32 height 13
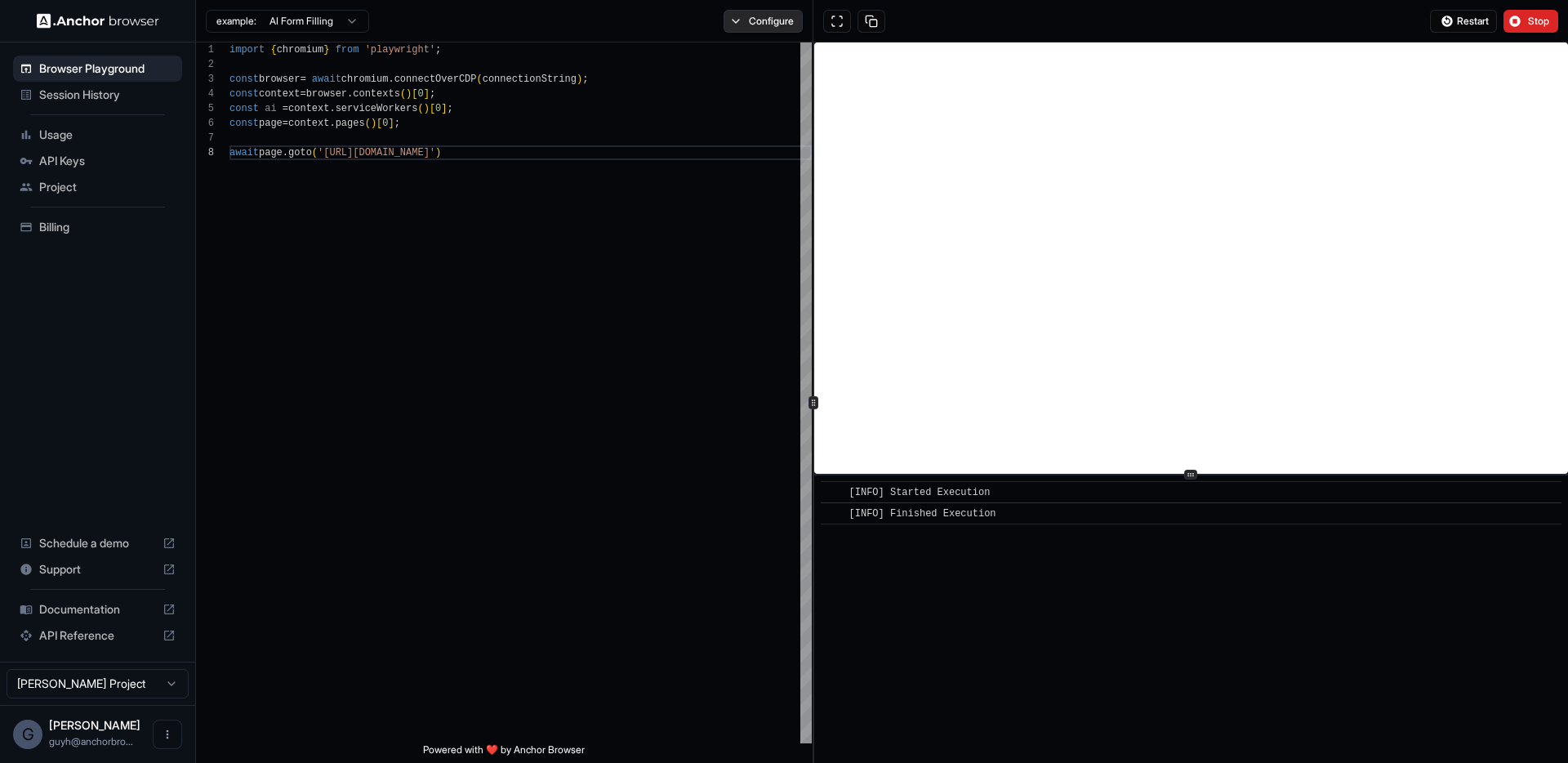
click at [789, 16] on button "Configure" at bounding box center [763, 20] width 79 height 22
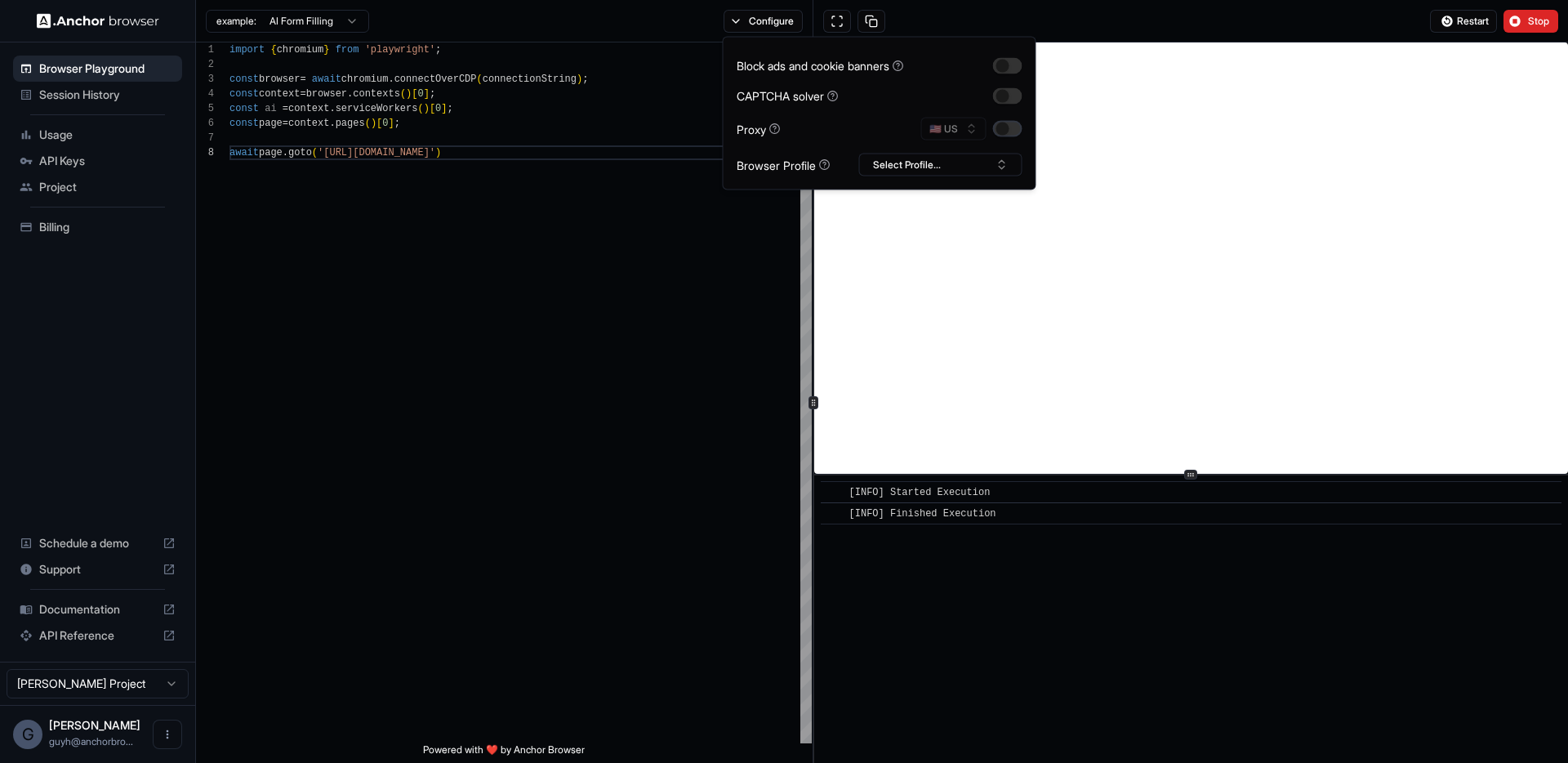
click at [1006, 131] on button "button" at bounding box center [1008, 129] width 29 height 17
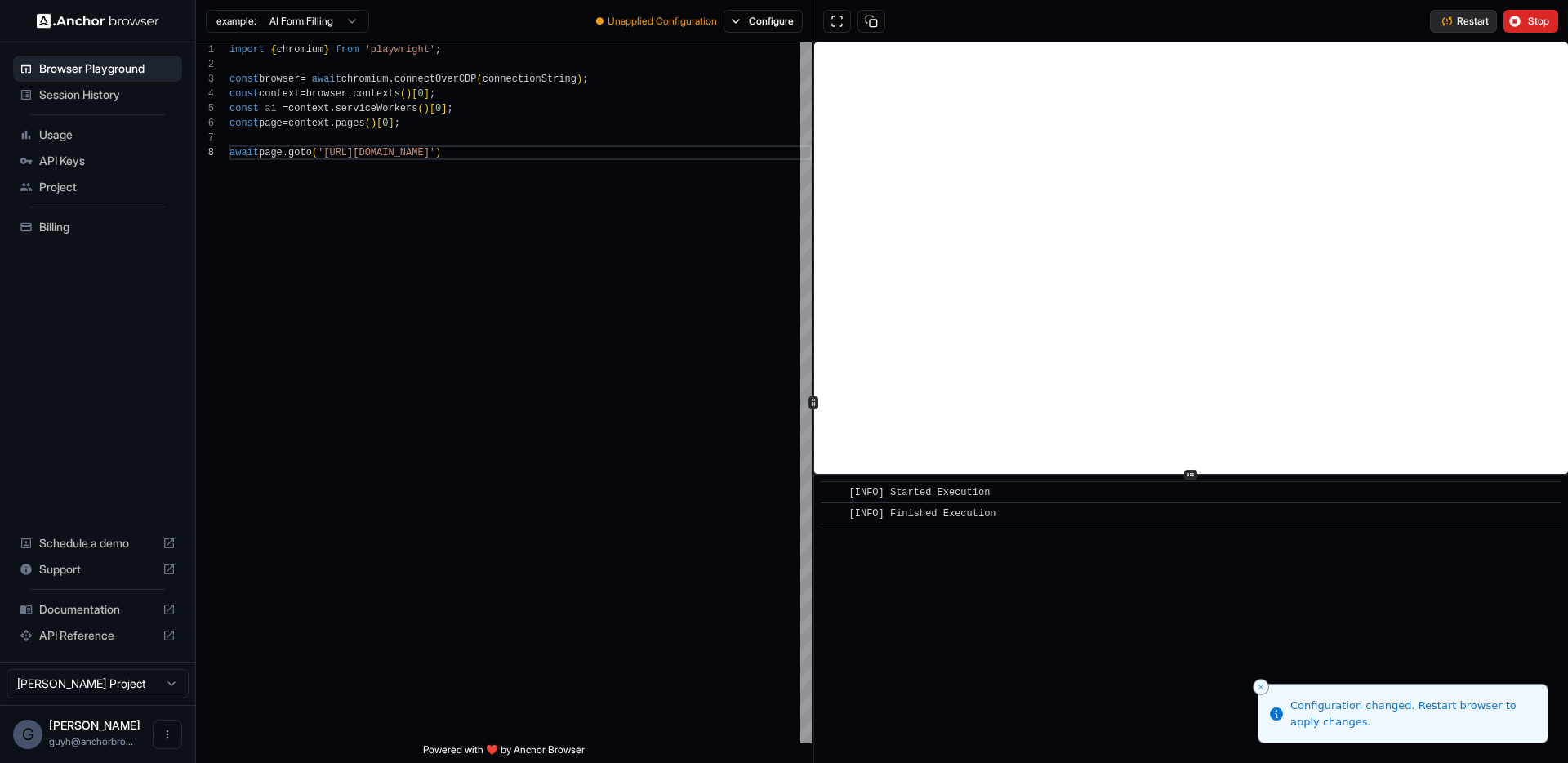
click at [1461, 26] on span "Restart" at bounding box center [1473, 20] width 32 height 13
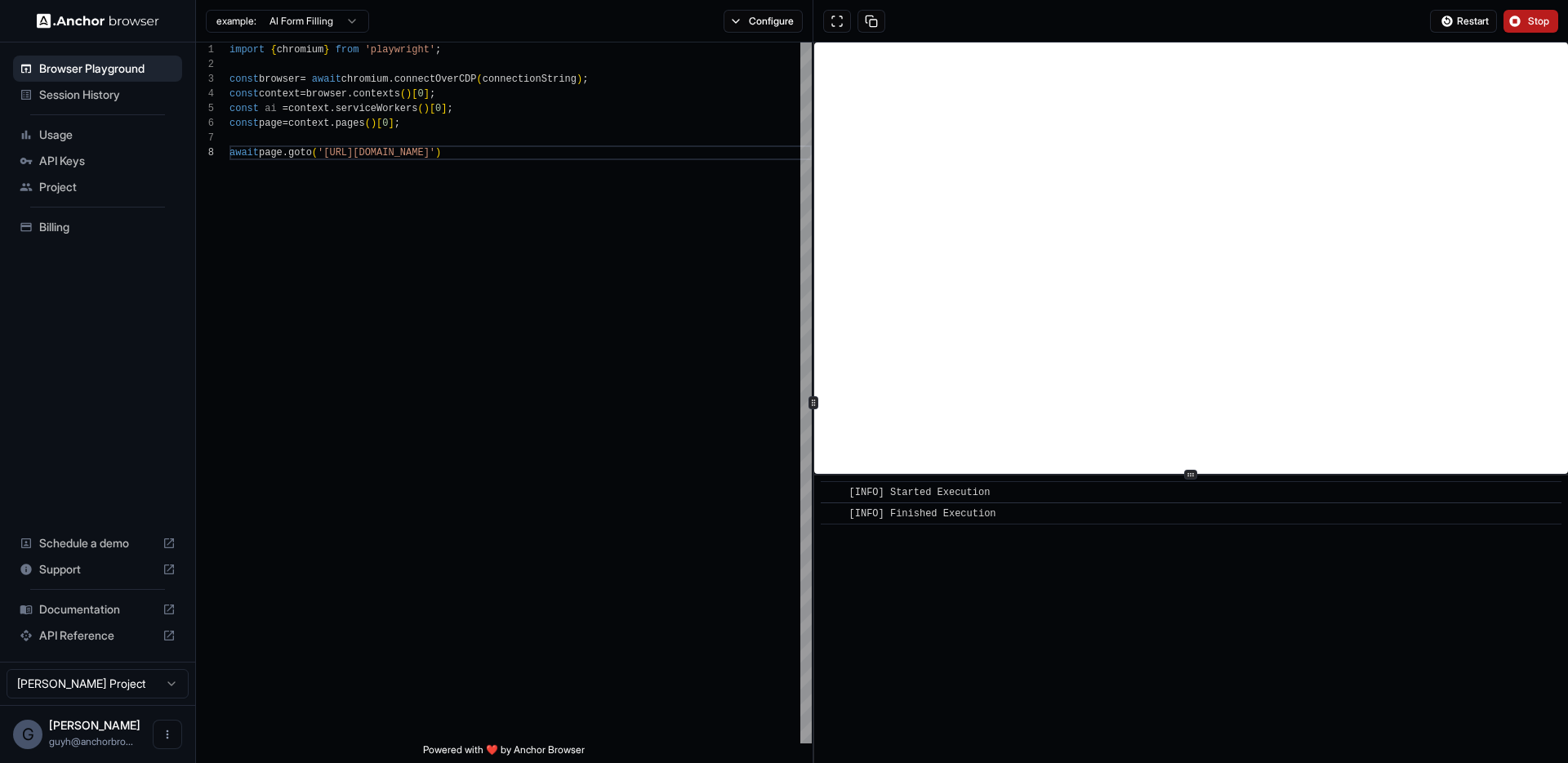
click at [1527, 19] on button "Stop" at bounding box center [1531, 20] width 55 height 22
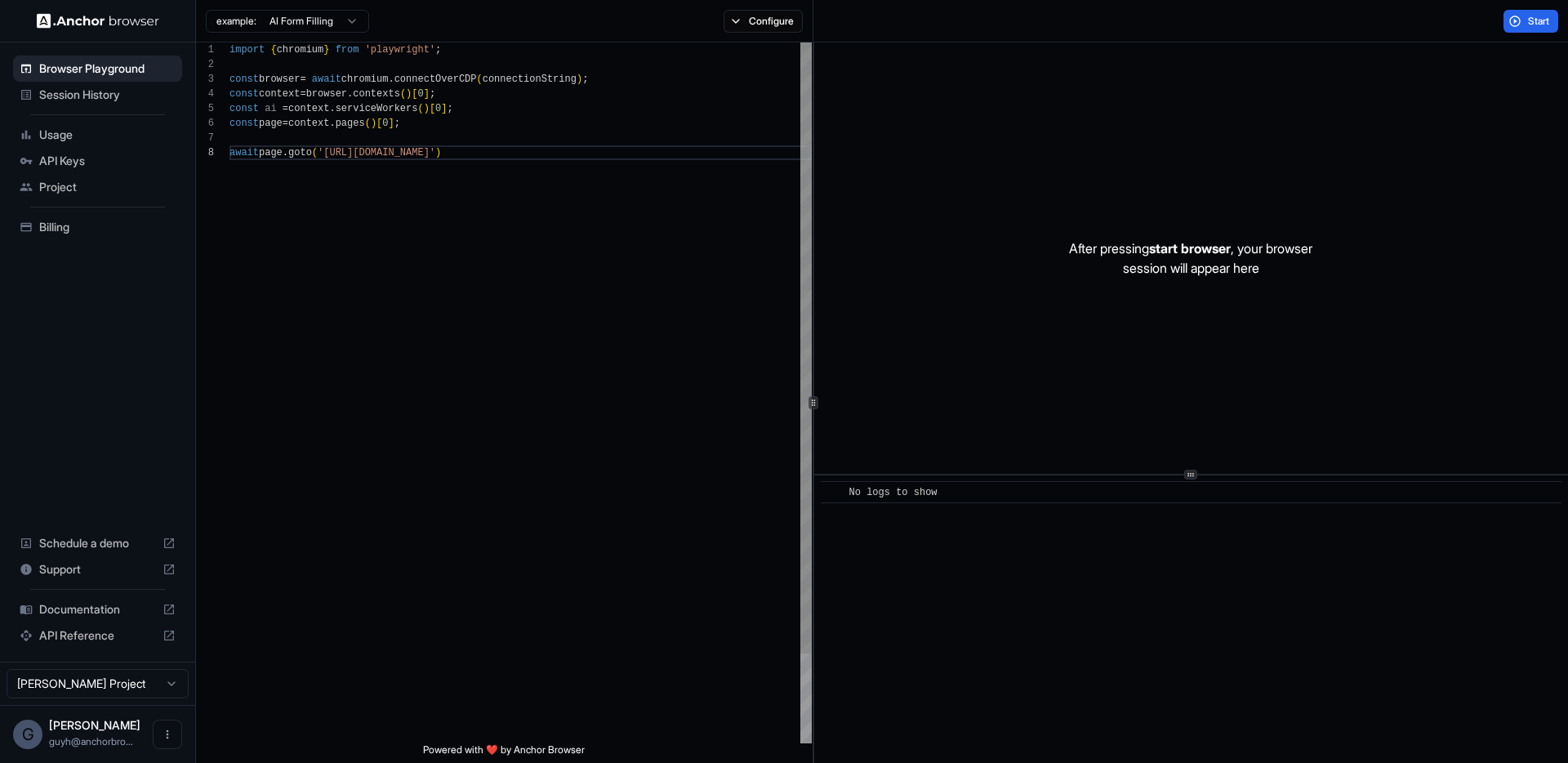
scroll to position [58, 0]
click at [795, 114] on div "import { chromium } from 'playwright' ; const browser = await chromium . connec…" at bounding box center [521, 444] width 582 height 804
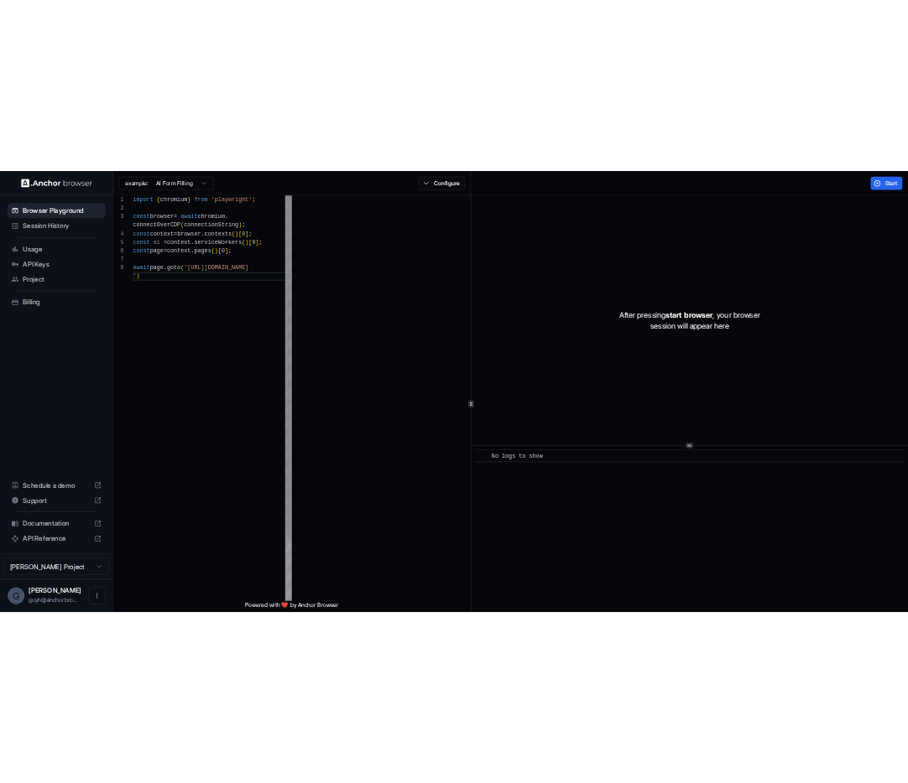
scroll to position [136, 0]
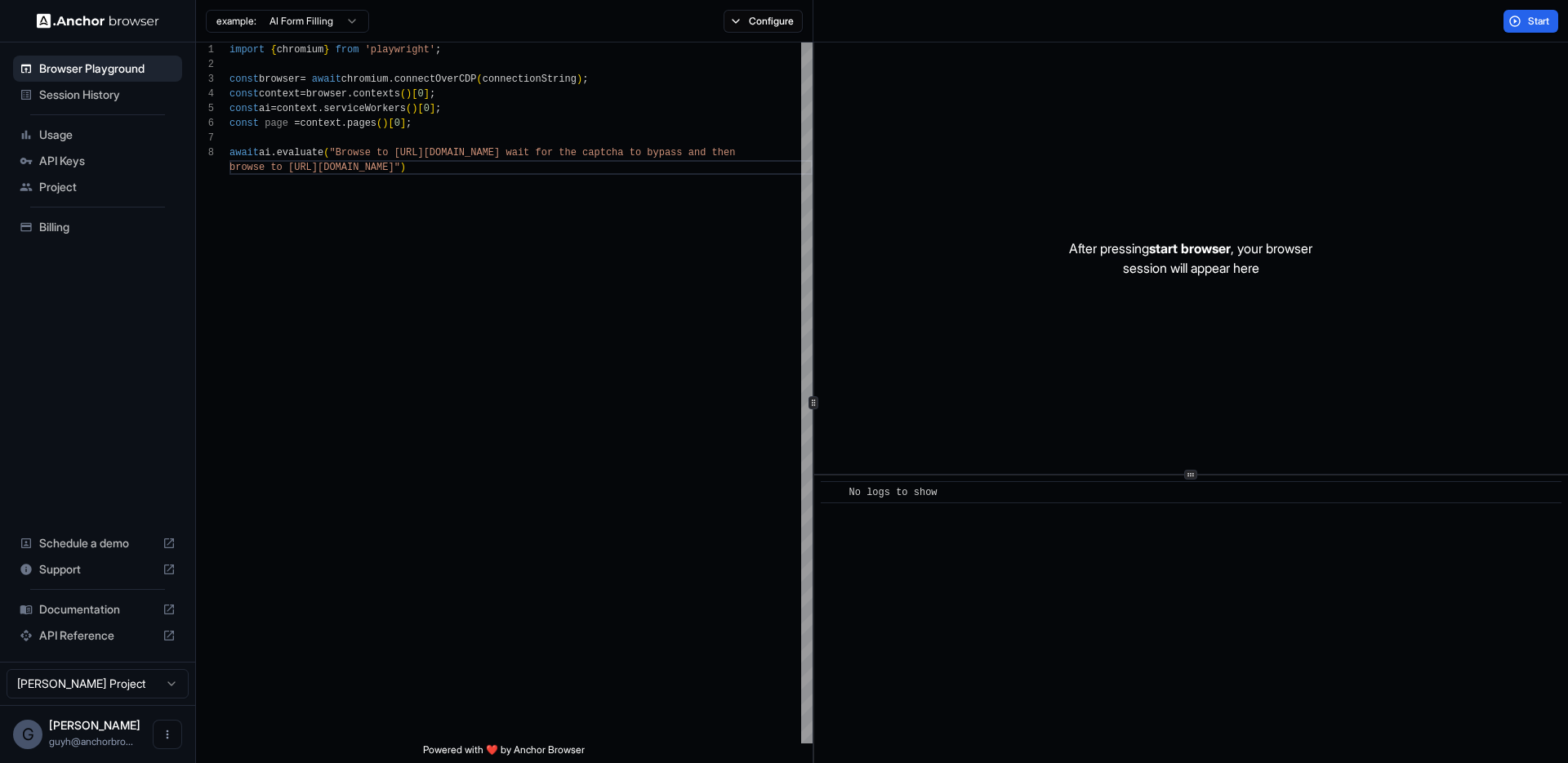
scroll to position [118, 0]
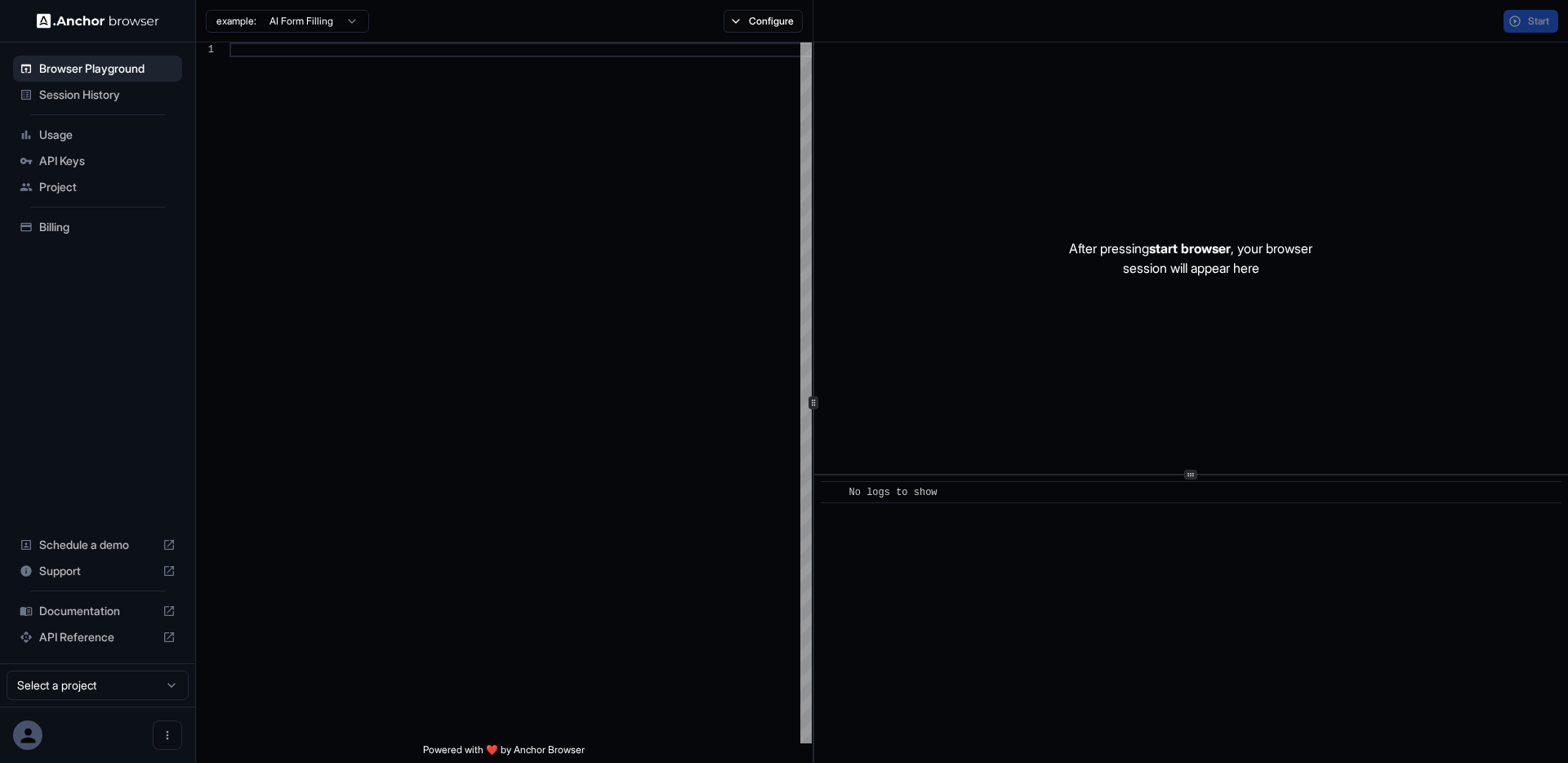
scroll to position [147, 0]
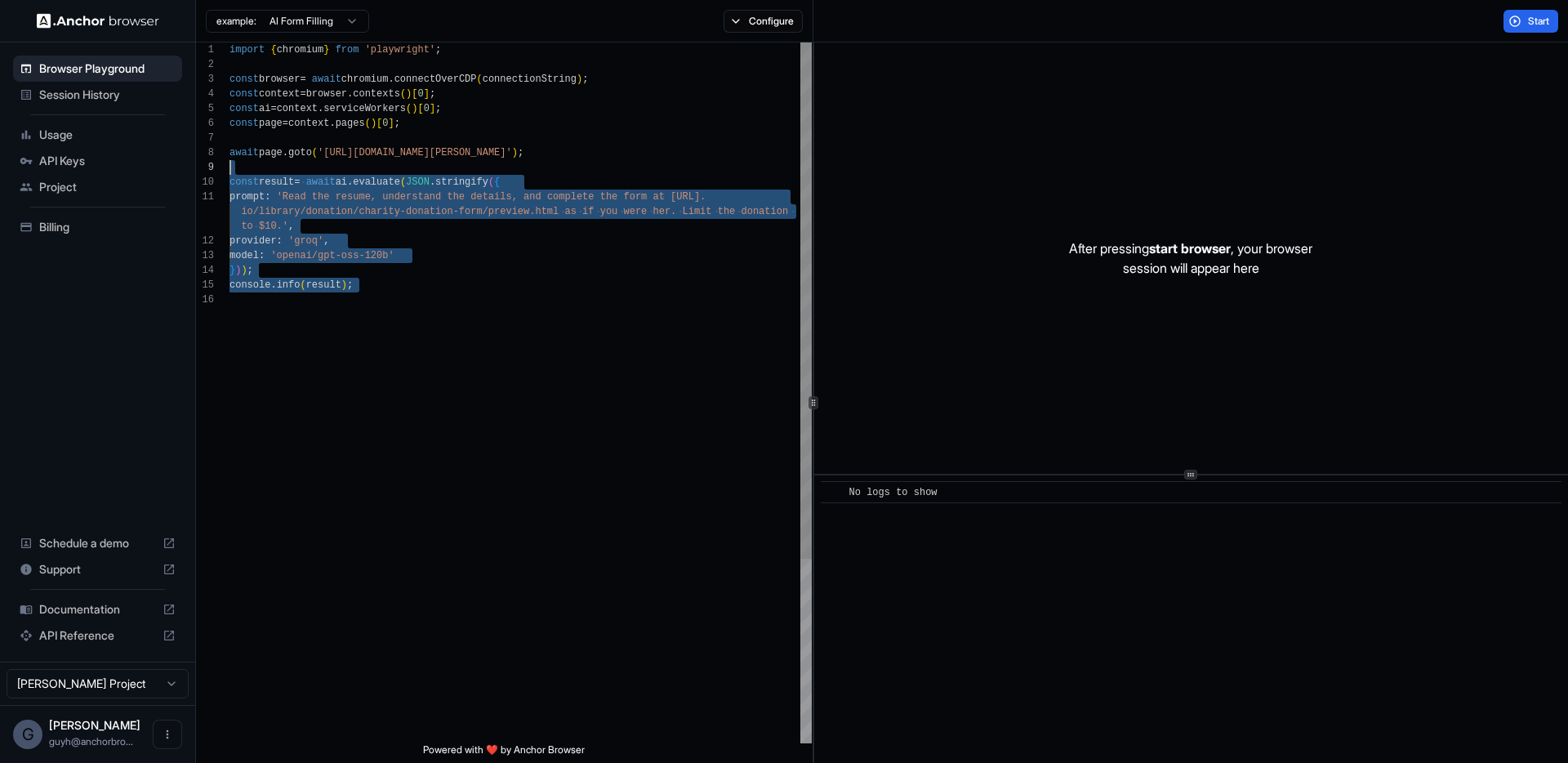
scroll to position [103, 0]
drag, startPoint x: 368, startPoint y: 377, endPoint x: 330, endPoint y: 150, distance: 230.2
click at [330, 150] on div "import { chromium } from 'playwright' ; const browser = await chromium . connec…" at bounding box center [521, 518] width 582 height 951
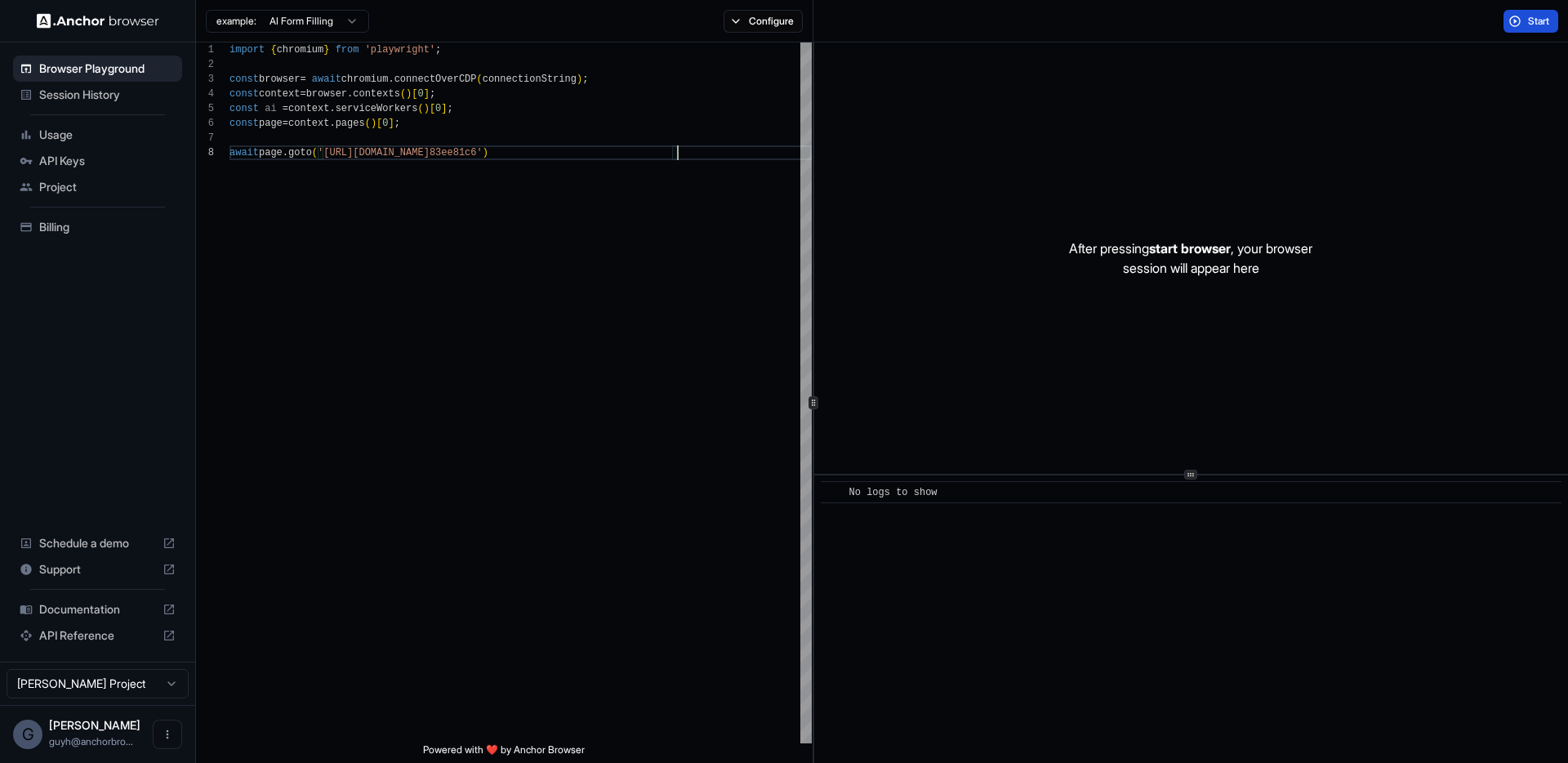
type textarea "**********"
click at [1537, 15] on span "Start" at bounding box center [1539, 20] width 22 height 13
